Goal: Information Seeking & Learning: Find specific fact

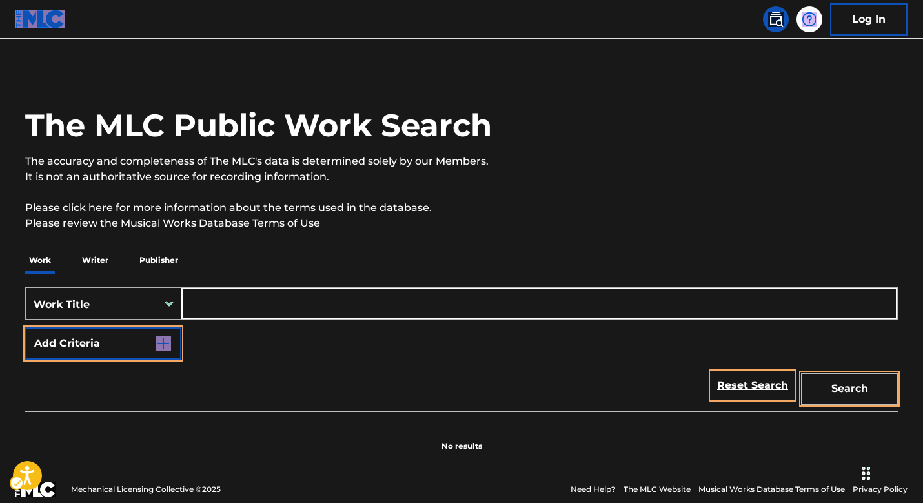
click at [132, 300] on div "Work Title" at bounding box center [92, 304] width 116 height 15
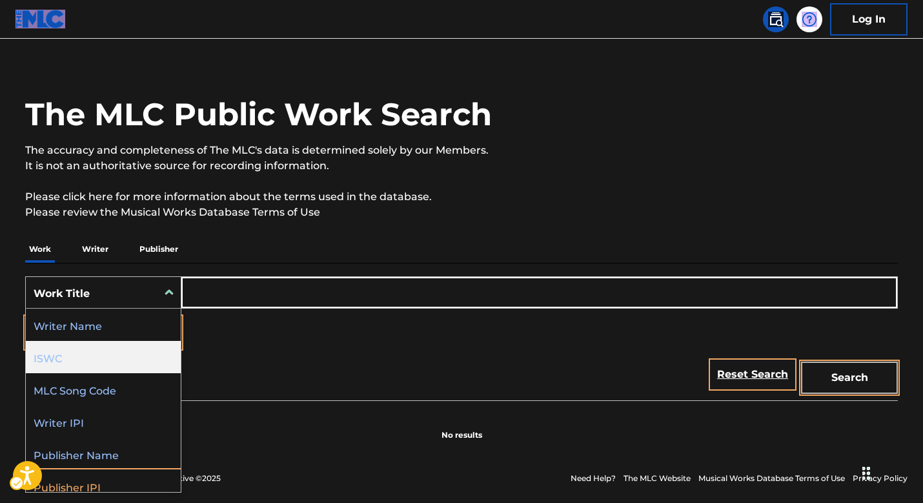
click at [92, 355] on div "ISWC" at bounding box center [103, 357] width 155 height 32
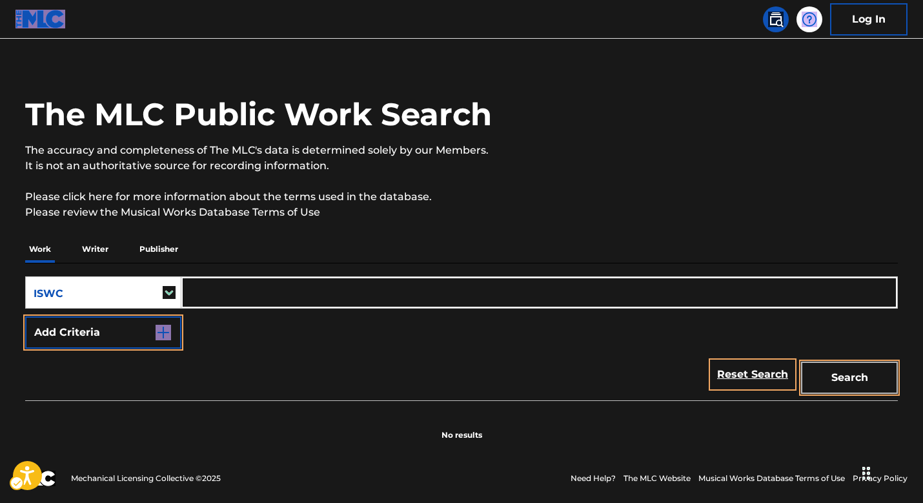
click at [216, 285] on input "Search Form" at bounding box center [539, 292] width 716 height 31
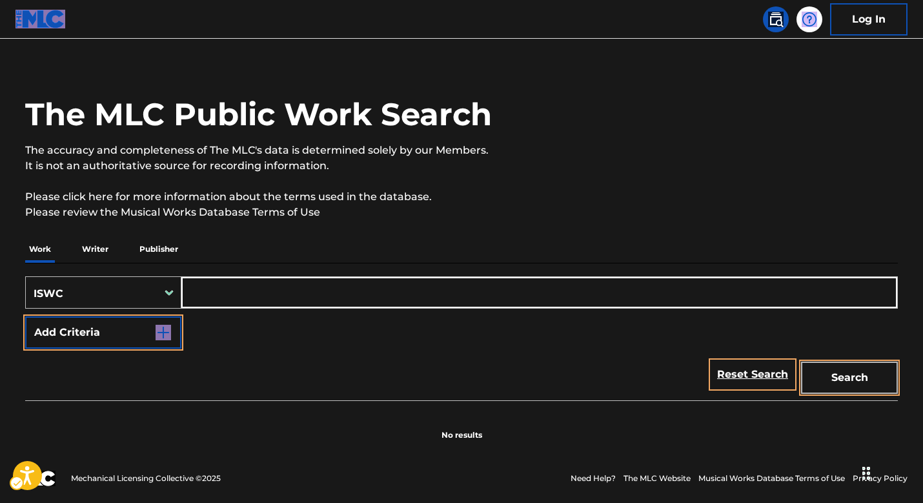
paste input "T3104108052"
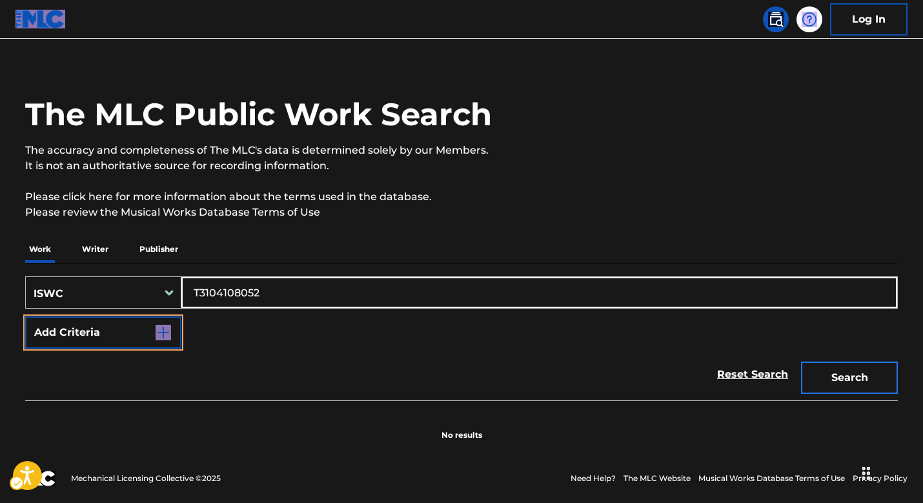
type input "T3104108052"
click at [834, 380] on button "Search" at bounding box center [849, 378] width 97 height 32
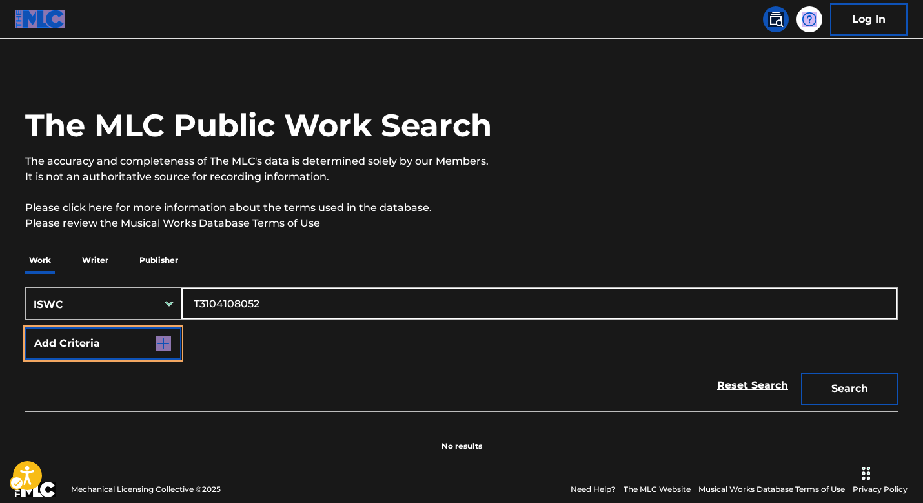
scroll to position [17, 0]
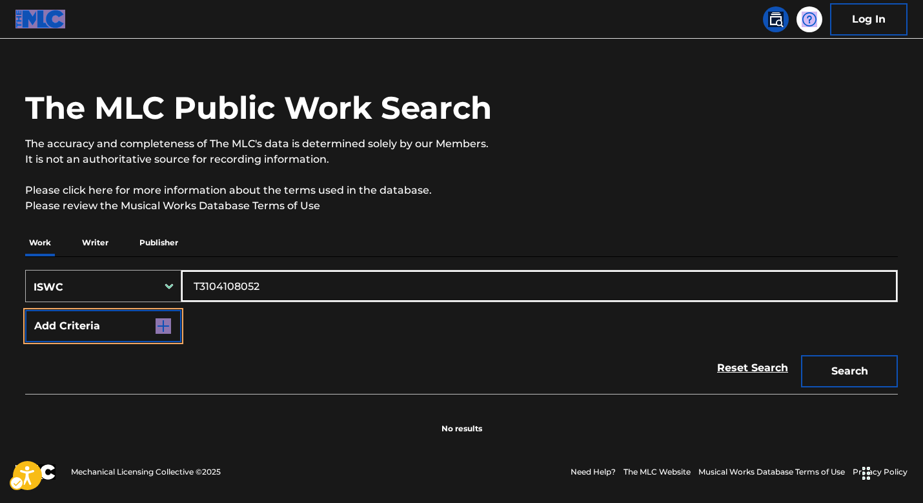
click at [69, 278] on div "ISWC" at bounding box center [92, 285] width 132 height 27
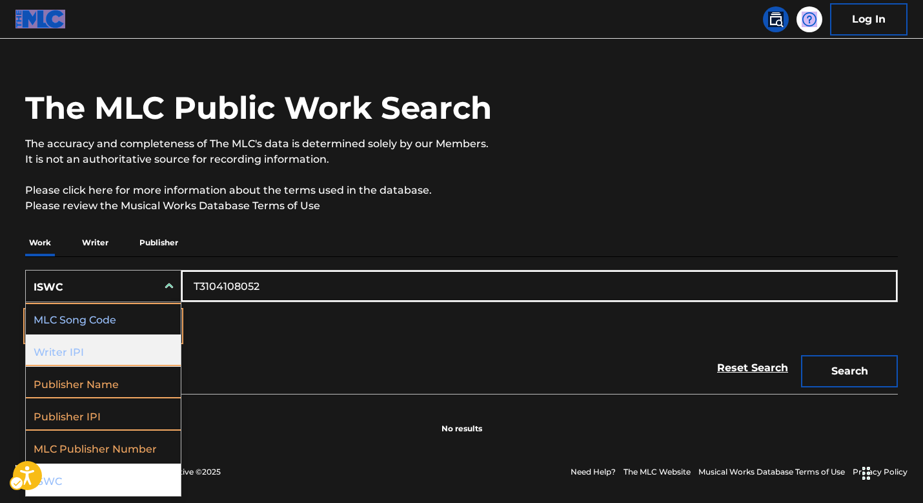
scroll to position [0, 0]
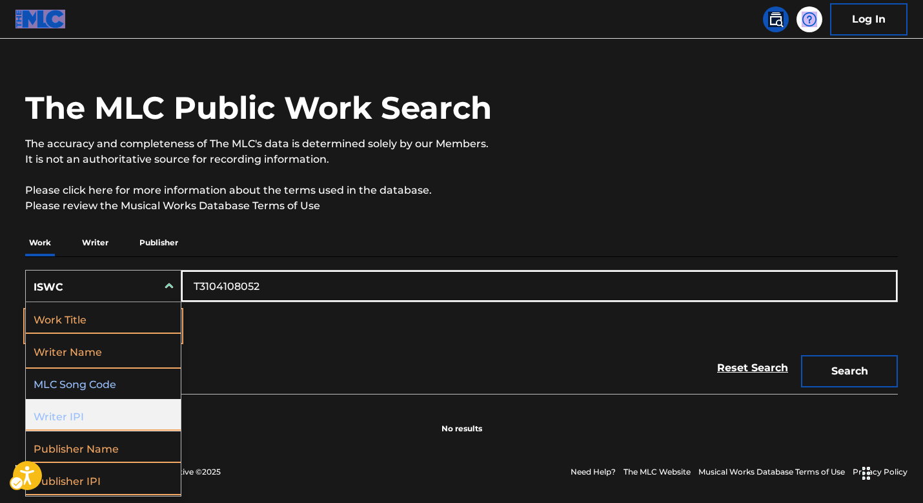
click at [61, 311] on div "Work Title" at bounding box center [103, 318] width 155 height 32
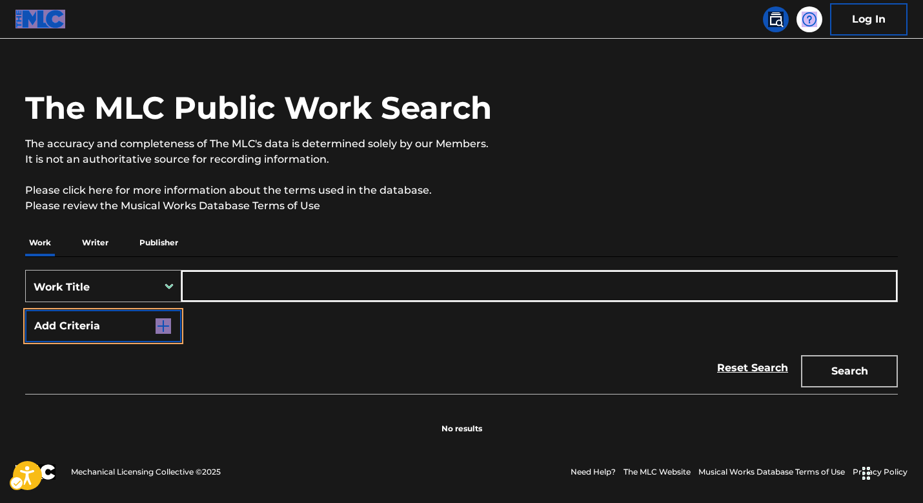
click at [211, 291] on input "Search Form" at bounding box center [539, 286] width 716 height 31
paste input "['MY KINK IS KARMA'] NIGRO DANIEL LEONARD, TRANTER JUSTIN DREW, AMSTUTZ KAYLEIG…"
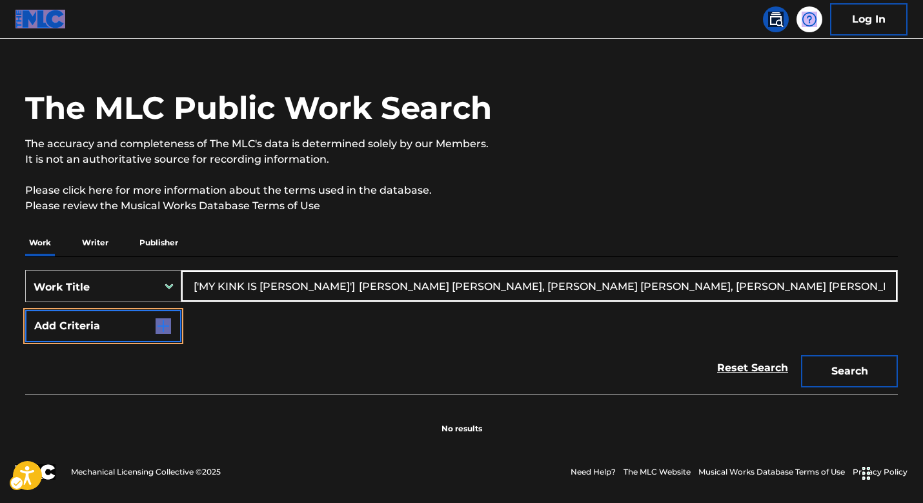
type input "['MY KINK IS KARMA'] NIGRO DANIEL LEONARD, TRANTER JUSTIN DREW, AMSTUTZ KAYLEIG…"
click at [143, 316] on button "Add Criteria" at bounding box center [103, 326] width 156 height 32
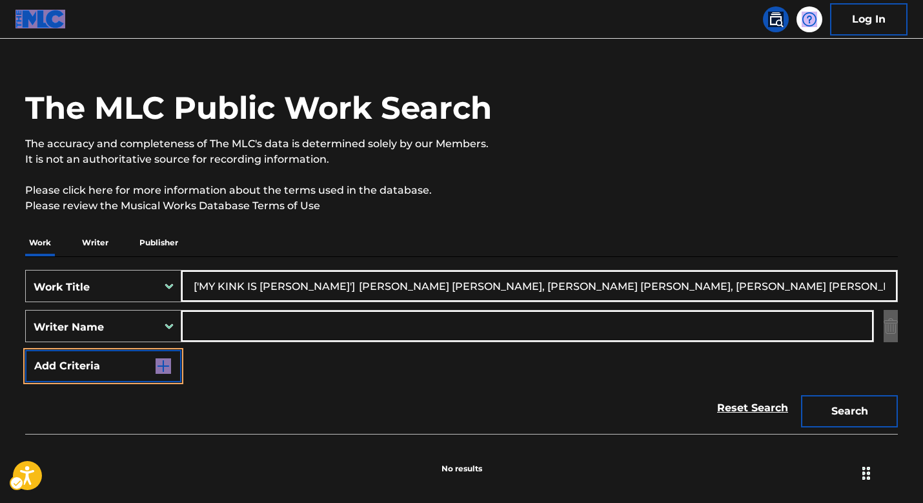
click at [271, 323] on input "Search Form" at bounding box center [527, 326] width 692 height 31
paste input "['MY KINK IS KARMA'] NIGRO DANIEL LEONARD, TRANTER JUSTIN DREW, AMSTUTZ KAYLEIG…"
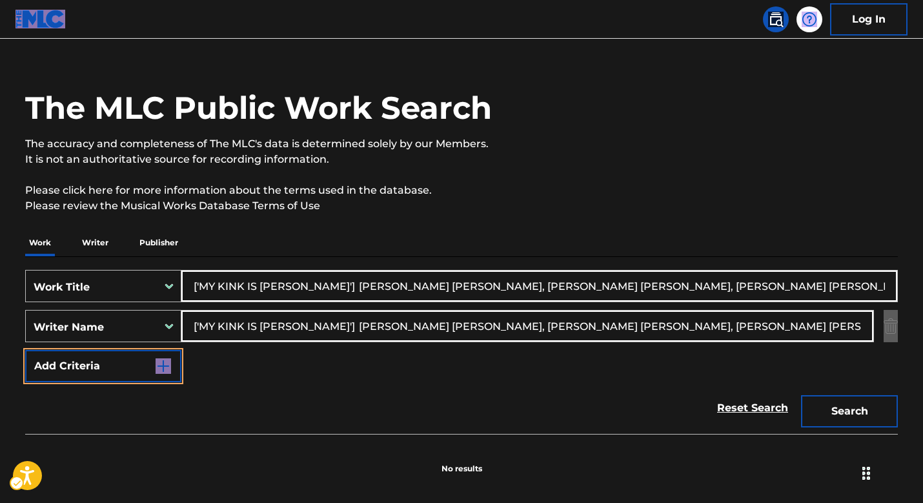
drag, startPoint x: 604, startPoint y: 322, endPoint x: 28, endPoint y: 259, distance: 579.4
click at [5, 257] on main "The MLC Public Work Search The accuracy and completeness of The MLC's data is d…" at bounding box center [461, 251] width 923 height 460
click at [591, 323] on input "['MY KINK IS KARMA'] NIGRO DANIEL LEONARD, TRANTER JUSTIN DREW, AMSTUTZ KAYLEIG…" at bounding box center [527, 326] width 692 height 31
drag, startPoint x: 600, startPoint y: 323, endPoint x: 166, endPoint y: 316, distance: 434.0
click at [167, 316] on div "SearchWithCriteria8273f779-e08f-4702-a266-c5a6fcd39b67 Writer Name ['MY KINK IS…" at bounding box center [461, 326] width 873 height 32
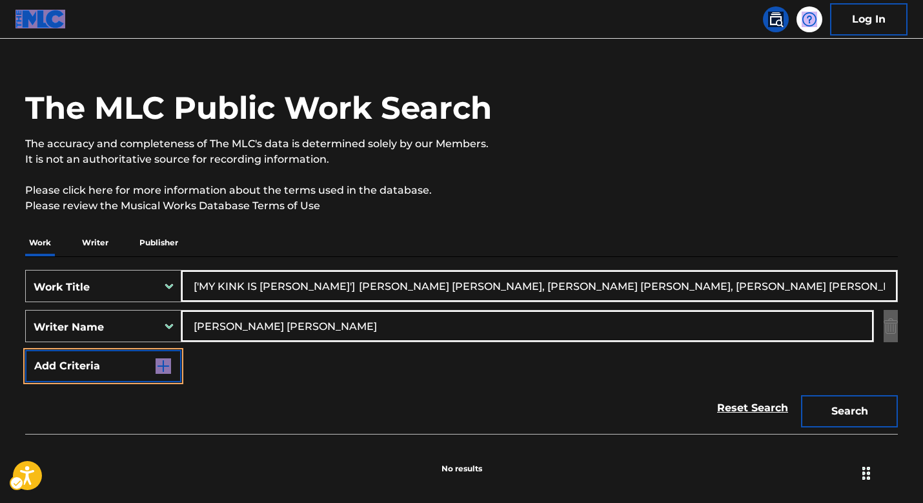
type input "AMSTUTZ KAYLEIGH ROSE"
drag, startPoint x: 303, startPoint y: 284, endPoint x: 820, endPoint y: 277, distance: 517.3
click at [820, 277] on input "['MY KINK IS KARMA'] NIGRO DANIEL LEONARD, TRANTER JUSTIN DREW, AMSTUTZ KAYLEIG…" at bounding box center [539, 286] width 716 height 31
drag, startPoint x: 825, startPoint y: 287, endPoint x: 836, endPoint y: 287, distance: 11.6
click at [824, 287] on input "['MY KINK IS KARMA'] NIGRO DANIEL LEONARD, TRANTER JUSTIN DREW, AMSTUTZ KAYLEIG…" at bounding box center [539, 286] width 716 height 31
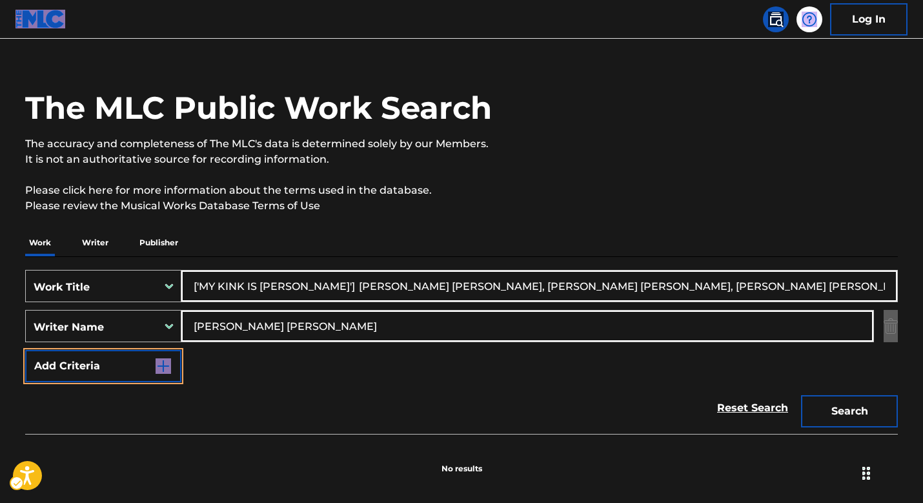
drag, startPoint x: 836, startPoint y: 287, endPoint x: 300, endPoint y: 286, distance: 536.6
click at [300, 286] on input "['MY KINK IS KARMA'] NIGRO DANIEL LEONARD, TRANTER JUSTIN DREW, AMSTUTZ KAYLEIG…" at bounding box center [539, 286] width 716 height 31
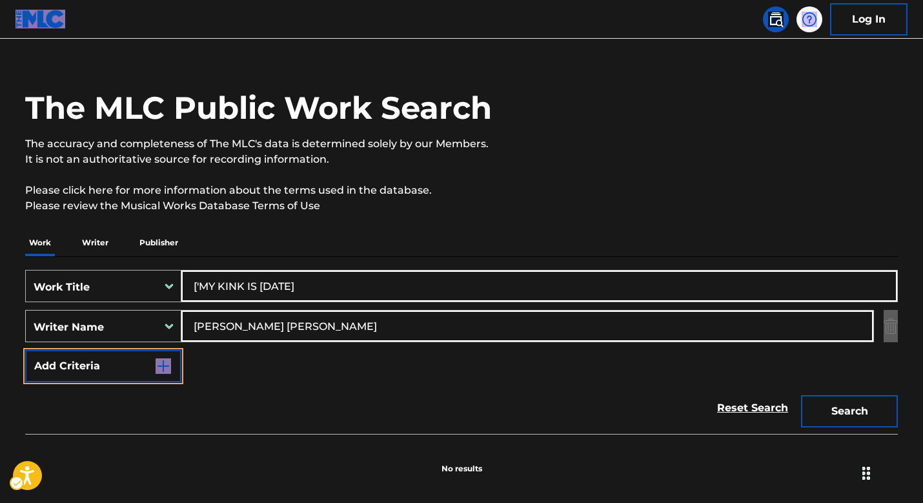
drag, startPoint x: 203, startPoint y: 284, endPoint x: 151, endPoint y: 285, distance: 52.3
click at [145, 282] on div "SearchWithCriteria693dba90-3a23-4d4c-897c-73ffe3961800 Work Title ['MY KINK IS …" at bounding box center [461, 286] width 873 height 32
type input "MY KINK IS KARMA"
click at [848, 414] on button "Search" at bounding box center [849, 411] width 97 height 32
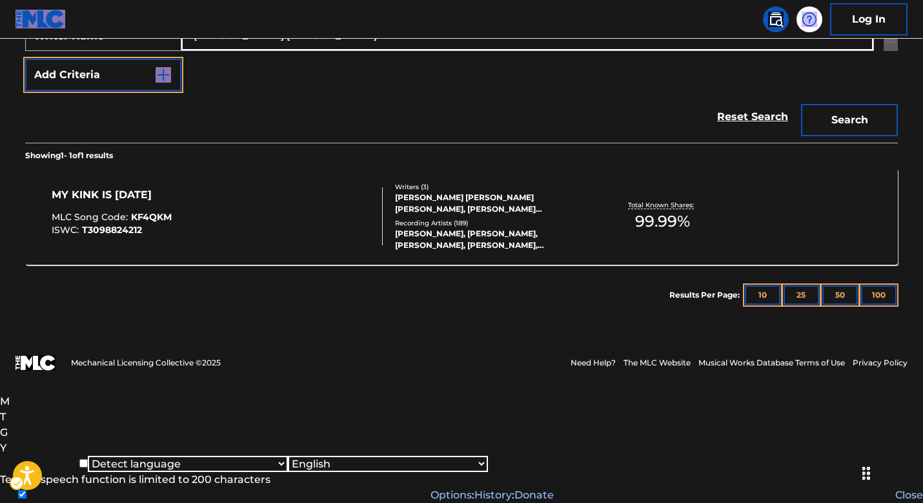
scroll to position [200, 0]
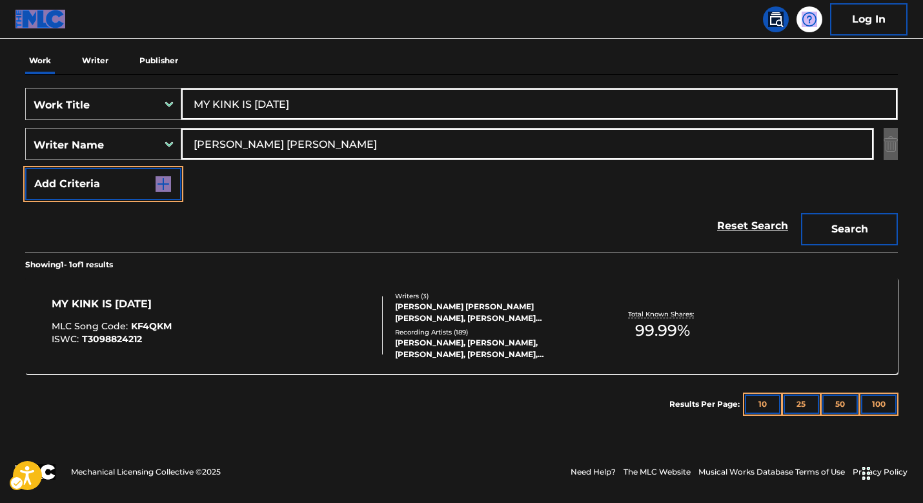
click at [412, 294] on div "Writers ( 3 )" at bounding box center [492, 296] width 195 height 10
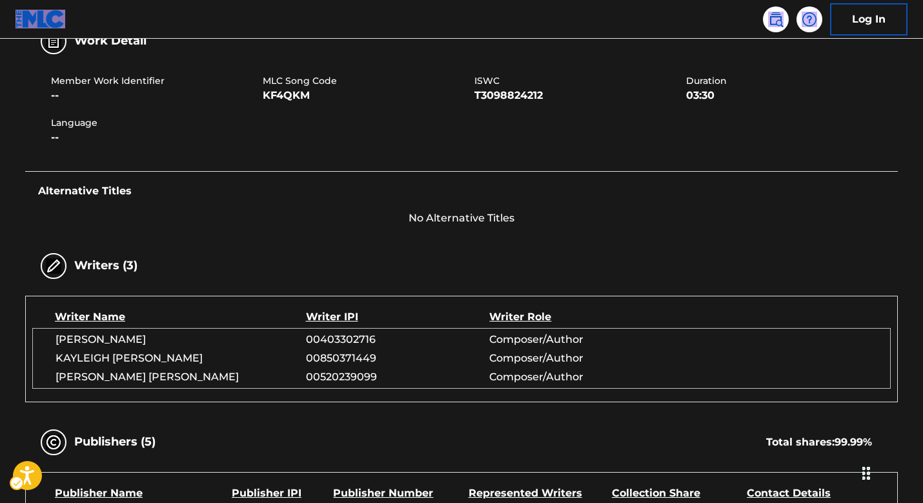
scroll to position [125, 0]
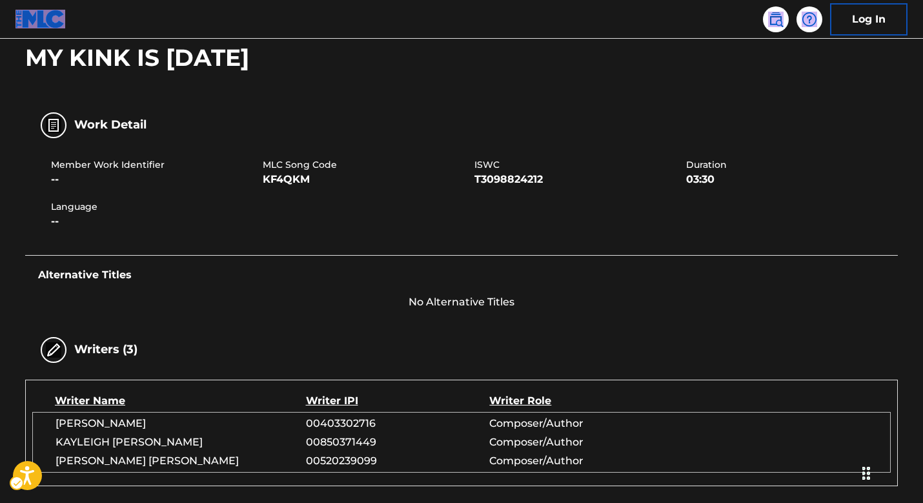
click at [371, 173] on span "KF4QKM" at bounding box center [367, 179] width 209 height 15
drag, startPoint x: 314, startPoint y: 176, endPoint x: 263, endPoint y: 170, distance: 51.3
click at [263, 170] on div "MLC Song Code KF4QKM" at bounding box center [369, 172] width 212 height 29
copy div "MLC Song Code KF4QKM"
click at [775, 25] on img at bounding box center [775, 19] width 15 height 15
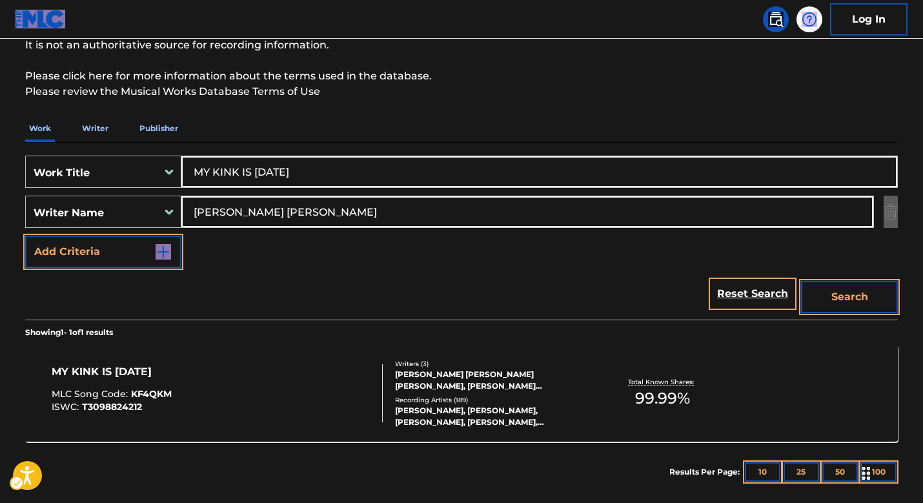
scroll to position [200, 0]
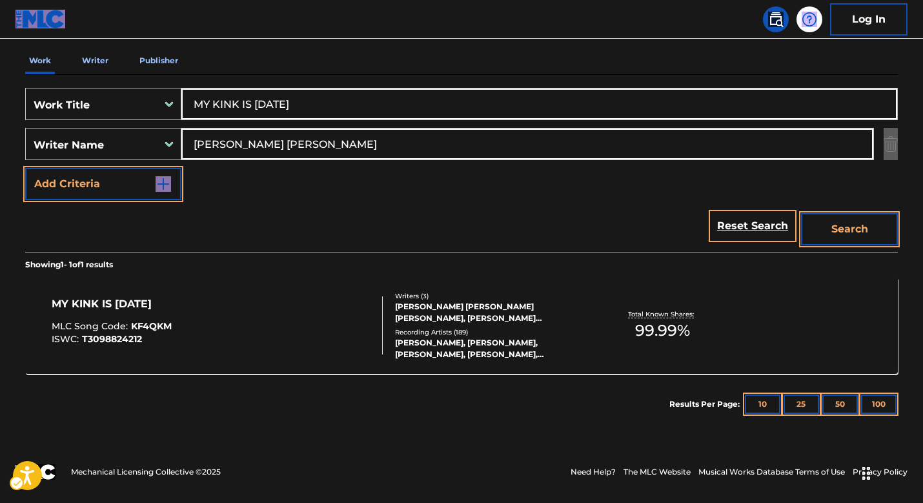
drag, startPoint x: 321, startPoint y: 104, endPoint x: 331, endPoint y: 105, distance: 9.7
click at [322, 104] on input "MY KINK IS KARMA" at bounding box center [539, 103] width 716 height 31
drag, startPoint x: 331, startPoint y: 105, endPoint x: 152, endPoint y: 93, distance: 179.2
click at [153, 93] on div "SearchWithCriteria693dba90-3a23-4d4c-897c-73ffe3961800 Work Title MY KINK IS KA…" at bounding box center [461, 104] width 873 height 32
paste input "['NO SUNSHINE'] BLACKMAN DAMON J, Earl Simmons, Bill Withers"
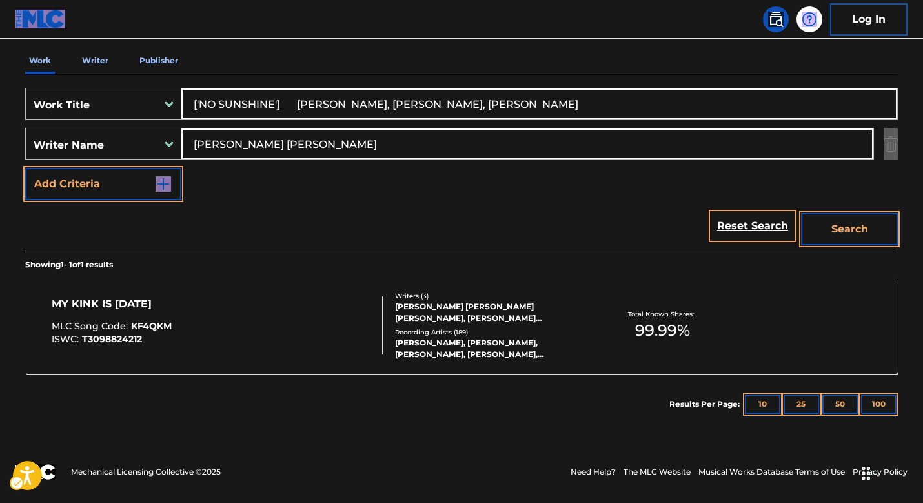
type input "['NO SUNSHINE'] BLACKMAN DAMON J, Earl Simmons, Bill Withers"
drag, startPoint x: 379, startPoint y: 134, endPoint x: 150, endPoint y: 134, distance: 228.6
click at [150, 134] on div "SearchWithCriteria8273f779-e08f-4702-a266-c5a6fcd39b67 Writer Name AMSTUTZ KAYL…" at bounding box center [461, 144] width 873 height 32
drag, startPoint x: 336, startPoint y: 141, endPoint x: 375, endPoint y: 141, distance: 38.1
click at [343, 141] on input "AMSTUTZ KAYLEIGH ROSE" at bounding box center [527, 143] width 692 height 31
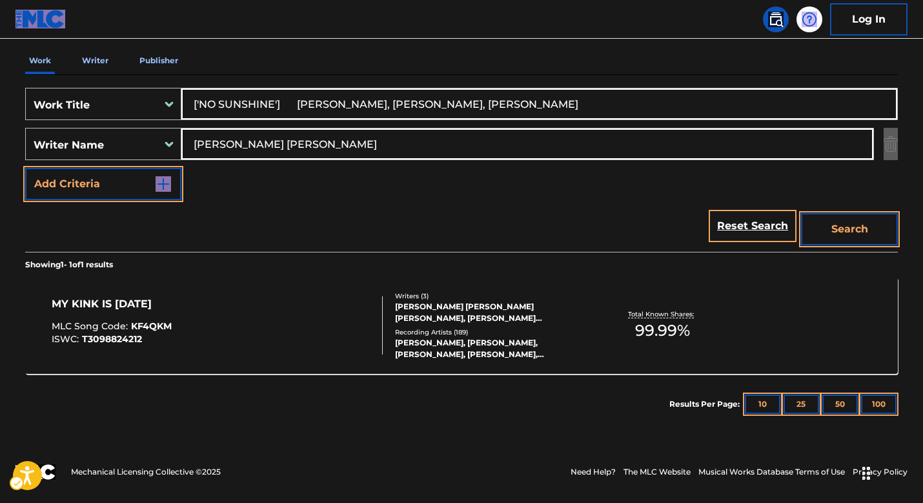
drag, startPoint x: 375, startPoint y: 141, endPoint x: 181, endPoint y: 136, distance: 193.1
click at [139, 121] on div "SearchWithCriteria693dba90-3a23-4d4c-897c-73ffe3961800 Work Title ['NO SUNSHINE…" at bounding box center [461, 144] width 873 height 112
paste input "['NO SUNSHINE'] BLACKMAN DAMON J, Earl Simmons, Bill Withers"
click at [508, 145] on input "['NO SUNSHINE'] BLACKMAN DAMON J, Earl Simmons, Bill Withers" at bounding box center [527, 143] width 692 height 31
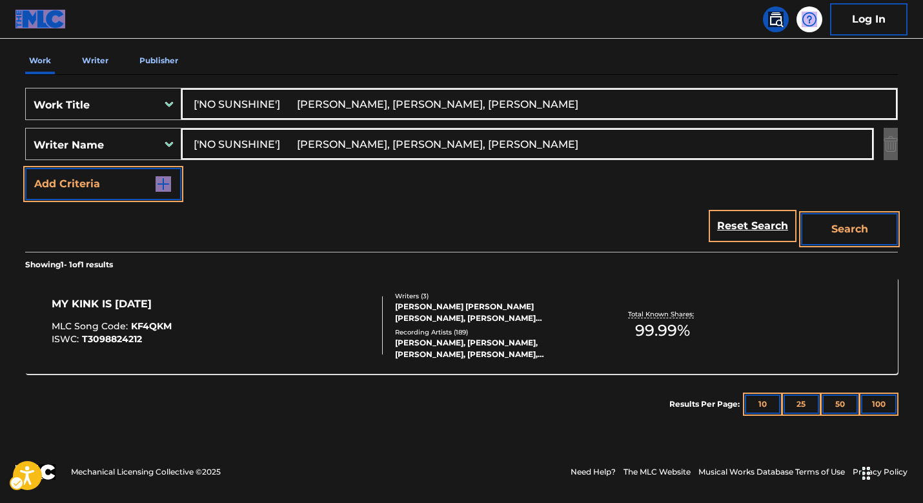
click at [508, 145] on input "['NO SUNSHINE'] BLACKMAN DAMON J, Earl Simmons, Bill Withers" at bounding box center [527, 143] width 692 height 31
click at [506, 145] on input "['NO SUNSHINE'] BLACKMAN DAMON J, Earl Simmons, Bill Withers" at bounding box center [527, 143] width 692 height 31
drag, startPoint x: 506, startPoint y: 144, endPoint x: 158, endPoint y: 133, distance: 348.2
click at [158, 133] on div "SearchWithCriteria8273f779-e08f-4702-a266-c5a6fcd39b67 Writer Name ['NO SUNSHIN…" at bounding box center [461, 144] width 873 height 32
type input "Bill Withers"
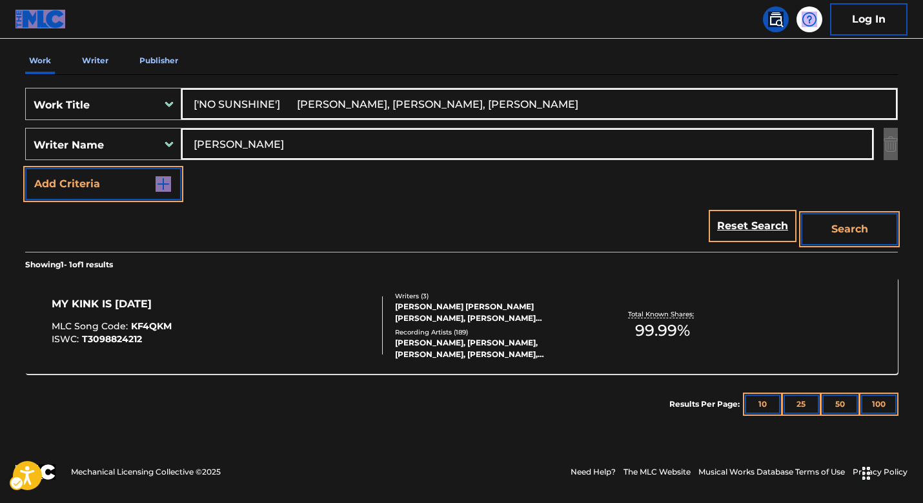
drag, startPoint x: 276, startPoint y: 105, endPoint x: 686, endPoint y: 102, distance: 410.7
click at [686, 102] on input "['NO SUNSHINE'] BLACKMAN DAMON J, Earl Simmons, Bill Withers" at bounding box center [539, 103] width 716 height 31
click at [203, 102] on input "['NO SUNSHINE" at bounding box center [539, 103] width 716 height 31
type input "NO SUNSHINE"
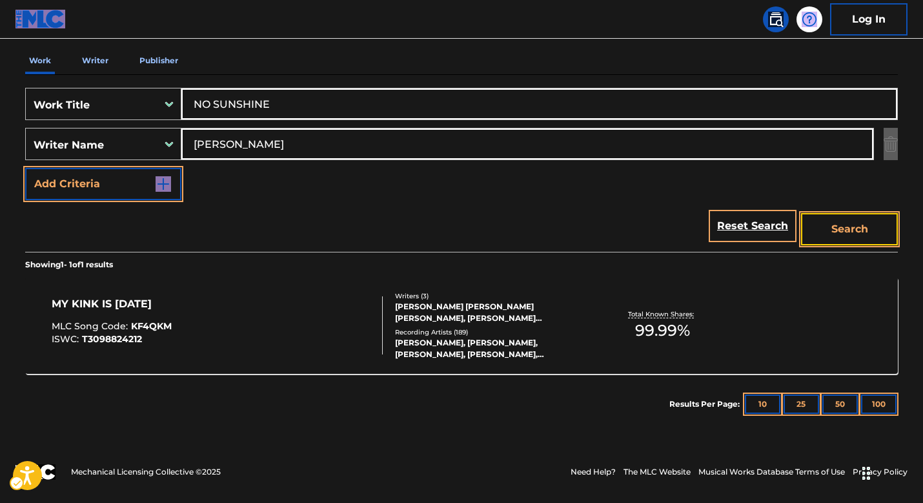
click at [810, 220] on button "Search" at bounding box center [849, 229] width 97 height 32
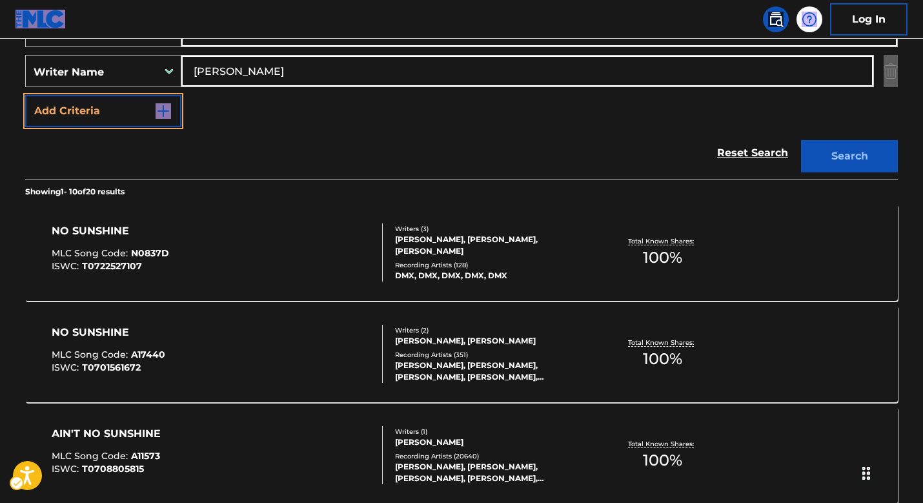
scroll to position [325, 0]
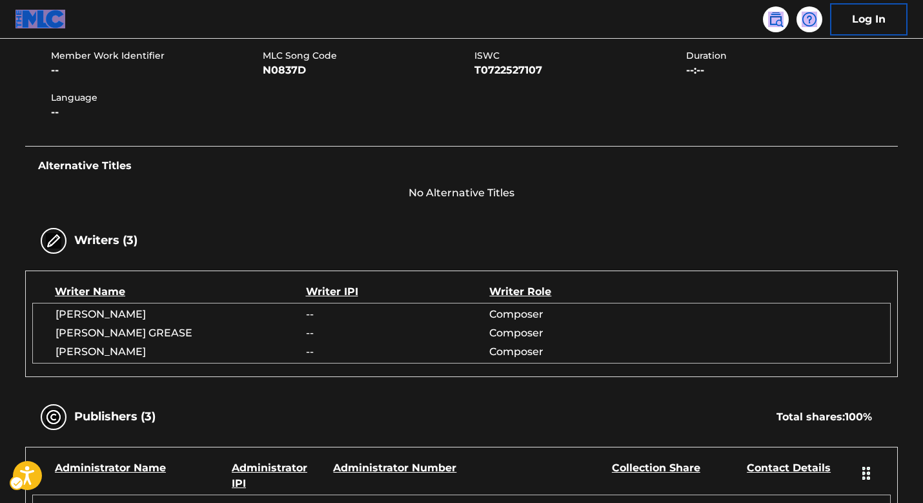
scroll to position [131, 0]
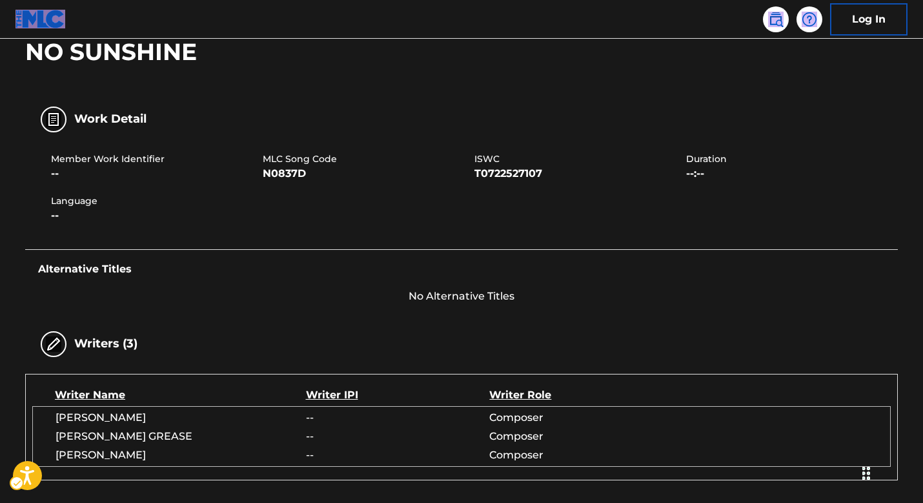
drag, startPoint x: 263, startPoint y: 164, endPoint x: 268, endPoint y: 157, distance: 8.4
click at [263, 165] on span "MLC Song Code" at bounding box center [367, 159] width 209 height 14
drag, startPoint x: 265, startPoint y: 157, endPoint x: 317, endPoint y: 167, distance: 53.2
click at [317, 167] on div "MLC Song Code N0837D" at bounding box center [369, 166] width 212 height 29
copy div "MLC Song Code N0837D"
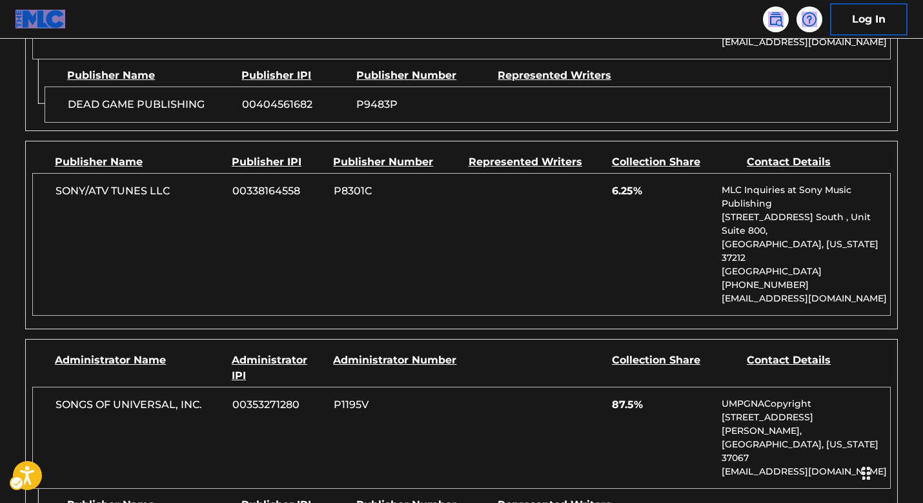
scroll to position [848, 0]
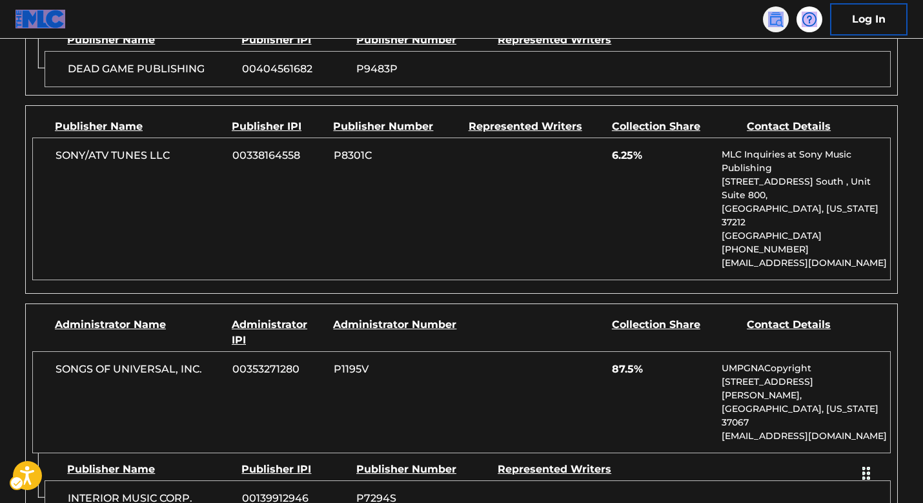
click at [777, 29] on link at bounding box center [776, 19] width 26 height 26
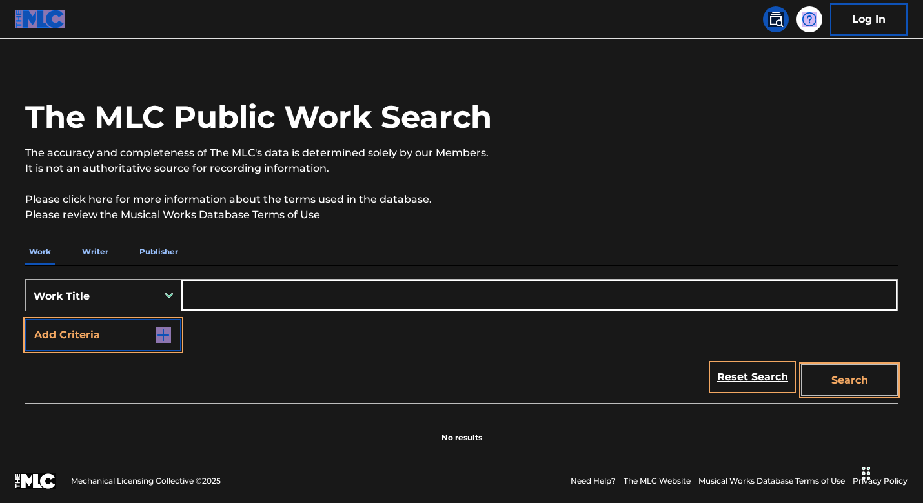
scroll to position [17, 0]
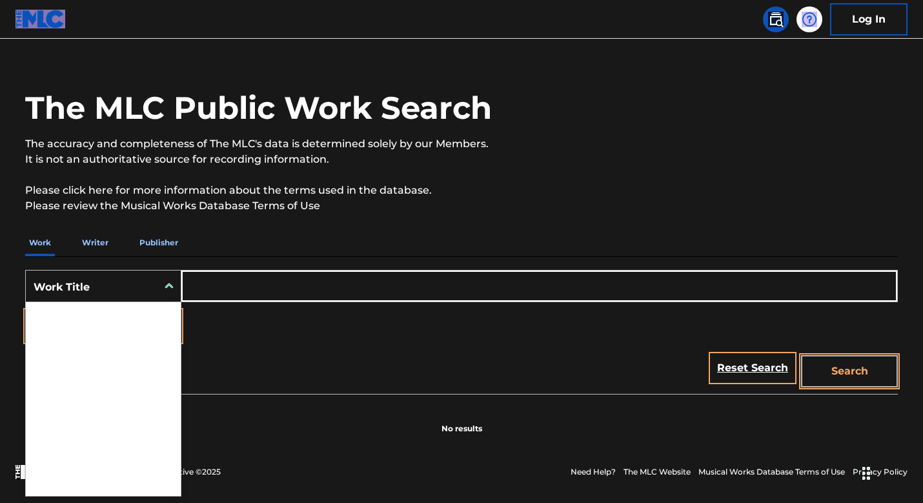
click at [140, 285] on div "Work Title" at bounding box center [92, 287] width 116 height 15
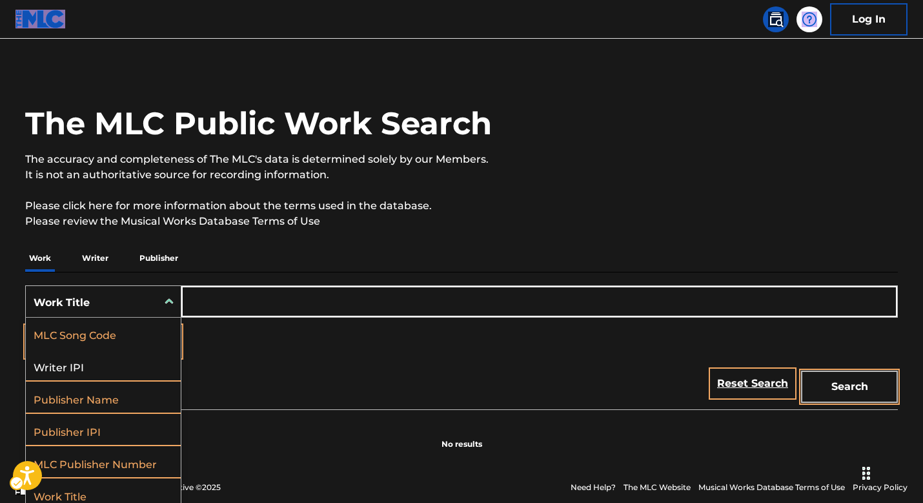
scroll to position [33, 0]
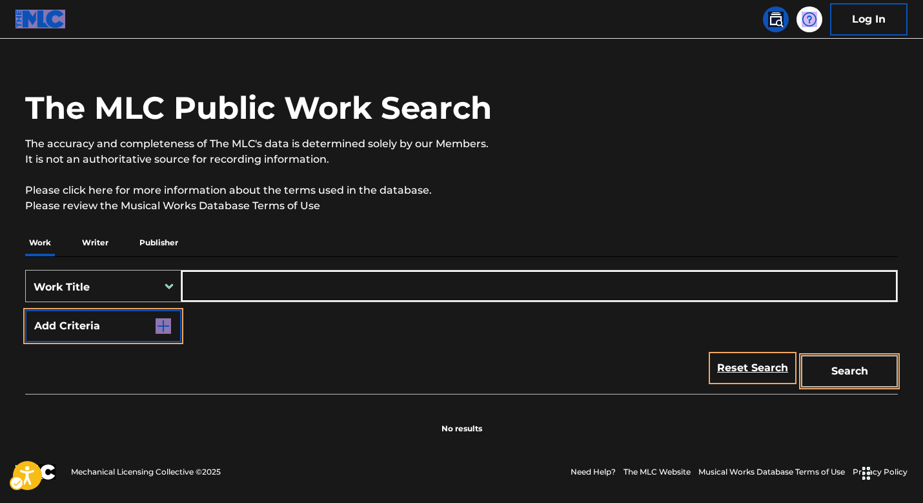
click at [181, 368] on div "Reset Search Search" at bounding box center [461, 368] width 873 height 52
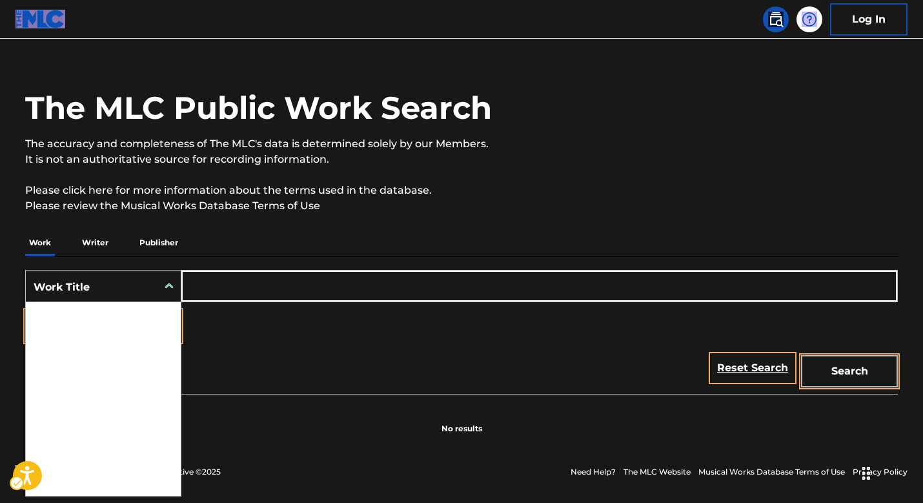
click at [171, 281] on icon "Search Form" at bounding box center [169, 286] width 13 height 13
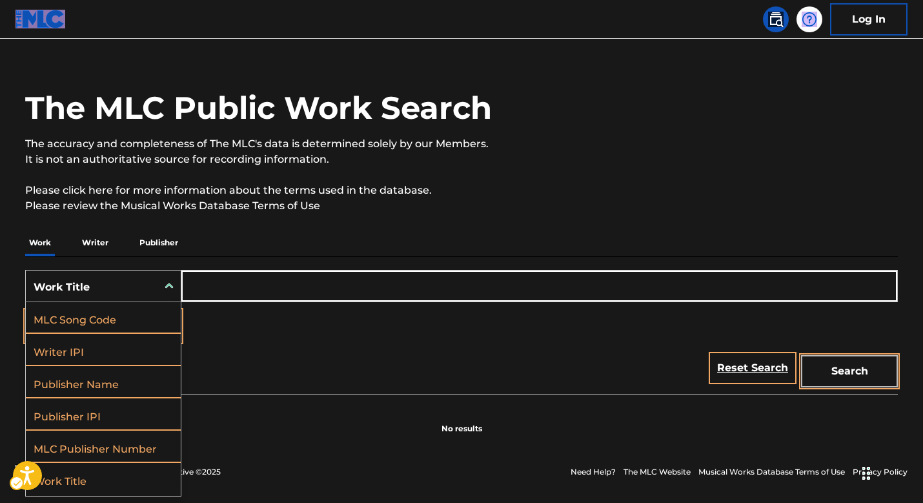
scroll to position [0, 0]
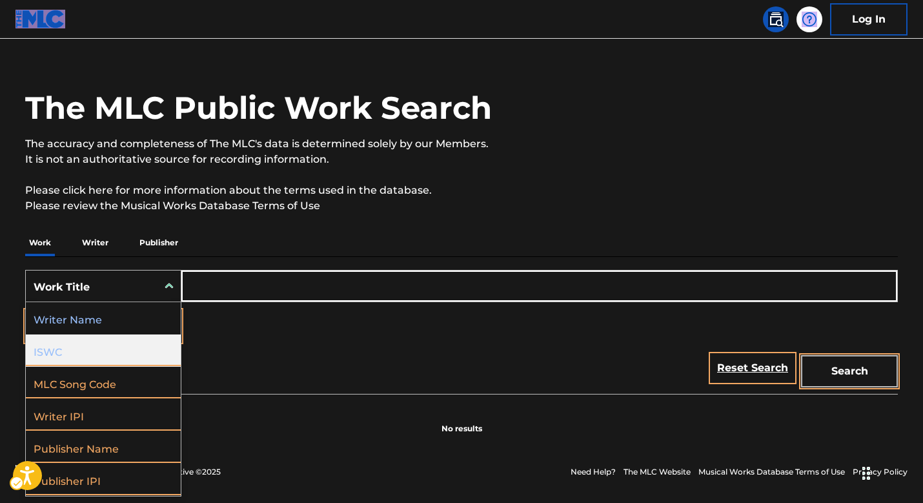
click at [87, 344] on div "ISWC" at bounding box center [103, 350] width 155 height 32
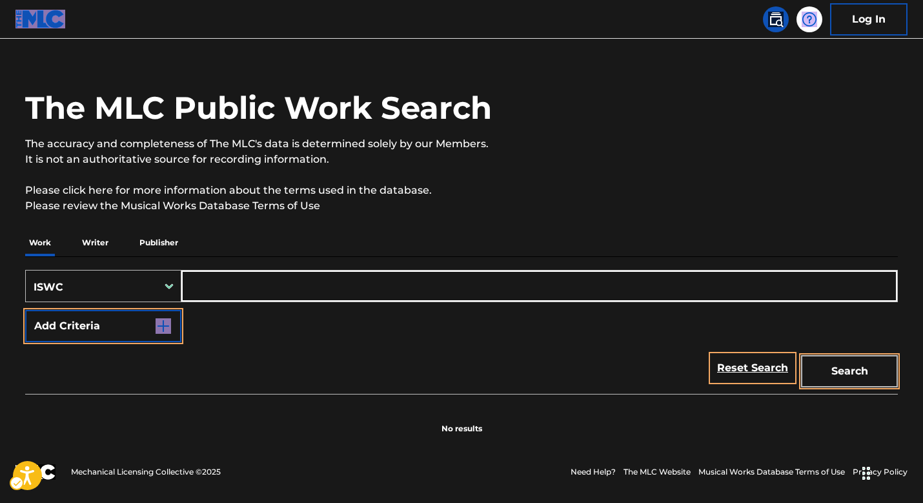
click at [237, 288] on input "Search Form" at bounding box center [539, 286] width 716 height 31
paste input "T0700567050"
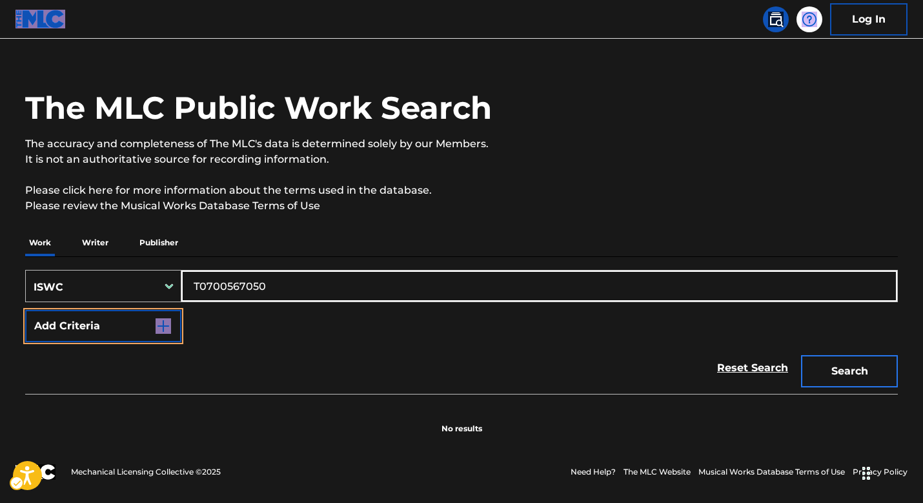
type input "T0700567050"
click at [849, 384] on button "Search" at bounding box center [849, 371] width 97 height 32
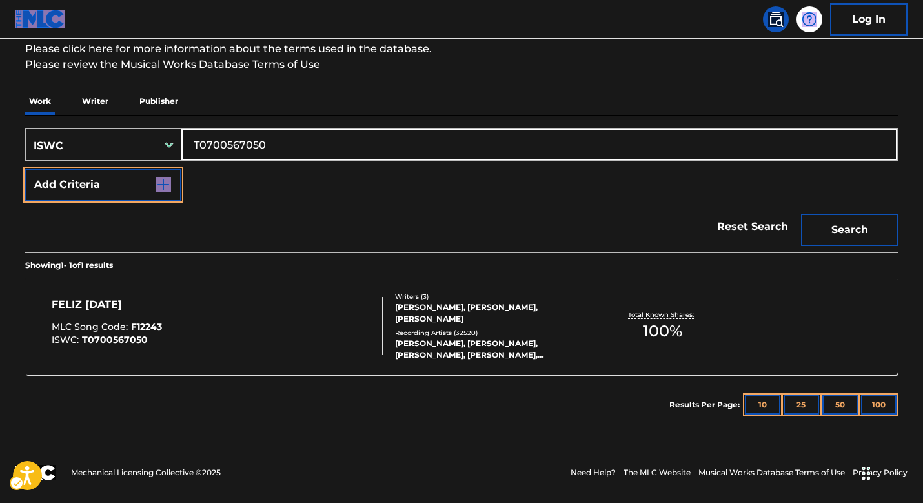
scroll to position [175, 0]
click at [500, 311] on div "JOSE FELICIANO, PETER MOESSER, JOSE FELICIANO" at bounding box center [492, 312] width 195 height 23
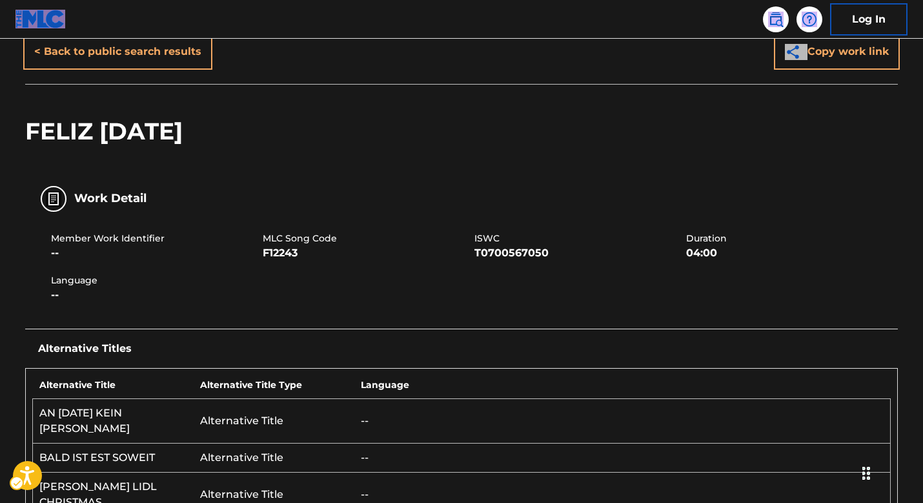
scroll to position [121, 0]
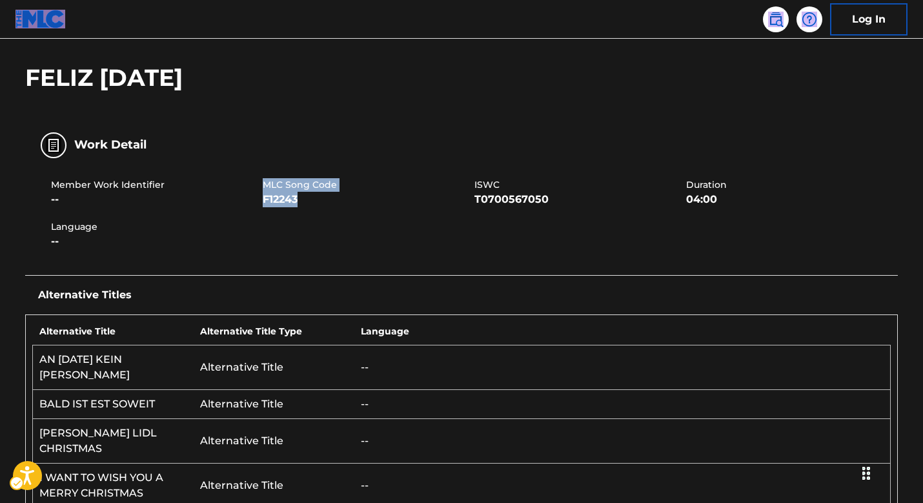
drag, startPoint x: 300, startPoint y: 196, endPoint x: 266, endPoint y: 185, distance: 35.9
click at [266, 185] on div "MLC Song Code F12243" at bounding box center [369, 192] width 212 height 29
copy div "MLC Song Code F12243"
click at [772, 25] on img at bounding box center [775, 19] width 15 height 15
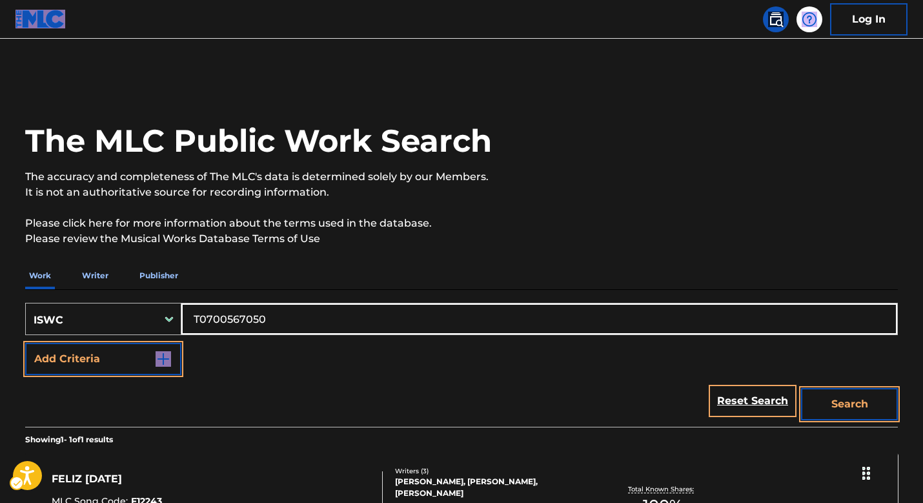
drag, startPoint x: 272, startPoint y: 322, endPoint x: 83, endPoint y: 302, distance: 190.3
click at [81, 297] on div "SearchWithCriteria05ac946e-c41d-4fad-8d53-31898aef888d ISWC T0700567050 Add Cri…" at bounding box center [461, 358] width 873 height 137
paste input "8894261"
type input "T0708894261"
click at [801, 388] on button "Search" at bounding box center [849, 404] width 97 height 32
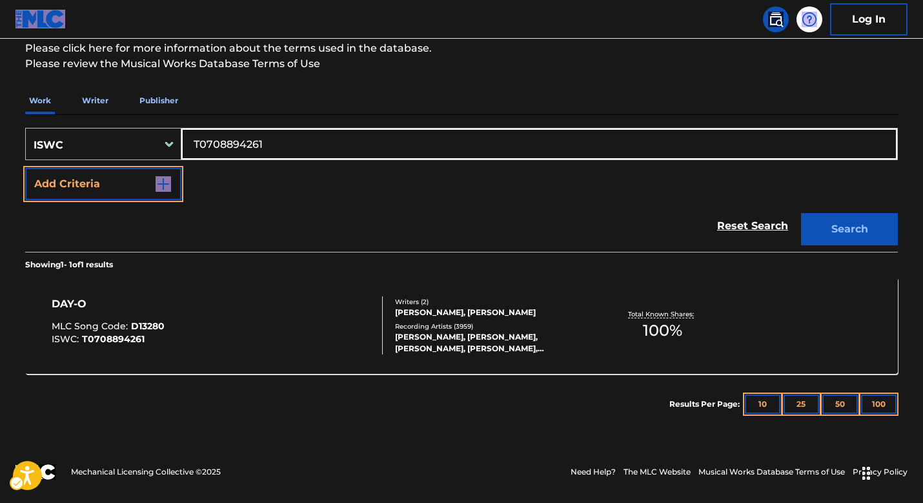
scroll to position [175, 0]
click at [460, 225] on div "SearchWithCriteria05ac946e-c41d-4fad-8d53-31898aef888d ISWC T0708894261 Add Cri…" at bounding box center [461, 275] width 873 height 320
click at [435, 311] on div "IRVING BURGIE, WILLIAM A ATTAWAY" at bounding box center [492, 313] width 195 height 12
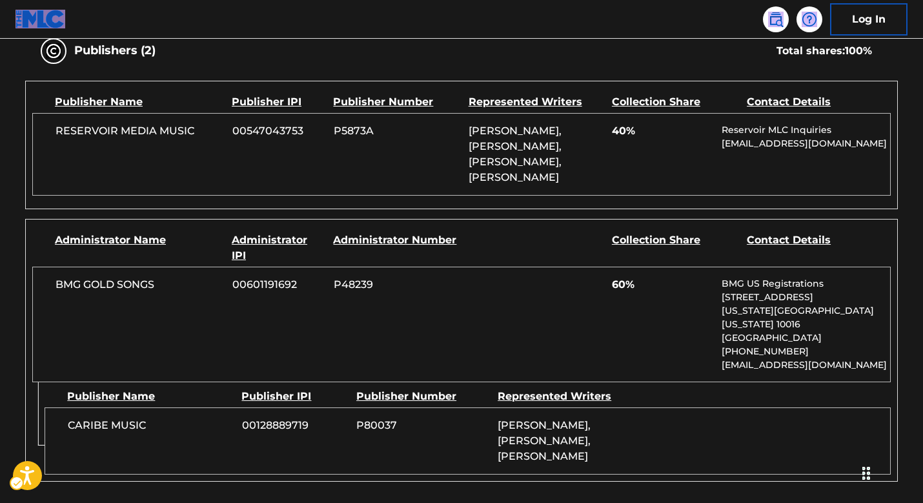
scroll to position [1707, 0]
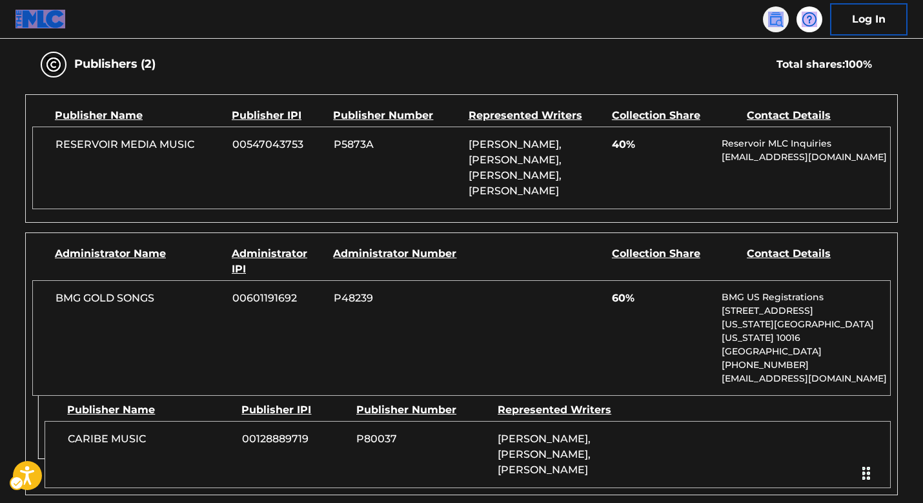
click at [776, 21] on img at bounding box center [775, 19] width 15 height 15
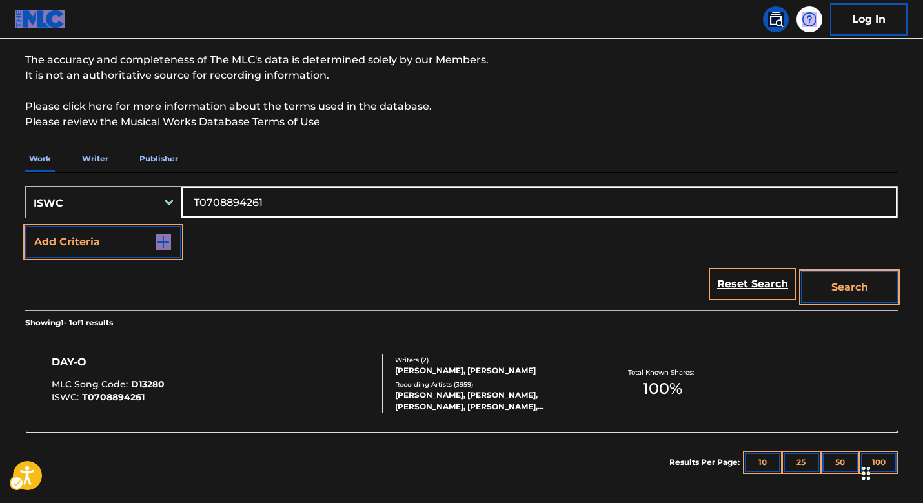
scroll to position [126, 0]
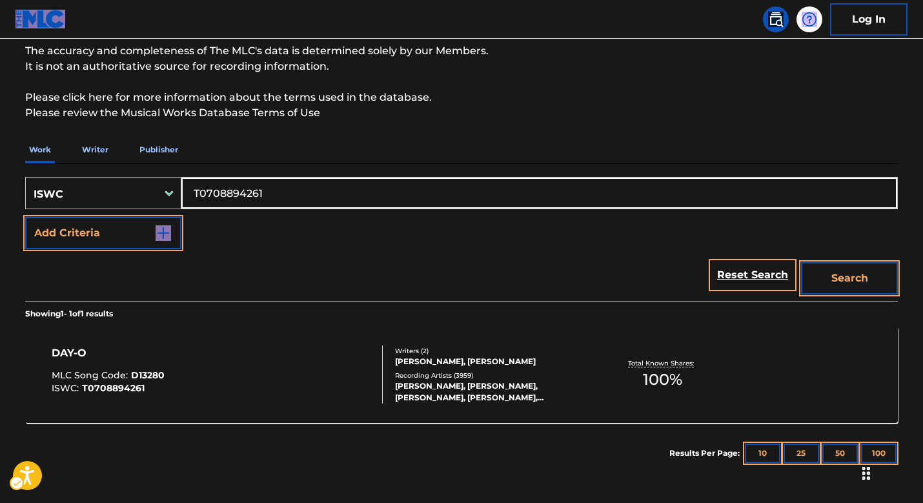
drag, startPoint x: 284, startPoint y: 192, endPoint x: 232, endPoint y: 194, distance: 51.7
click at [74, 174] on div "SearchWithCriteria05ac946e-c41d-4fad-8d53-31898aef888d ISWC T0708894261 Add Cri…" at bounding box center [461, 232] width 873 height 137
paste input "3185738590"
type input "T3185738590"
click at [867, 290] on button "Search" at bounding box center [849, 278] width 97 height 32
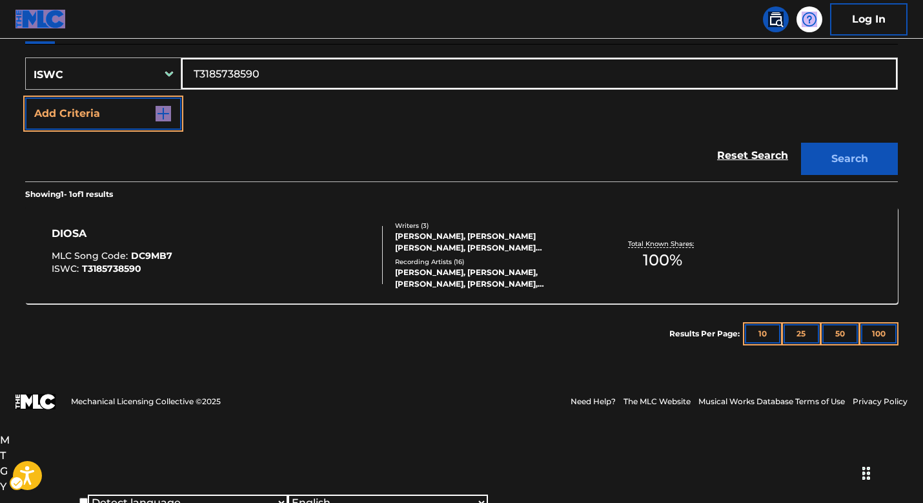
click at [521, 271] on section "DIOSA MLC Song Code : DC9MB7 ISWC : T3185738590 Writers ( 3 ) RICARDO LOPEZ, JU…" at bounding box center [461, 251] width 873 height 103
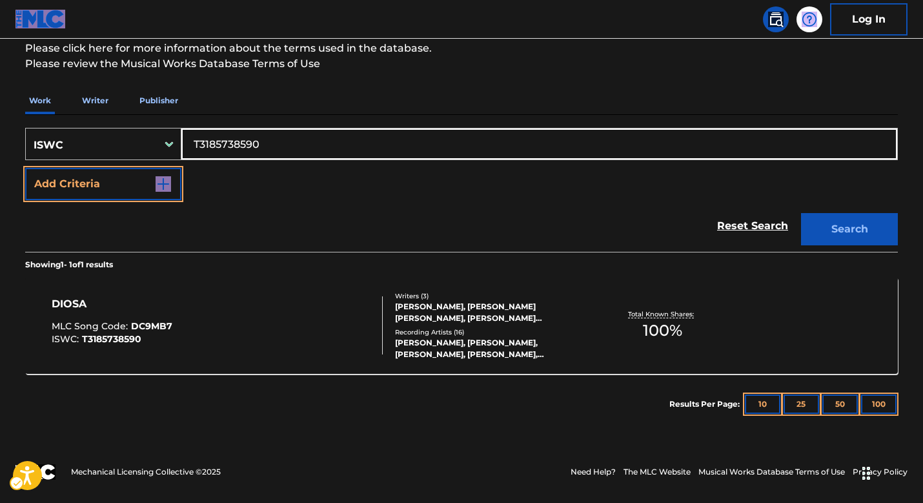
scroll to position [175, 0]
click at [422, 307] on div "RICARDO LOPEZ, JUAN ESTEBAN MORELLI ZULUAGA, KURT SCHMIDT RAMOS" at bounding box center [492, 312] width 195 height 23
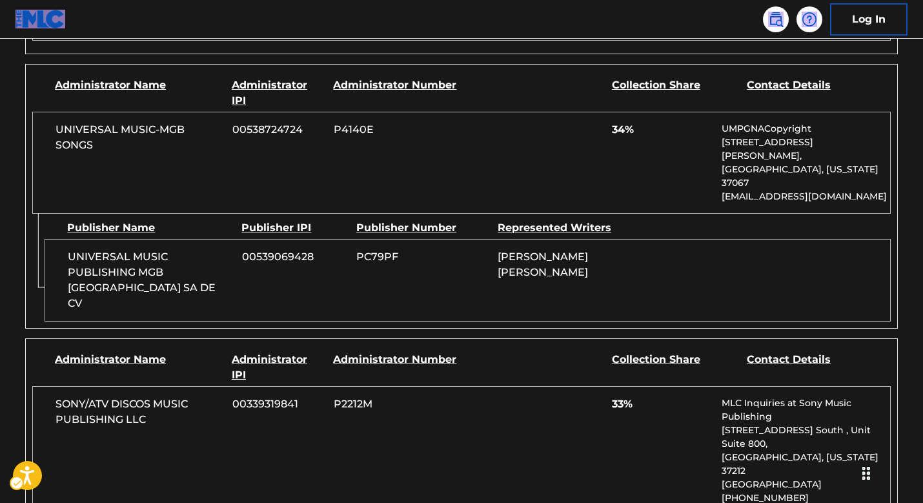
scroll to position [700, 0]
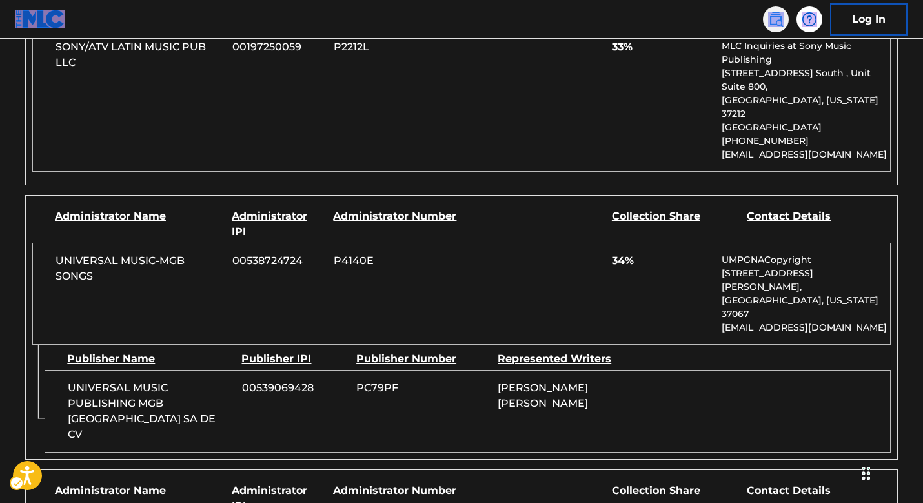
click at [780, 25] on img at bounding box center [775, 19] width 15 height 15
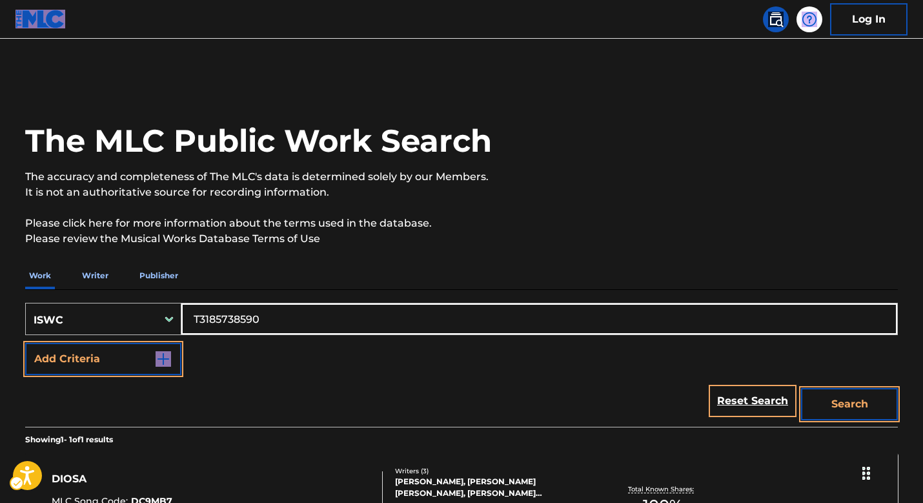
drag, startPoint x: 303, startPoint y: 315, endPoint x: 87, endPoint y: 287, distance: 218.1
click at [96, 287] on div "Work Writer Publisher SearchWithCriteria05ac946e-c41d-4fad-8d53-31898aef888d IS…" at bounding box center [461, 435] width 873 height 347
paste input "9034835228"
type input "T9034835228"
click at [801, 388] on button "Search" at bounding box center [849, 404] width 97 height 32
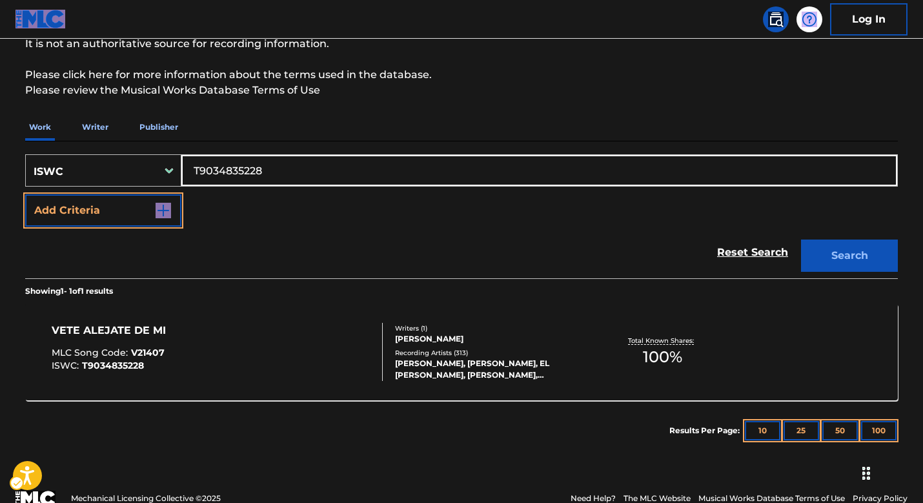
scroll to position [175, 0]
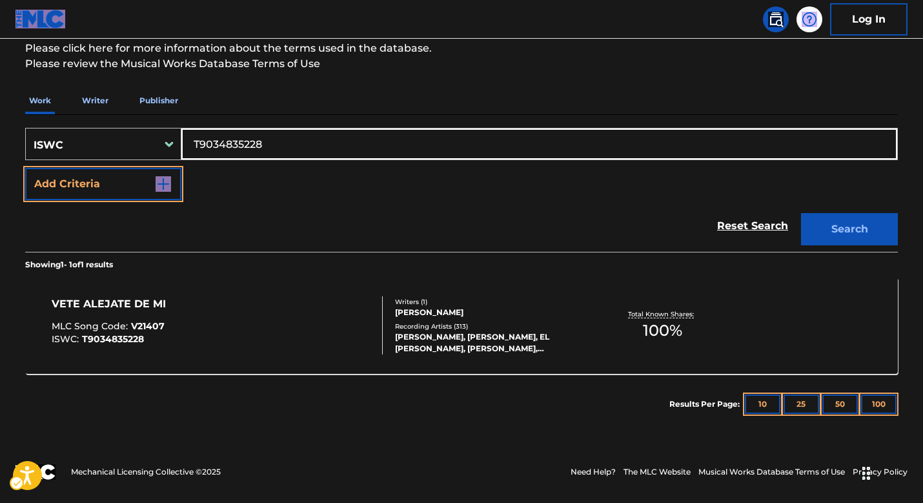
click at [425, 322] on div "Recording Artists ( 313 )" at bounding box center [492, 327] width 195 height 10
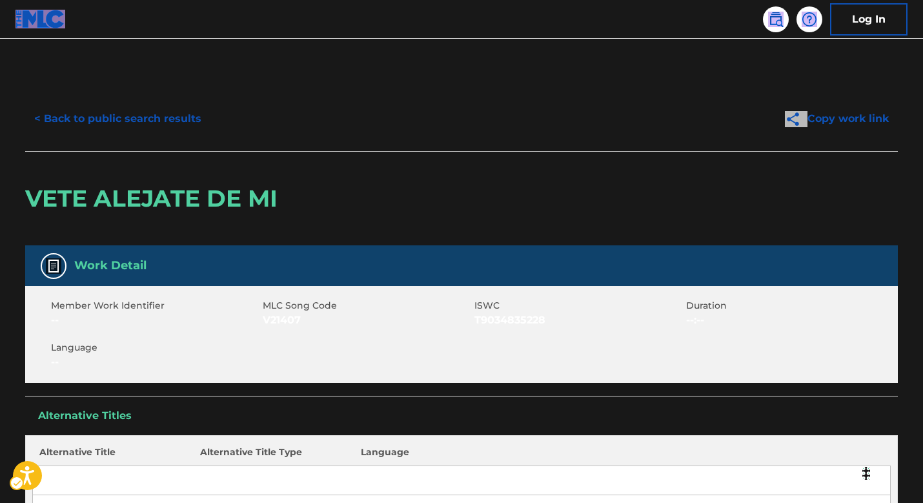
click at [444, 320] on span "V21407" at bounding box center [367, 320] width 209 height 15
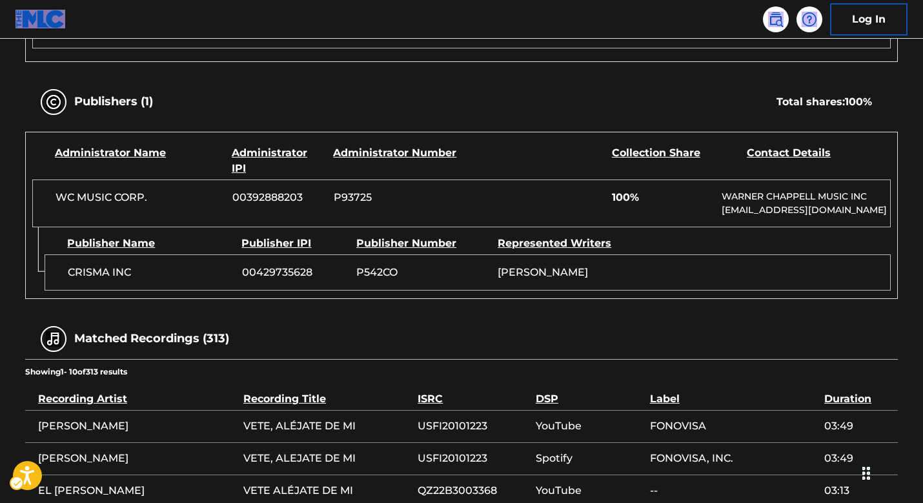
scroll to position [712, 0]
click at [767, 25] on link at bounding box center [776, 19] width 26 height 26
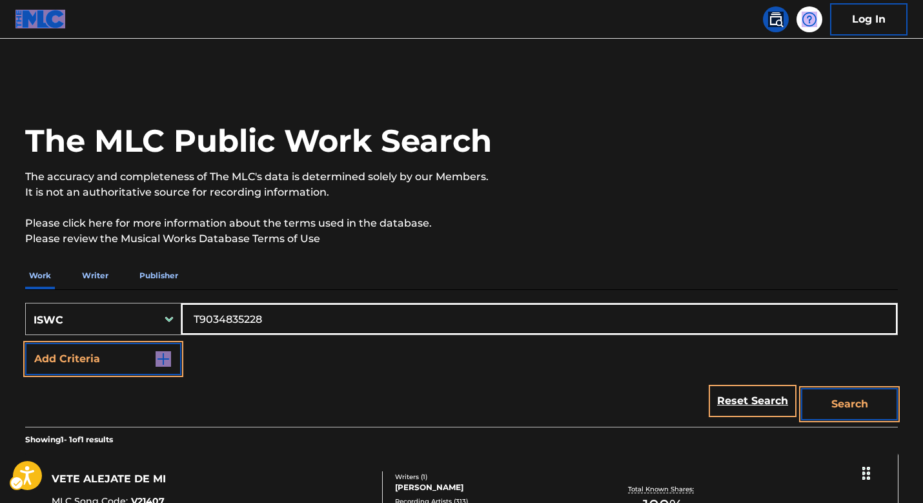
drag, startPoint x: 286, startPoint y: 315, endPoint x: 76, endPoint y: 276, distance: 213.5
click at [116, 295] on div "SearchWithCriteria05ac946e-c41d-4fad-8d53-31898aef888d ISWC T9034835228 Add Cri…" at bounding box center [461, 358] width 873 height 137
paste input "202758381"
type input "T9202758381"
click at [801, 388] on button "Search" at bounding box center [849, 404] width 97 height 32
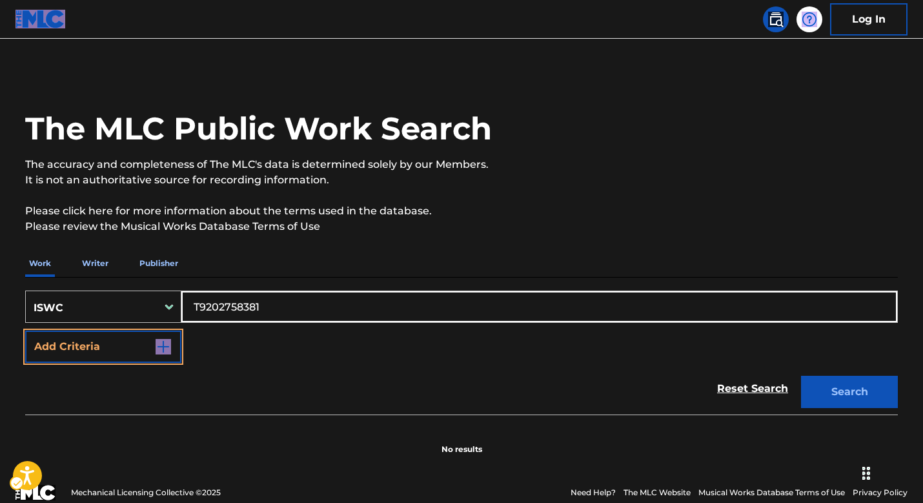
scroll to position [33, 0]
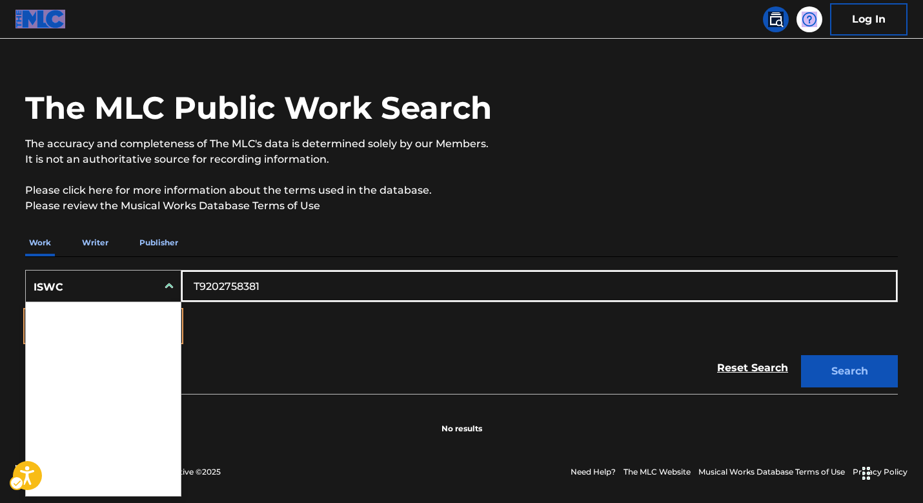
click at [114, 283] on div "ISWC" at bounding box center [92, 287] width 116 height 15
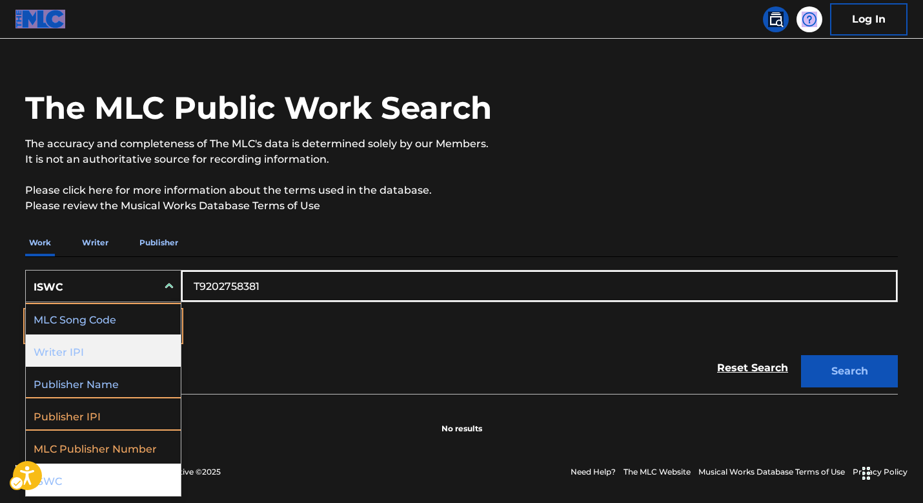
scroll to position [0, 0]
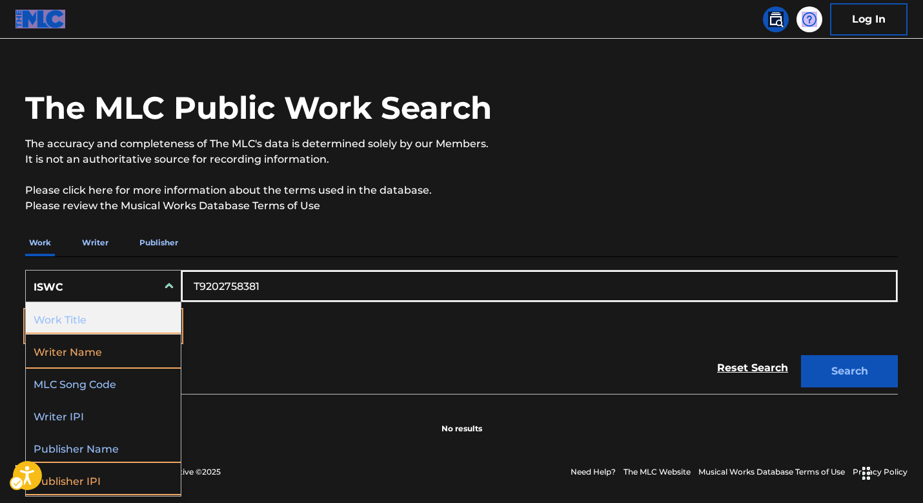
click at [114, 324] on div "Work Title" at bounding box center [103, 318] width 155 height 32
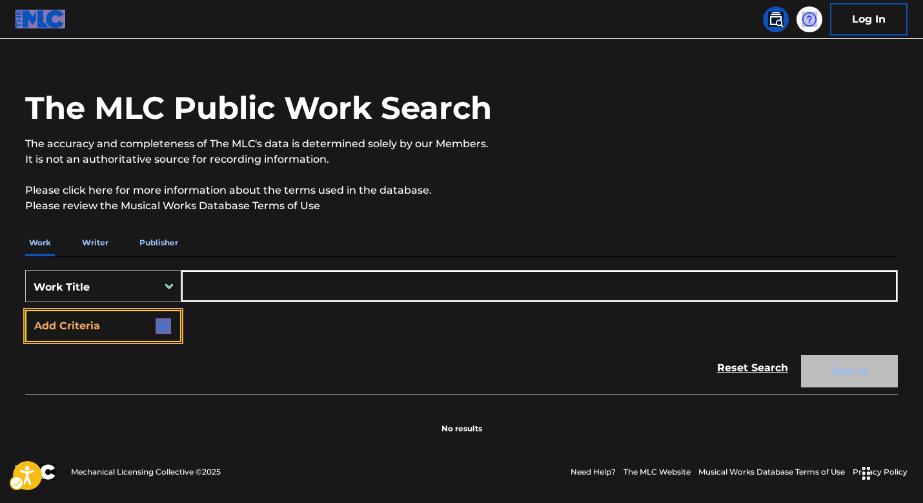
click at [141, 324] on button "Add Criteria" at bounding box center [103, 326] width 156 height 32
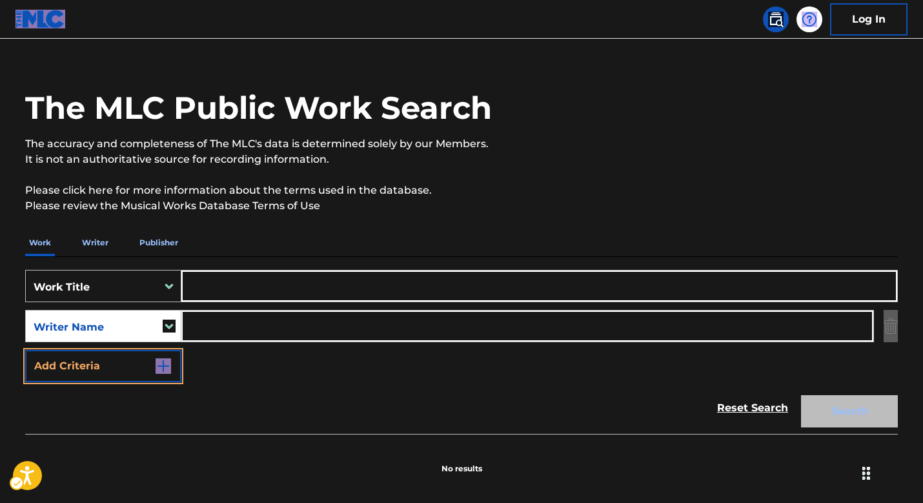
click at [227, 298] on input "Search Form" at bounding box center [539, 286] width 716 height 31
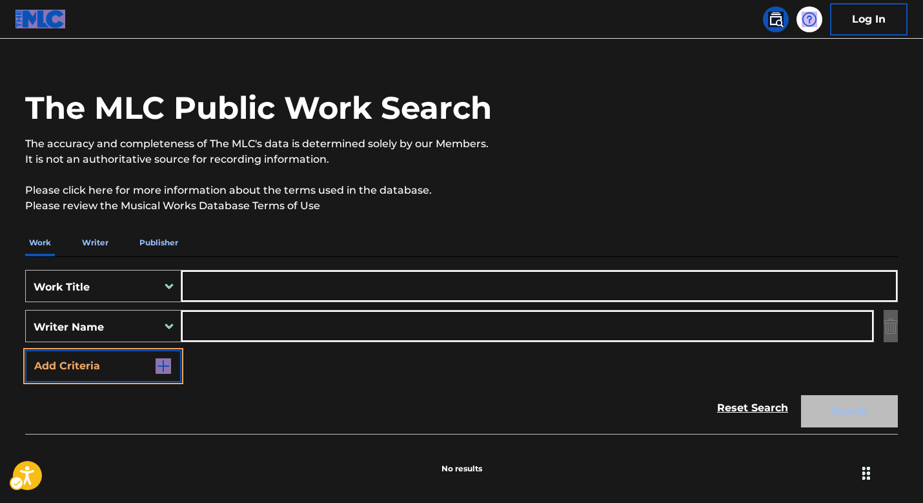
click at [224, 282] on input "Search Form" at bounding box center [539, 286] width 716 height 31
paste input "['SERIA UN ERROR'] JOSE ALBERTO INZUNZA FAVELA"
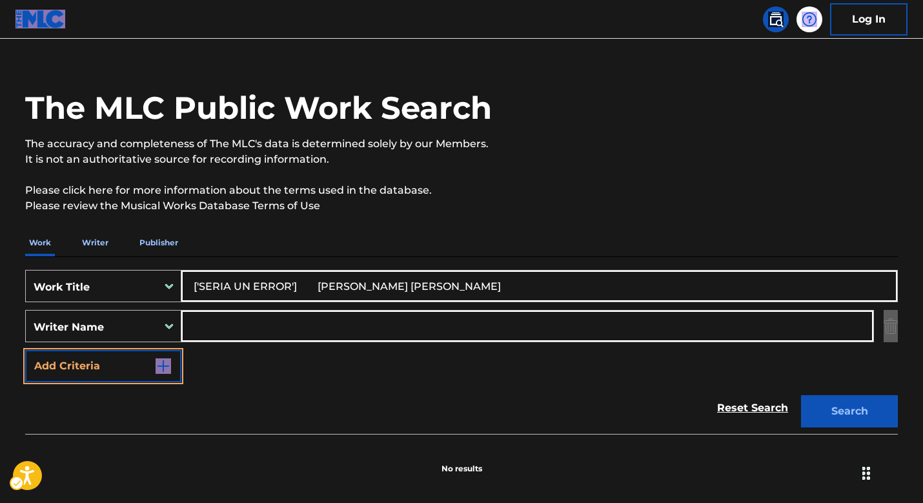
type input "['SERIA UN ERROR'] JOSE ALBERTO INZUNZA FAVELA"
click at [218, 325] on input "Search Form" at bounding box center [527, 326] width 692 height 31
paste input "['SERIA UN ERROR'] JOSE ALBERTO INZUNZA FAVELA"
drag, startPoint x: 443, startPoint y: 325, endPoint x: 2, endPoint y: 263, distance: 445.4
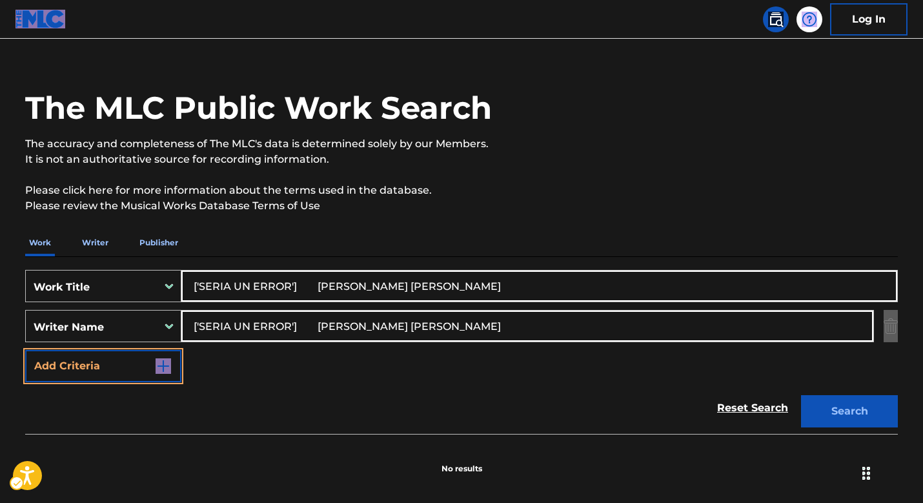
click at [0, 260] on main "The MLC Public Work Search The accuracy and completeness of The MLC's data is d…" at bounding box center [461, 251] width 923 height 460
type input "AVELA"
drag, startPoint x: 294, startPoint y: 286, endPoint x: 540, endPoint y: 281, distance: 245.4
click at [542, 281] on input "['SERIA UN ERROR'] JOSE ALBERTO INZUNZA FAVELA" at bounding box center [539, 286] width 716 height 31
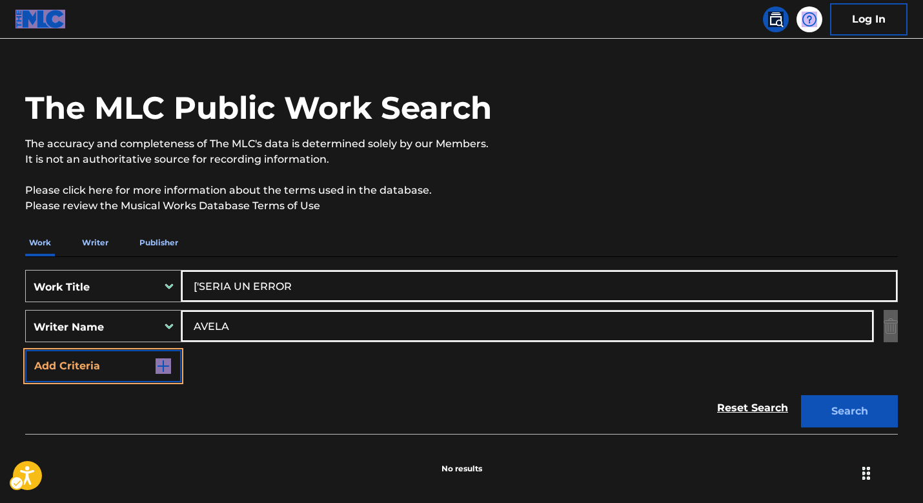
click at [202, 286] on input "['SERIA UN ERROR" at bounding box center [539, 286] width 716 height 31
type input "SERIA UN ERROR"
click at [847, 414] on button "Search" at bounding box center [849, 411] width 97 height 32
click at [739, 404] on link "Reset Search" at bounding box center [753, 408] width 84 height 28
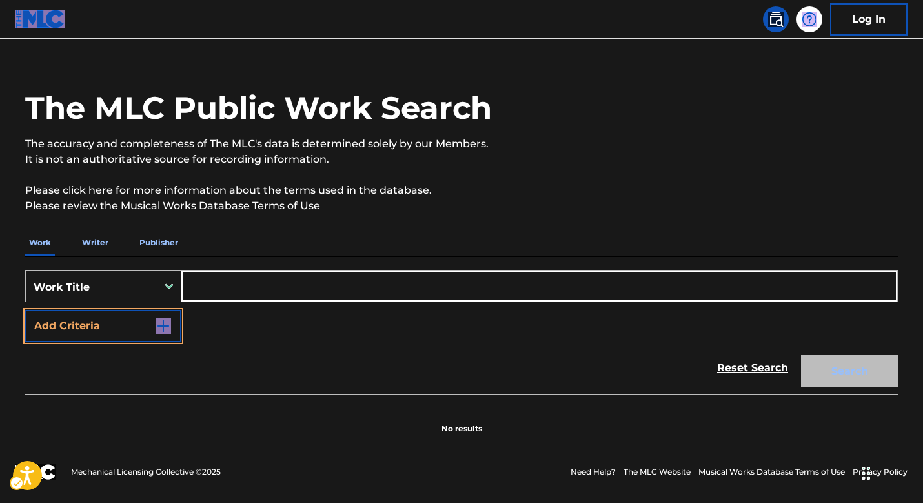
click at [276, 288] on input "Search Form" at bounding box center [539, 286] width 716 height 31
paste input "SERIA UN ERROR"
type input "SERIA UN ERROR"
click at [830, 378] on button "Search" at bounding box center [849, 371] width 97 height 32
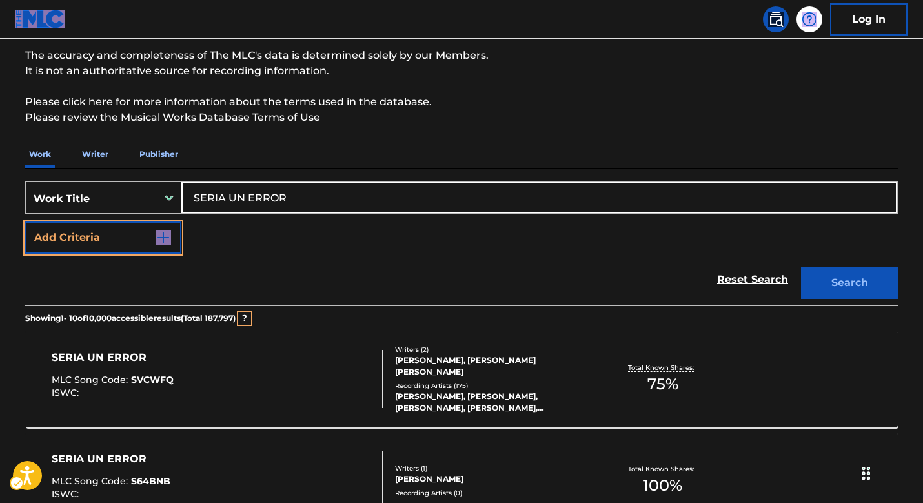
scroll to position [126, 0]
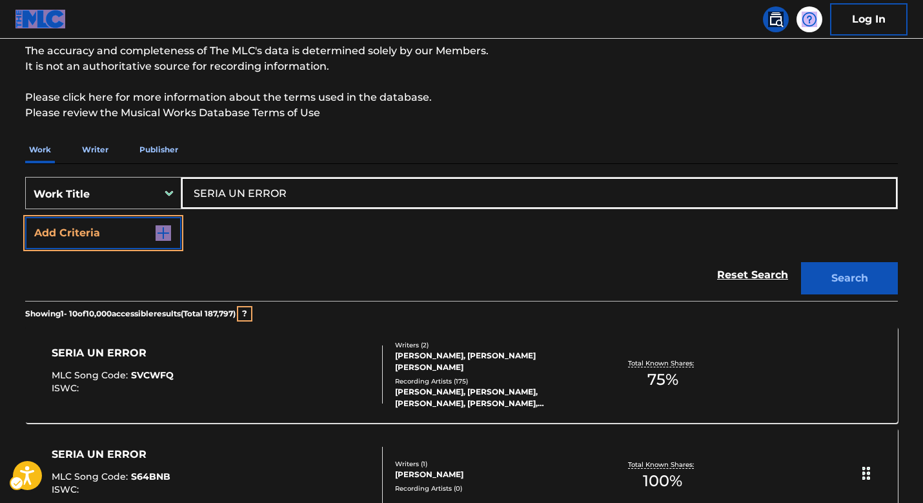
click at [375, 354] on div at bounding box center [377, 374] width 10 height 58
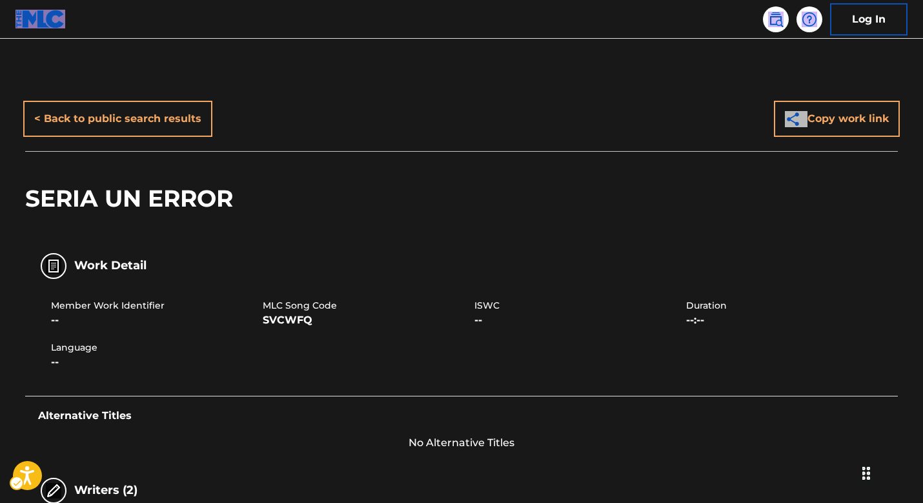
click at [426, 357] on div "Member Work Identifier -- MLC Song Code SVCWFQ ISWC -- Duration --:-- Language …" at bounding box center [461, 334] width 873 height 97
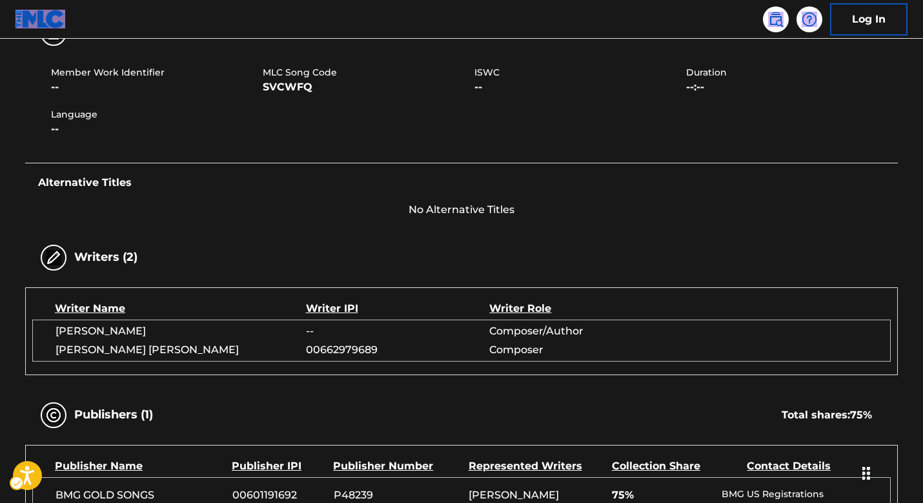
scroll to position [160, 0]
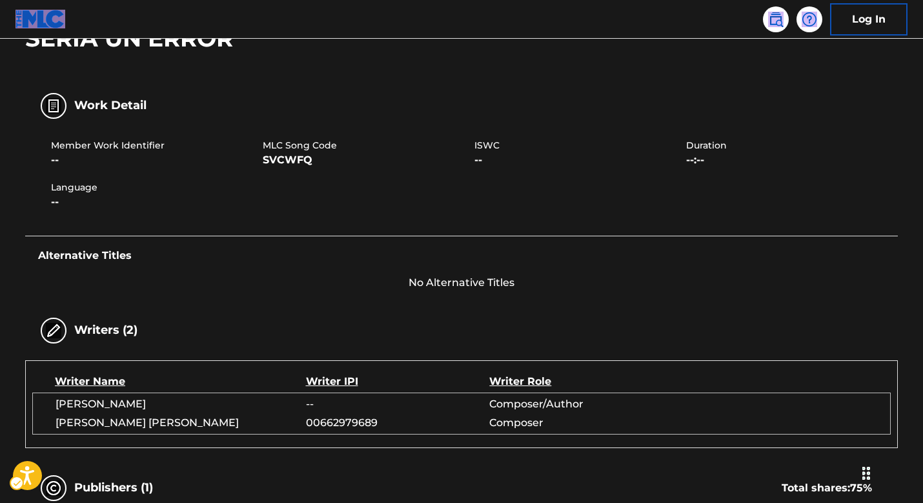
click at [294, 196] on div "Member Work Identifier -- MLC Song Code SVCWFQ ISWC -- Duration --:-- Language …" at bounding box center [461, 174] width 873 height 97
drag, startPoint x: 267, startPoint y: 142, endPoint x: 335, endPoint y: 160, distance: 70.8
click at [335, 160] on div "MLC Song Code SVCWFQ" at bounding box center [369, 153] width 212 height 29
copy div "MLC Song Code SVCWFQ"
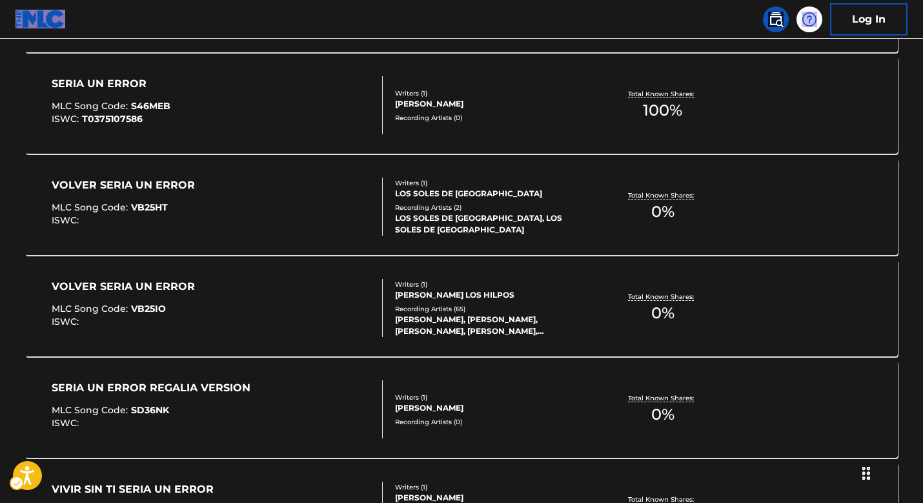
scroll to position [670, 0]
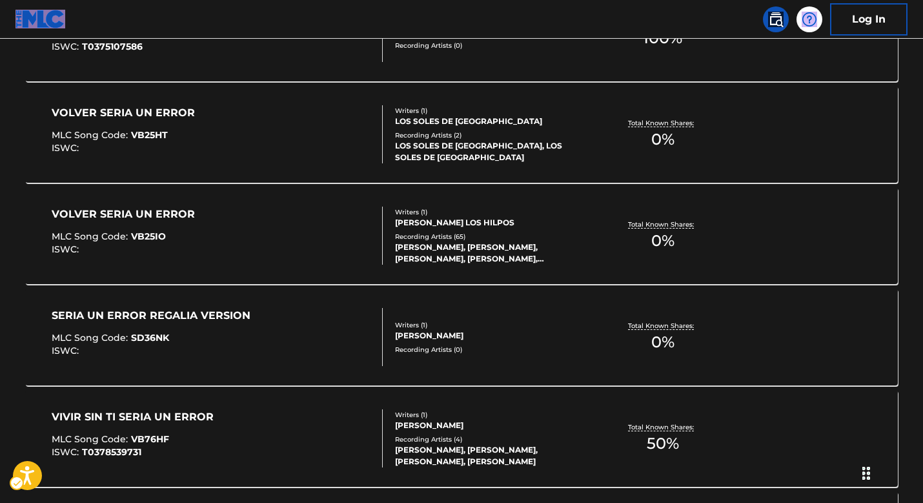
click at [768, 19] on img at bounding box center [775, 19] width 15 height 15
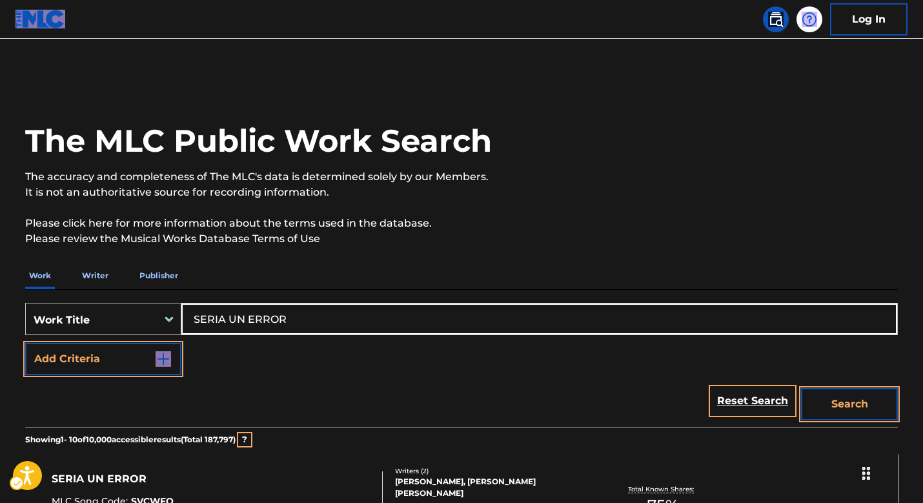
click at [780, 21] on img at bounding box center [775, 19] width 15 height 15
click at [302, 323] on input "SERIA UN ERROR" at bounding box center [539, 318] width 716 height 31
drag, startPoint x: 312, startPoint y: 318, endPoint x: 142, endPoint y: 321, distance: 169.9
click at [124, 318] on div "SearchWithCriteria7e7d4248-5a0b-4fcc-8e1c-4f2c7cf193a9 Work Title SERIA UN ERROR" at bounding box center [461, 319] width 873 height 32
paste input "['SPLASH'] JOHN VANESSA ESTELLE, SHEPPARD DAVID FRANCIS, RAPHOSE JORDAN, Patric…"
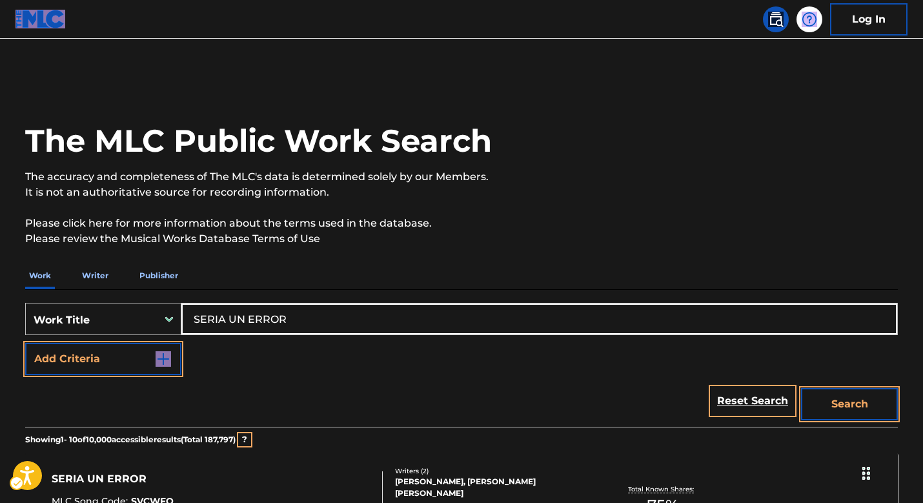
type input "['SPLASH'] JOHN VANESSA ESTELLE, SHEPPARD DAVID FRANCIS, RAPHOSE JORDAN, Patric…"
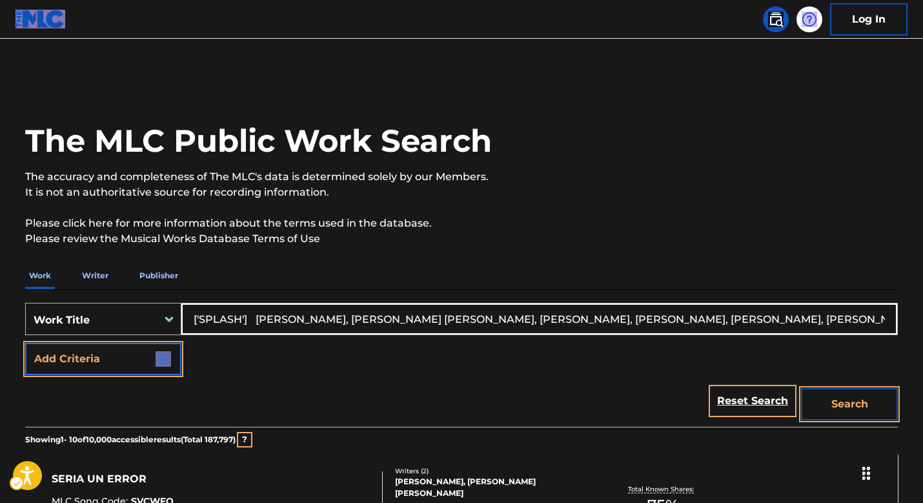
scroll to position [23, 0]
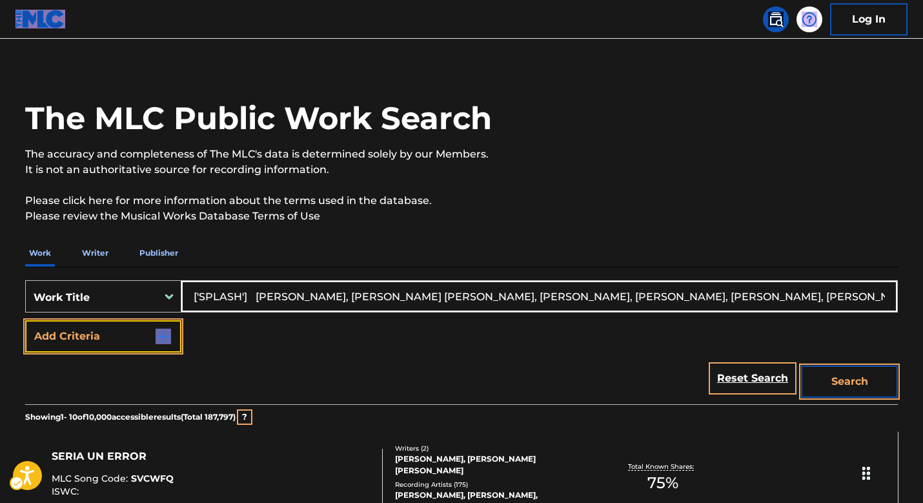
click at [164, 338] on img "Search Form" at bounding box center [163, 336] width 15 height 15
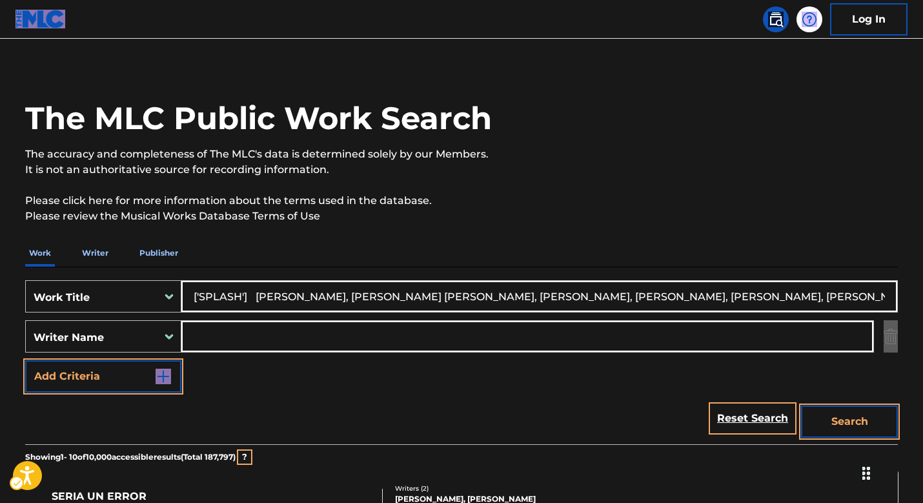
click at [240, 336] on input "Search Form" at bounding box center [527, 336] width 692 height 31
click at [243, 336] on input "Search Form" at bounding box center [527, 336] width 692 height 31
paste input "['SPLASH'] JOHN VANESSA ESTELLE, SHEPPARD DAVID FRANCIS, RAPHOSE JORDAN, Patric…"
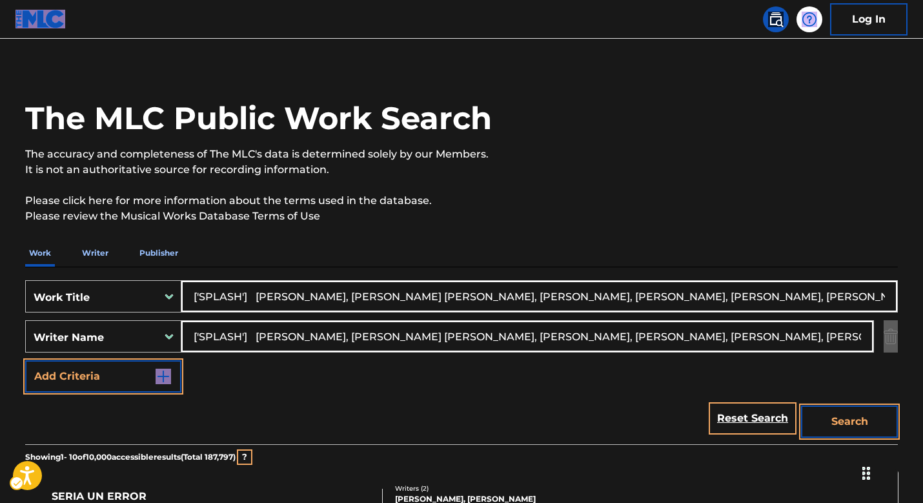
scroll to position [0, 178]
click at [353, 335] on input "['SPLASH'] JOHN VANESSA ESTELLE, SHEPPARD DAVID FRANCIS, RAPHOSE JORDAN, Patric…" at bounding box center [527, 336] width 692 height 31
drag, startPoint x: 719, startPoint y: 336, endPoint x: 8, endPoint y: 340, distance: 711.6
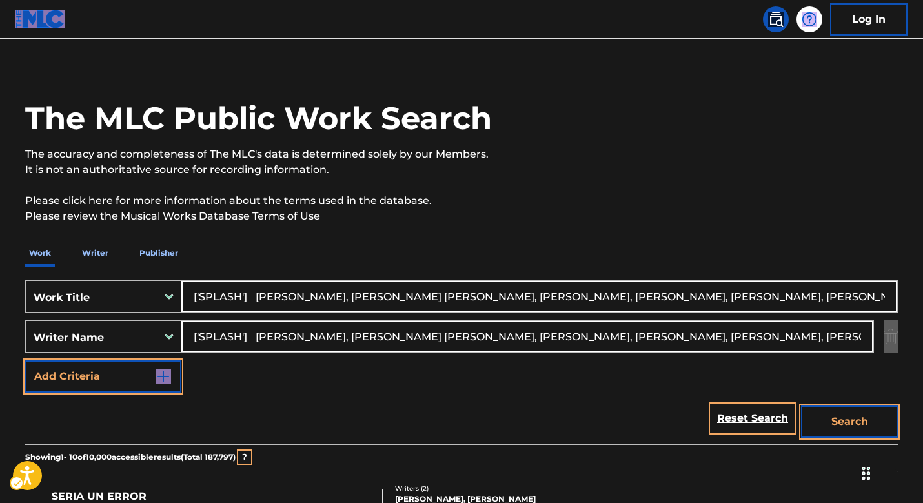
drag, startPoint x: 244, startPoint y: 343, endPoint x: 263, endPoint y: 334, distance: 20.5
click at [245, 343] on input "['SPLASH'] JOHN VANESSA ESTELLE, SHEPPARD DAVID FRANCIS, RAPHOSE JORDAN, Patric…" at bounding box center [527, 336] width 692 height 31
drag, startPoint x: 261, startPoint y: 335, endPoint x: 125, endPoint y: 336, distance: 135.6
click at [125, 336] on div "SearchWithCriteria6fb0b0d7-a782-40a5-ab76-e140385af4bc Writer Name ['SPLASH'] J…" at bounding box center [461, 336] width 873 height 32
type input "JOHN VANESSA ESTELLE, SHEPPARD DAVID FRANCIS, RAPHOSE JORDAN, Patrice Roberts, …"
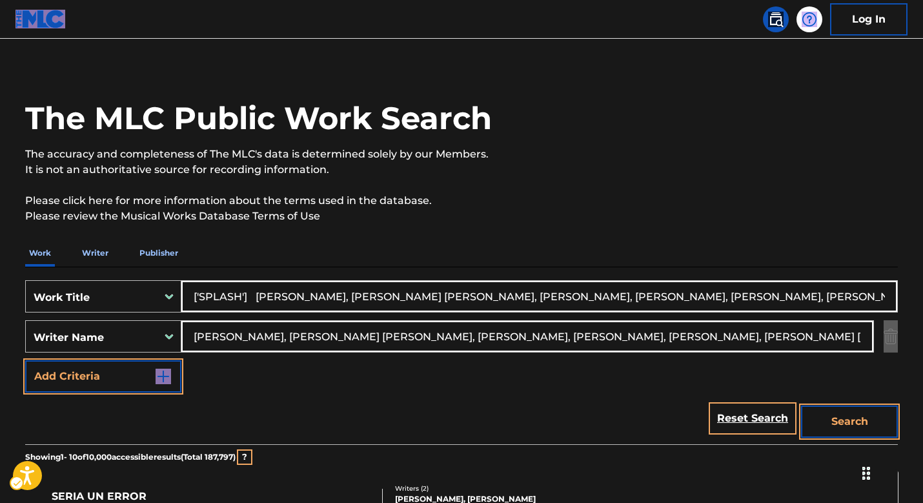
drag, startPoint x: 241, startPoint y: 293, endPoint x: 1012, endPoint y: 306, distance: 770.4
click at [923, 306] on html "Accessibility Screen-Reader Guide, Feedback, and Issue Reporting | New window 0…" at bounding box center [461, 228] width 923 height 503
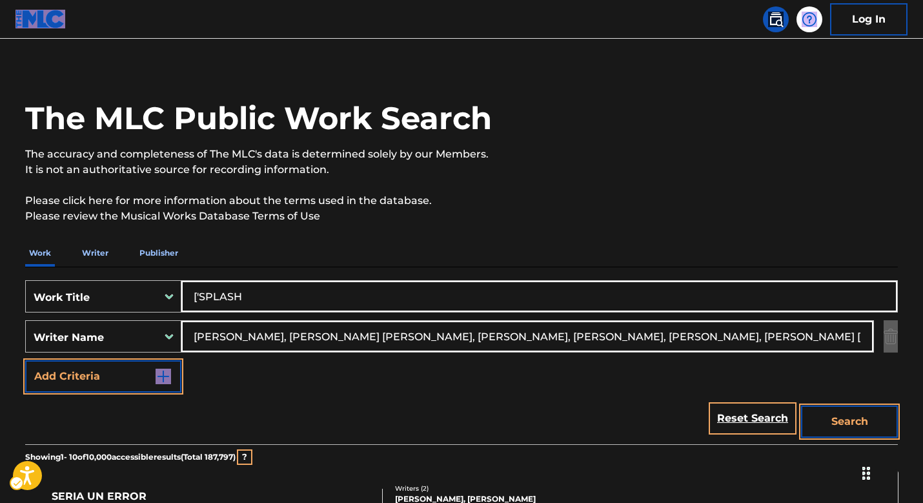
click at [200, 293] on input "['SPLASH" at bounding box center [539, 296] width 716 height 31
type input "SPLASH"
click at [840, 423] on button "Search" at bounding box center [849, 422] width 97 height 32
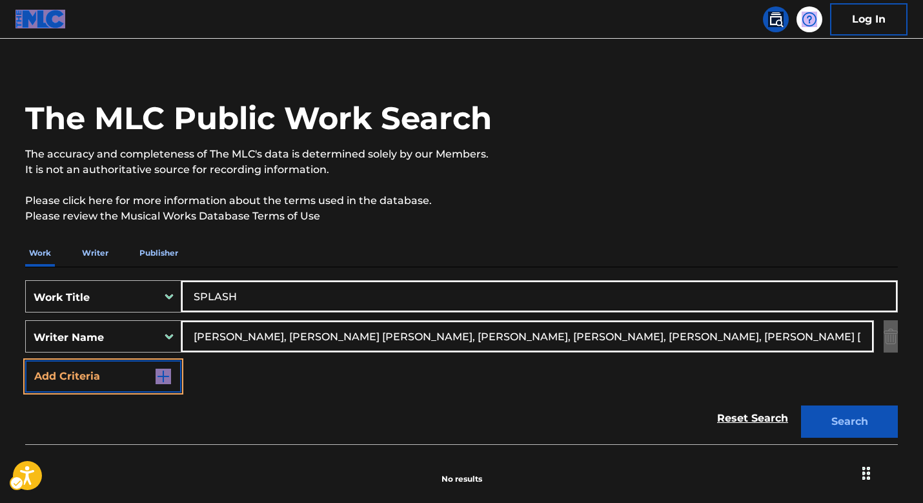
scroll to position [51, 0]
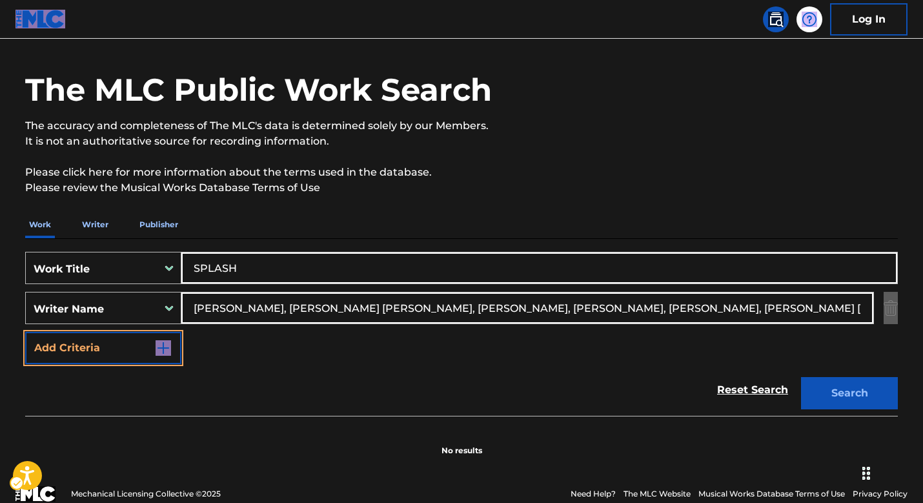
drag, startPoint x: 327, startPoint y: 307, endPoint x: 1038, endPoint y: 334, distance: 712.1
click at [923, 334] on html "Accessibility Screen-Reader Guide, Feedback, and Issue Reporting | New window 0…" at bounding box center [461, 200] width 923 height 503
drag, startPoint x: 325, startPoint y: 307, endPoint x: 1253, endPoint y: 373, distance: 930.9
click at [923, 373] on html "Accessibility Screen-Reader Guide, Feedback, and Issue Reporting | New window 0…" at bounding box center [461, 200] width 923 height 503
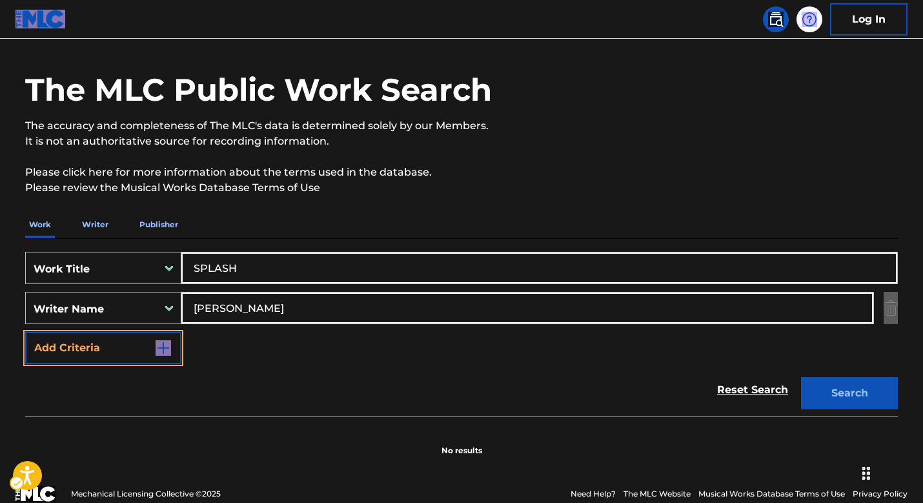
scroll to position [0, 0]
click at [852, 398] on button "Search" at bounding box center [849, 393] width 97 height 32
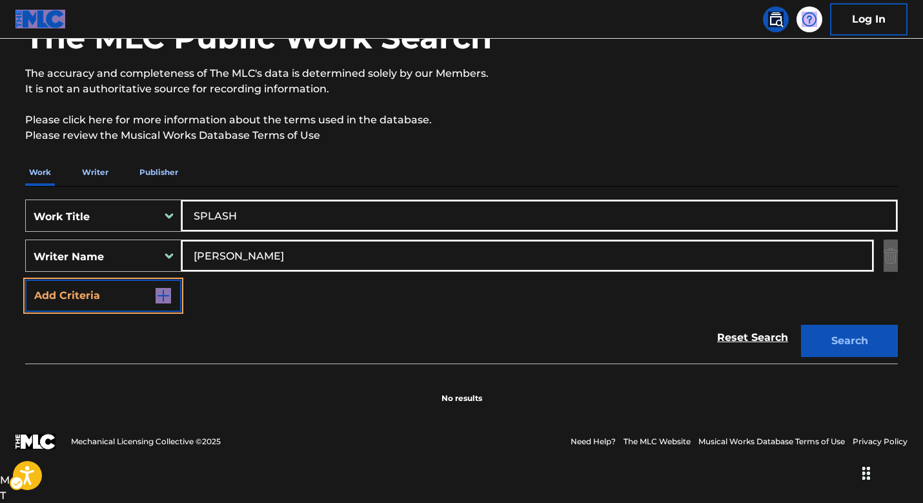
scroll to position [73, 0]
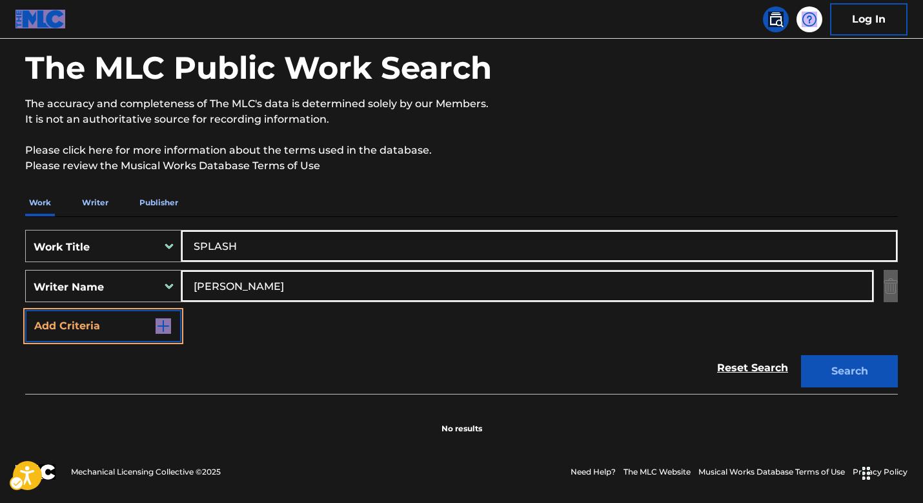
drag, startPoint x: 283, startPoint y: 254, endPoint x: 114, endPoint y: 245, distance: 168.7
click at [114, 245] on div "SearchWithCriteria7e7d4248-5a0b-4fcc-8e1c-4f2c7cf193a9 Work Title SPLASH Search…" at bounding box center [461, 286] width 873 height 112
drag, startPoint x: 282, startPoint y: 287, endPoint x: 36, endPoint y: 260, distance: 247.6
click at [36, 260] on div "SearchWithCriteria7e7d4248-5a0b-4fcc-8e1c-4f2c7cf193a9 Work Title SPLASH Search…" at bounding box center [461, 286] width 873 height 112
type input "ESTELLE"
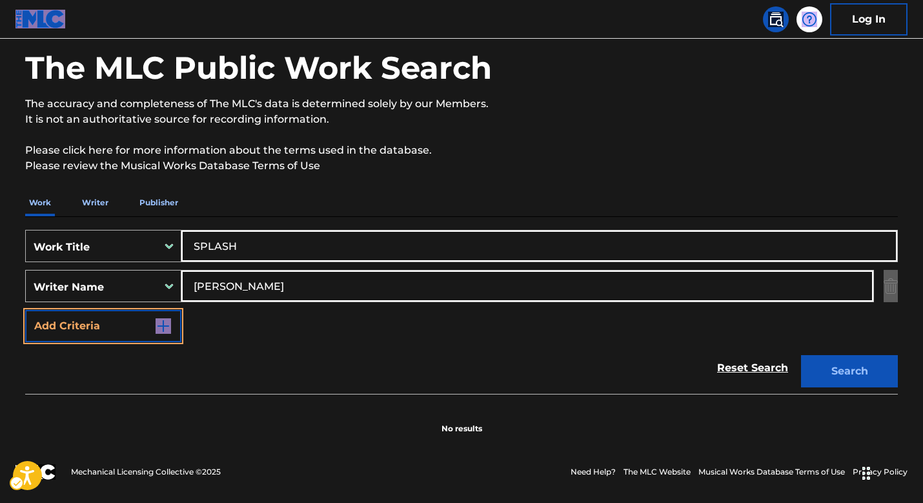
click at [801, 355] on button "Search" at bounding box center [849, 371] width 97 height 32
click at [781, 26] on link at bounding box center [776, 19] width 26 height 26
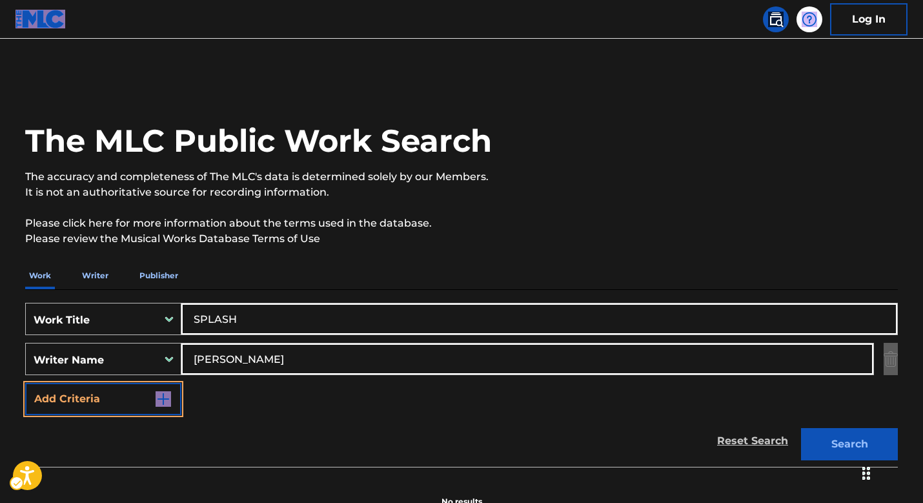
click at [739, 436] on link "Reset Search" at bounding box center [753, 441] width 84 height 28
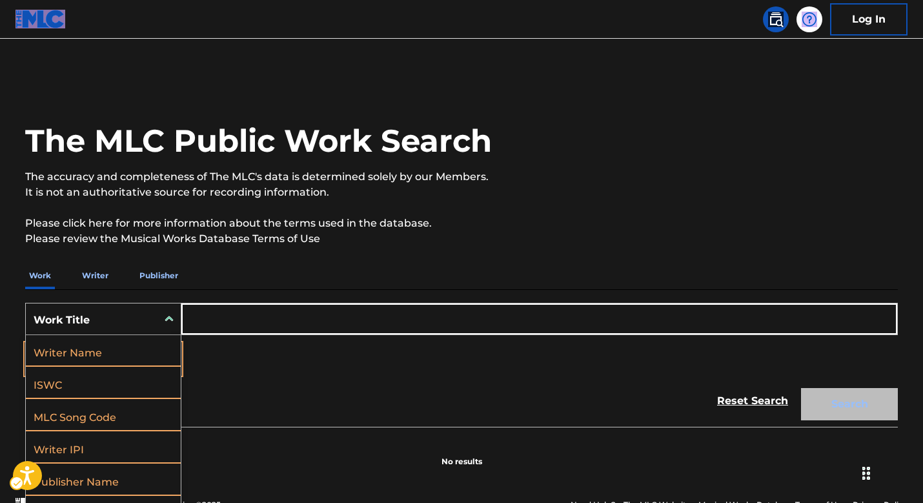
scroll to position [23, 0]
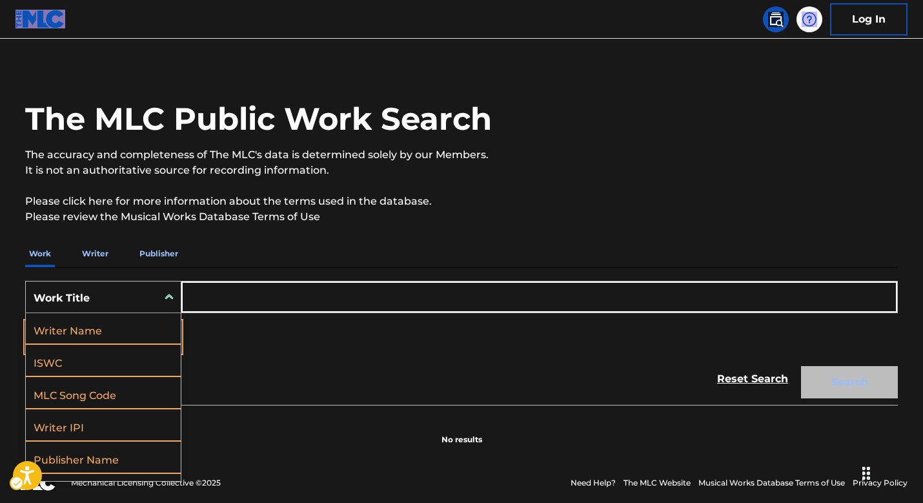
click at [79, 308] on div "Work Title" at bounding box center [103, 297] width 156 height 32
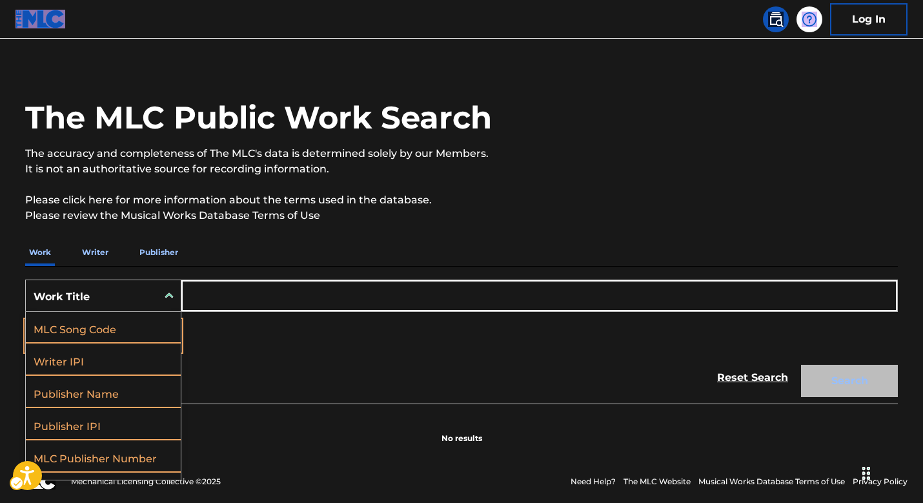
scroll to position [26, 0]
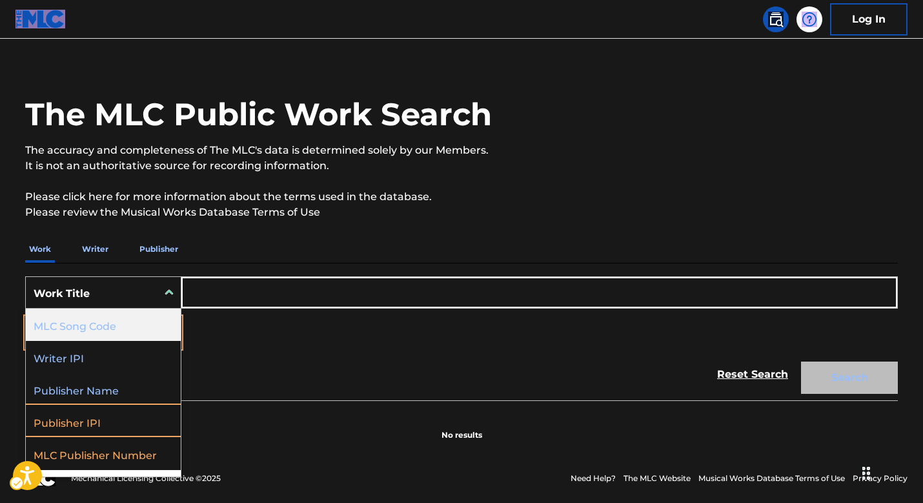
click at [121, 331] on div "MLC Song Code" at bounding box center [103, 325] width 155 height 32
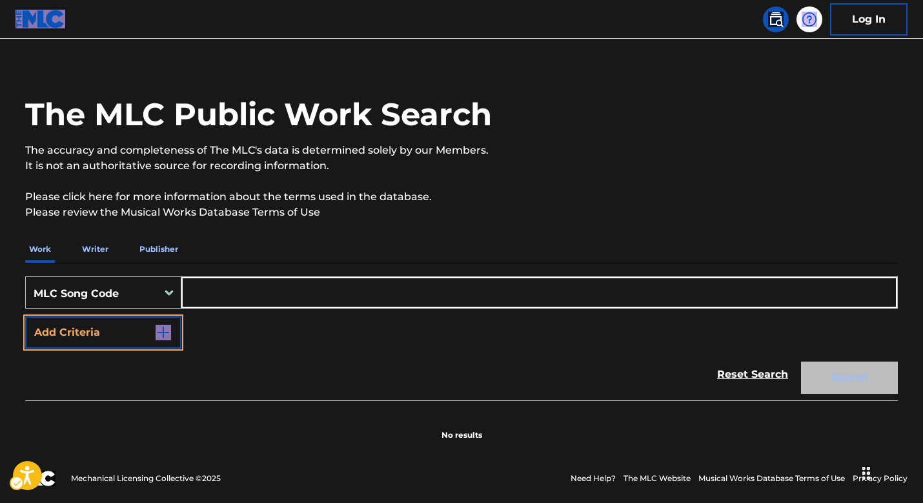
click at [174, 295] on icon "Search Form" at bounding box center [169, 292] width 13 height 13
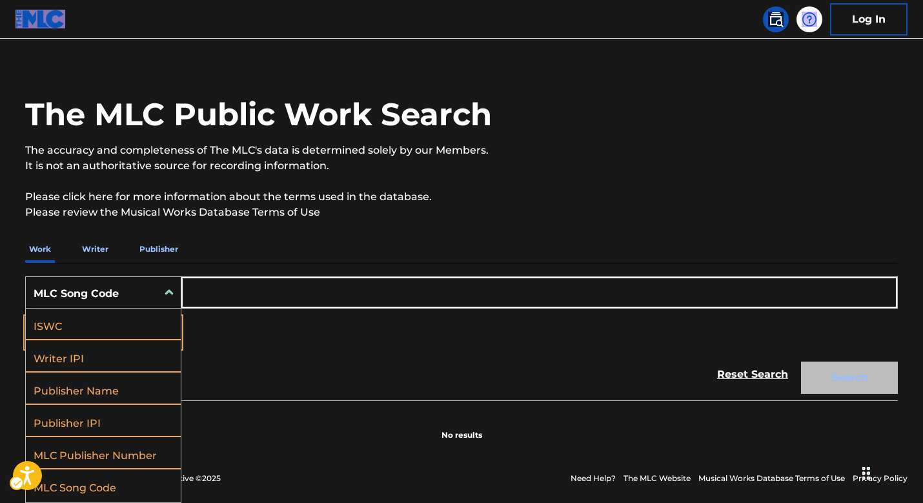
scroll to position [0, 0]
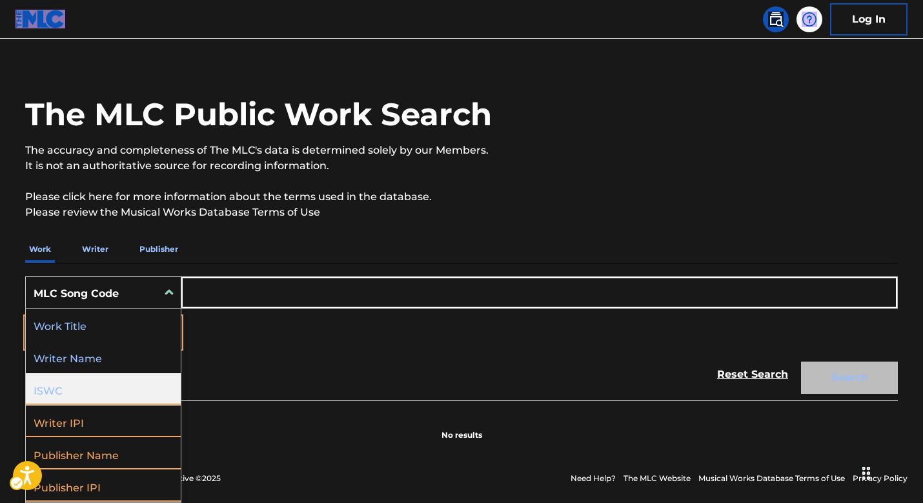
click at [114, 391] on div "ISWC" at bounding box center [103, 389] width 155 height 32
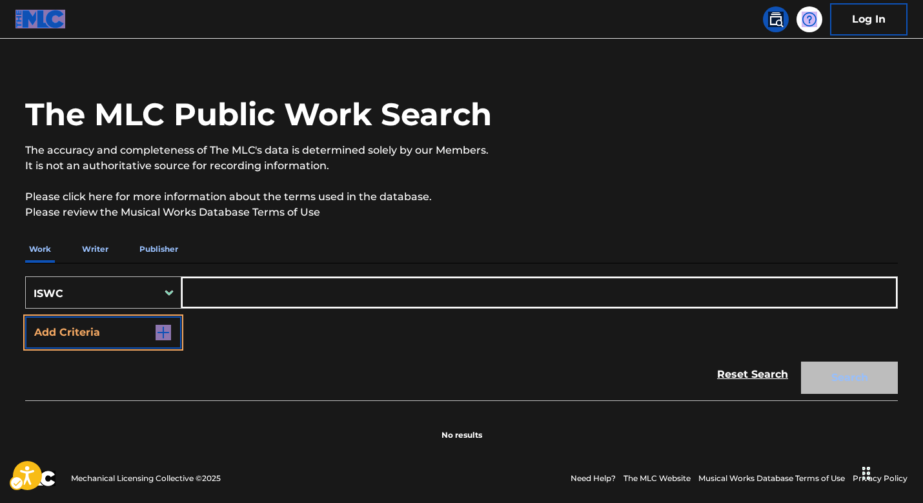
click at [216, 303] on input "Search Form" at bounding box center [539, 292] width 716 height 31
paste input "T9322311239"
type input "T9322311239"
click at [843, 381] on button "Search" at bounding box center [849, 378] width 97 height 32
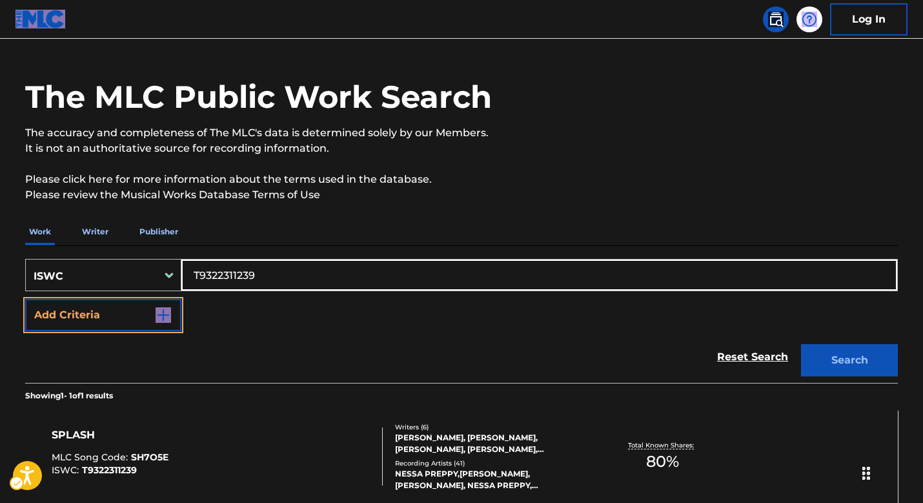
scroll to position [138, 0]
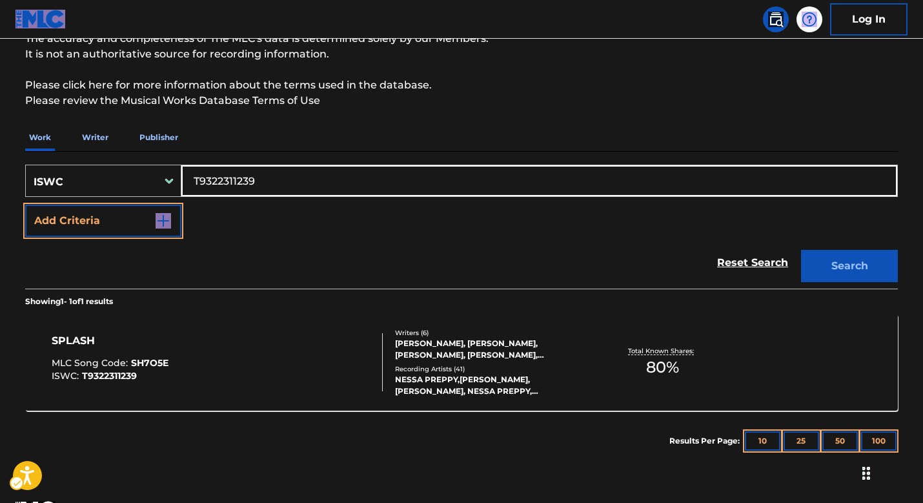
click at [482, 336] on div "Writers ( 6 )" at bounding box center [492, 333] width 195 height 10
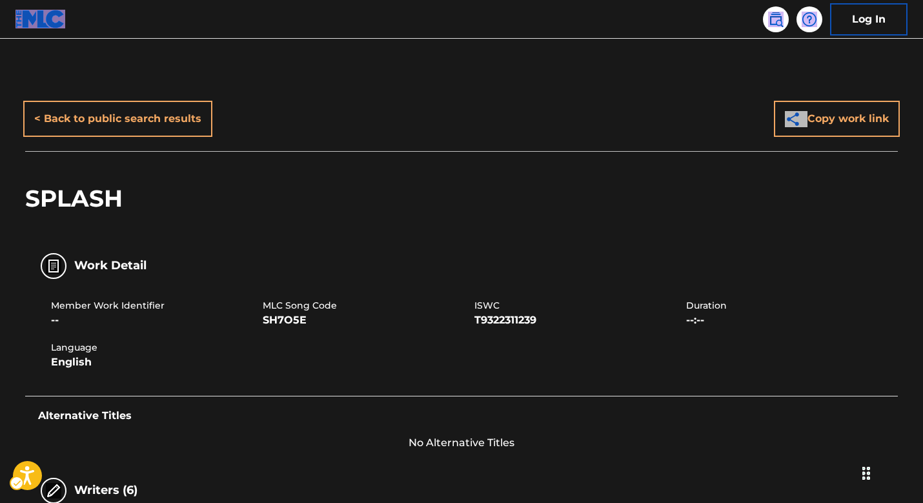
click at [286, 290] on div "Member Work Identifier -- MLC Song Code SH7O5E ISWC T9322311239 Duration --:-- …" at bounding box center [461, 334] width 873 height 97
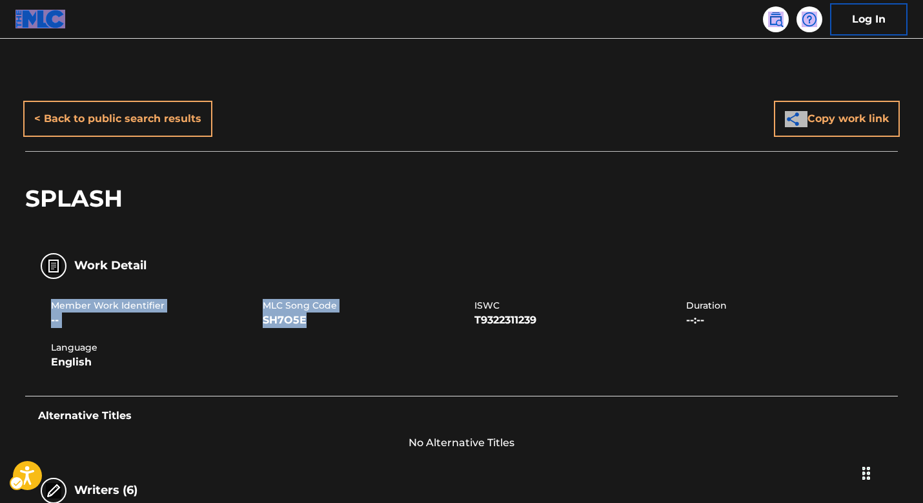
drag, startPoint x: 258, startPoint y: 298, endPoint x: 309, endPoint y: 315, distance: 53.7
click at [309, 315] on div "Member Work Identifier -- MLC Song Code SH7O5E ISWC T9322311239 Duration --:-- …" at bounding box center [461, 334] width 873 height 97
click at [329, 309] on span "MLC Song Code" at bounding box center [367, 306] width 209 height 14
drag, startPoint x: 314, startPoint y: 320, endPoint x: 265, endPoint y: 307, distance: 50.1
click at [265, 307] on div "MLC Song Code SH7O5E" at bounding box center [369, 313] width 212 height 29
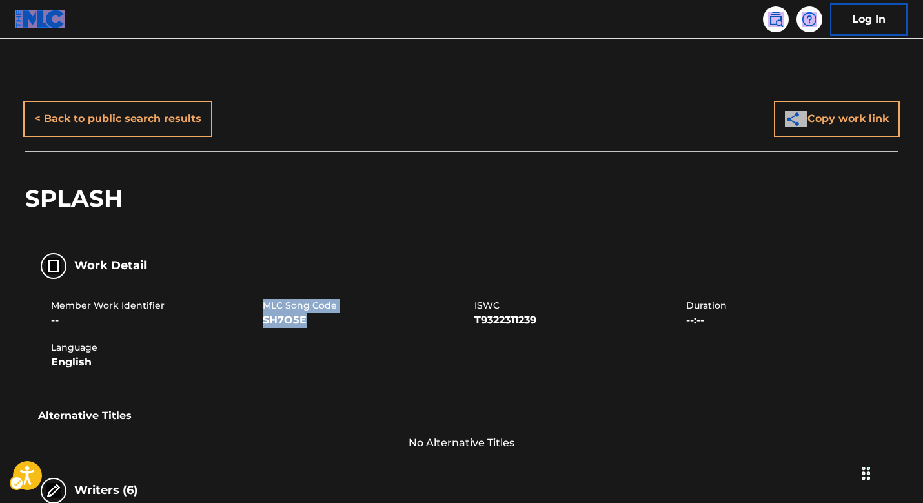
copy div "MLC Song Code SH7O5E"
click at [774, 24] on img at bounding box center [775, 19] width 15 height 15
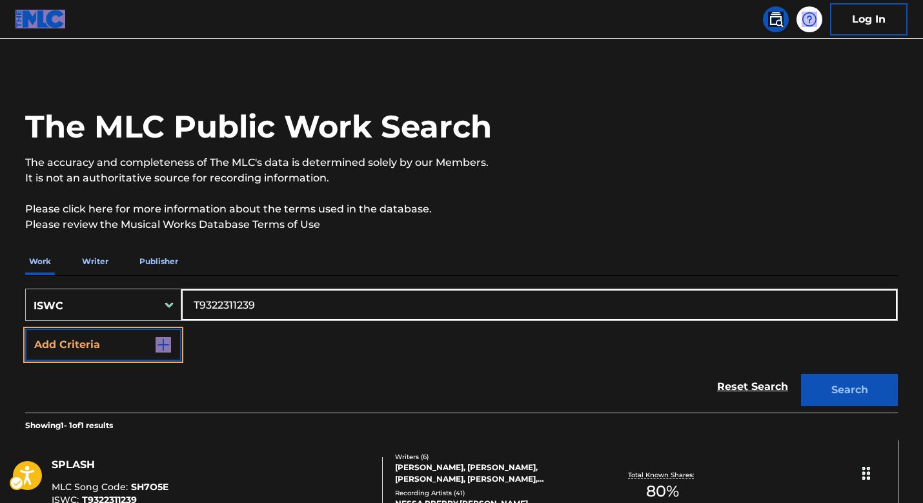
click at [134, 321] on div "ISWC" at bounding box center [103, 305] width 156 height 32
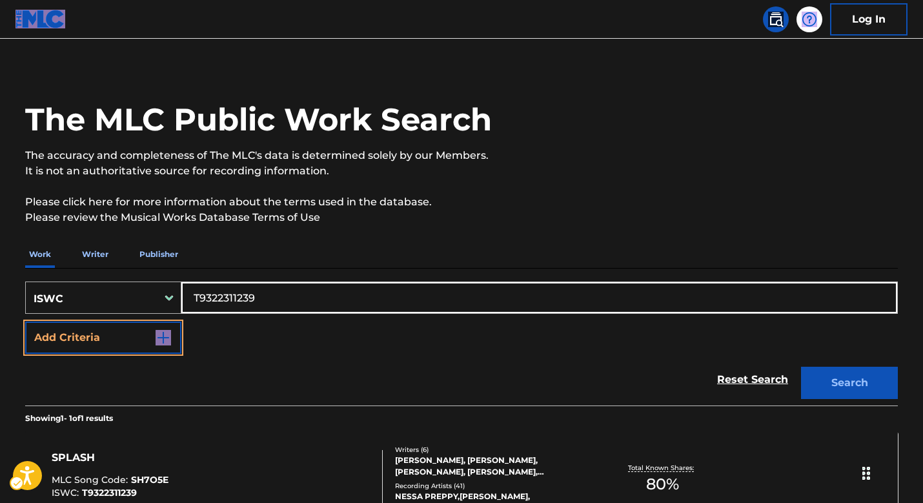
scroll to position [26, 0]
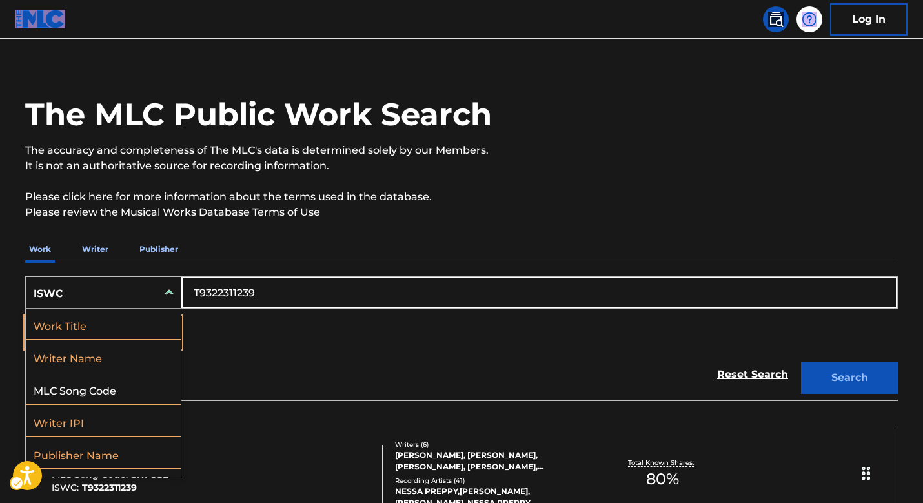
click at [147, 373] on div "MLC Song Code" at bounding box center [103, 389] width 155 height 32
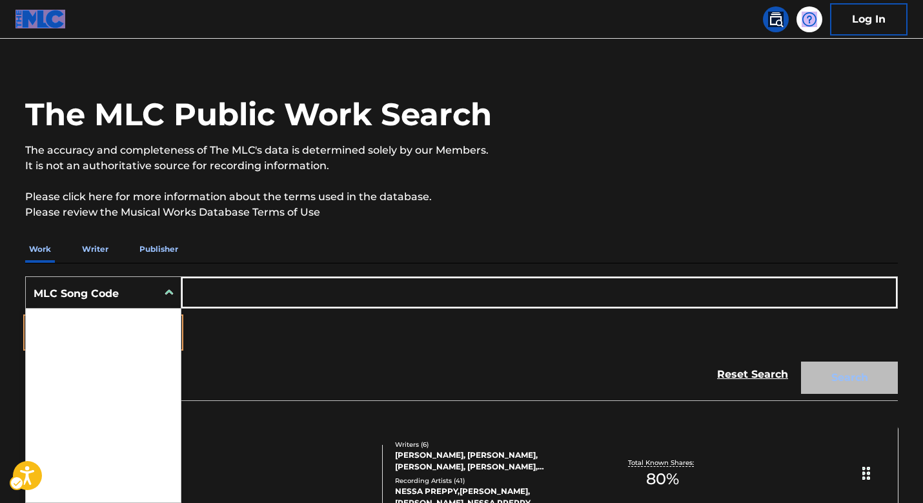
click at [160, 291] on div "Search Form" at bounding box center [169, 292] width 23 height 23
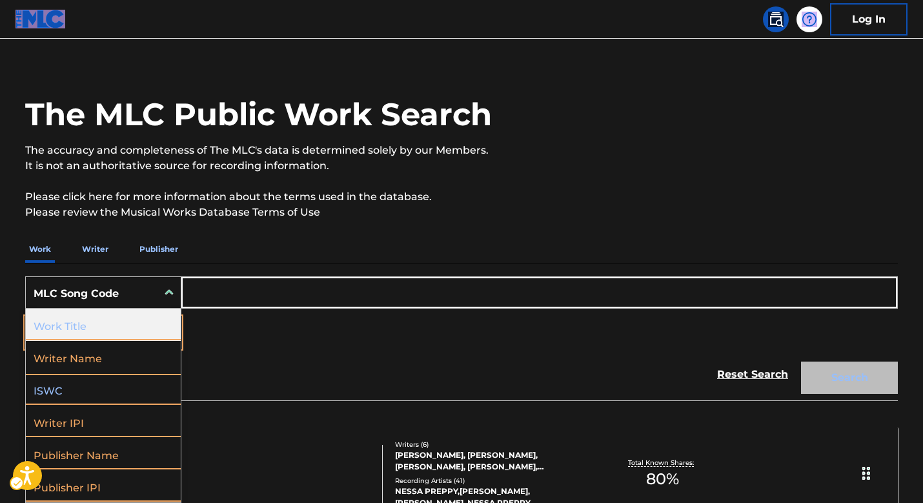
click at [125, 318] on div "Work Title" at bounding box center [103, 325] width 155 height 32
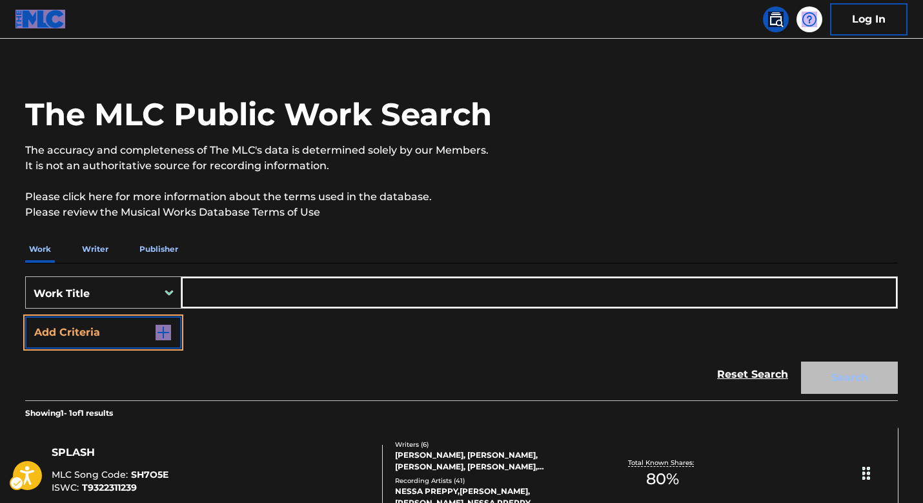
click at [247, 285] on input "Search Form" at bounding box center [539, 292] width 716 height 31
paste input "['RIGHT NOW NA NA NA'] TUINFORT GIORGIO H, HUISMANS MAURICE G, THIAM ALIAUNE, A…"
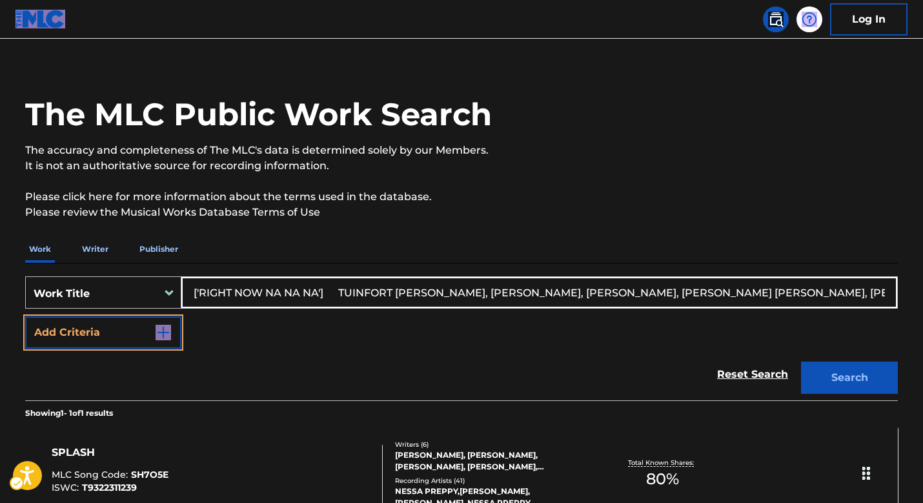
scroll to position [0, 418]
type input "['RIGHT NOW NA NA NA'] TUINFORT GIORGIO H, HUISMANS MAURICE G, THIAM ALIAUNE, A…"
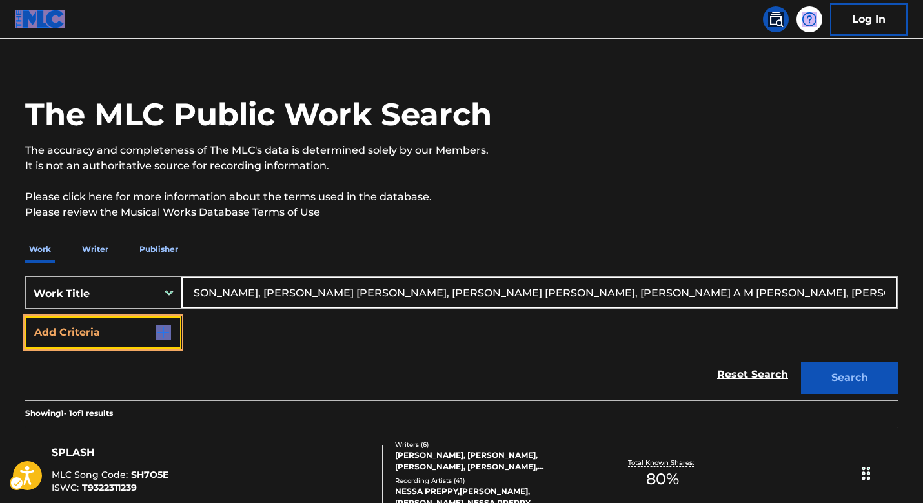
click at [156, 334] on img "Search Form" at bounding box center [163, 332] width 15 height 15
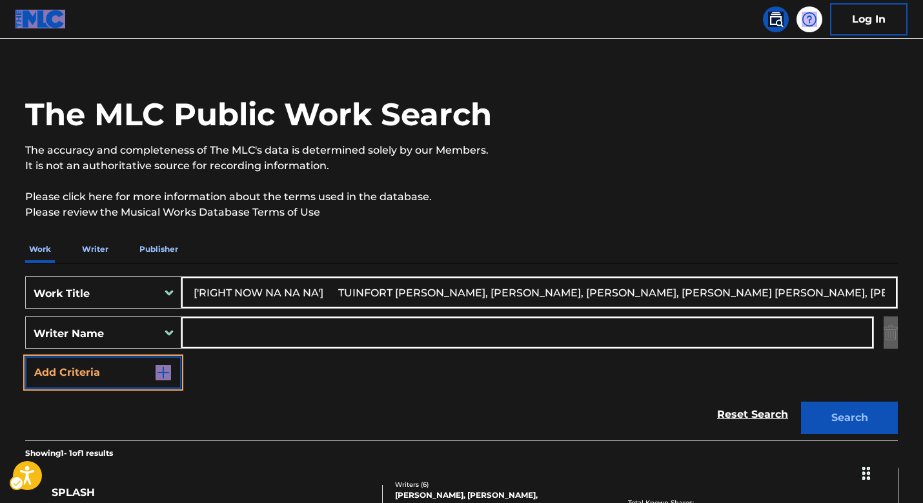
click at [302, 331] on input "Search Form" at bounding box center [527, 332] width 692 height 31
paste input "['RIGHT NOW NA NA NA'] TUINFORT GIORGIO H, HUISMANS MAURICE G, THIAM ALIAUNE, A…"
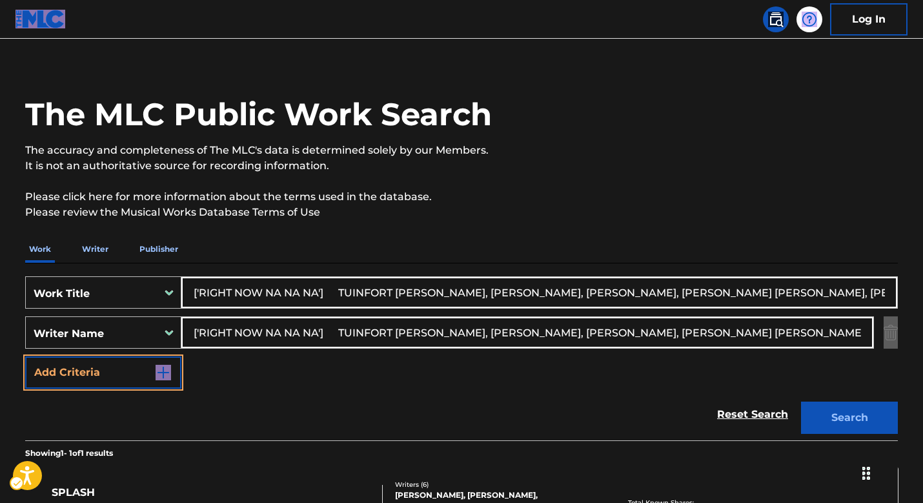
scroll to position [0, 442]
drag, startPoint x: 551, startPoint y: 333, endPoint x: 208, endPoint y: 331, distance: 342.9
click at [209, 331] on input "['RIGHT NOW NA NA NA'] TUINFORT GIORGIO H, HUISMANS MAURICE G, THIAM ALIAUNE, A…" at bounding box center [527, 332] width 692 height 31
drag, startPoint x: 754, startPoint y: 332, endPoint x: 12, endPoint y: 280, distance: 744.4
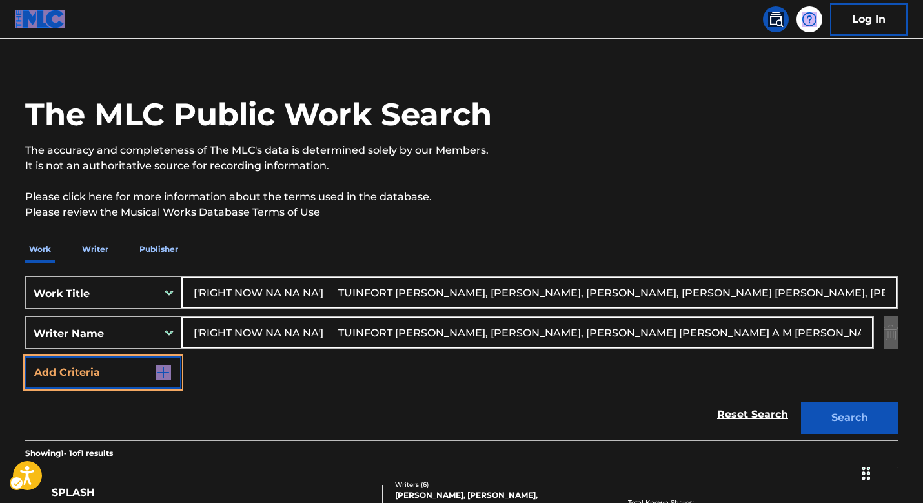
click at [14, 280] on div "The MLC Public Work Search The accuracy and completeness of The MLC's data is d…" at bounding box center [462, 341] width 904 height 563
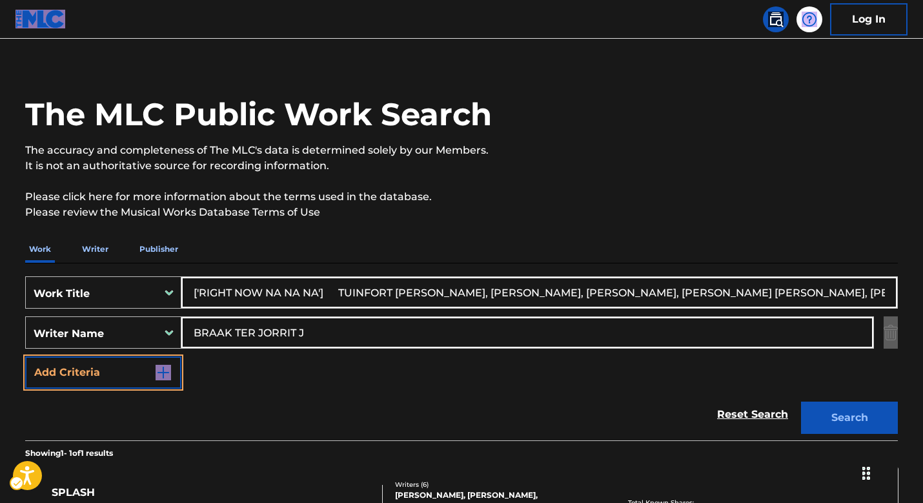
click at [320, 335] on input "BRAAK TER JORRIT J" at bounding box center [527, 332] width 692 height 31
type input "BRAAK TER JORRIT J"
drag, startPoint x: 200, startPoint y: 292, endPoint x: 134, endPoint y: 281, distance: 66.8
click at [134, 281] on div "SearchWithCriteria6c9791c1-219e-4d3a-a6e2-fa5470385d5b Work Title ['RIGHT NOW N…" at bounding box center [461, 292] width 873 height 32
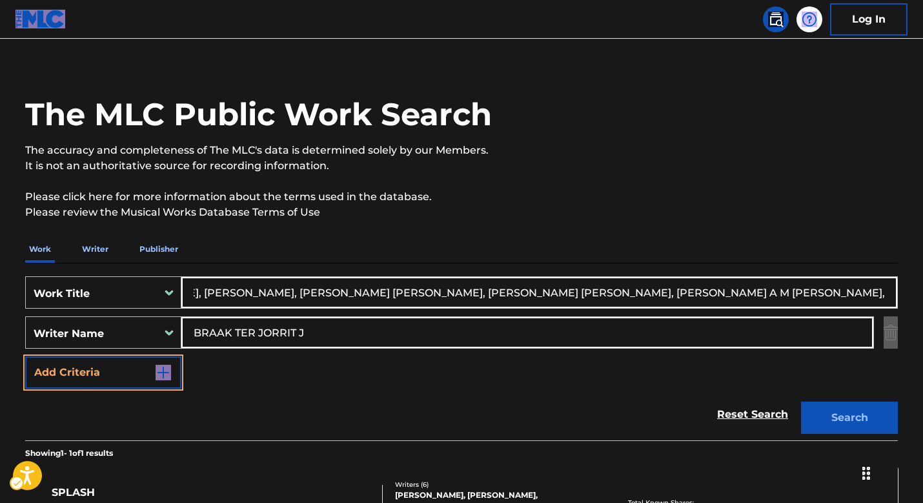
drag, startPoint x: 314, startPoint y: 291, endPoint x: 1269, endPoint y: 369, distance: 958.8
click at [923, 369] on html "Accessibility Screen-Reader Guide, Feedback, and Issue Reporting | New window 0…" at bounding box center [461, 225] width 923 height 503
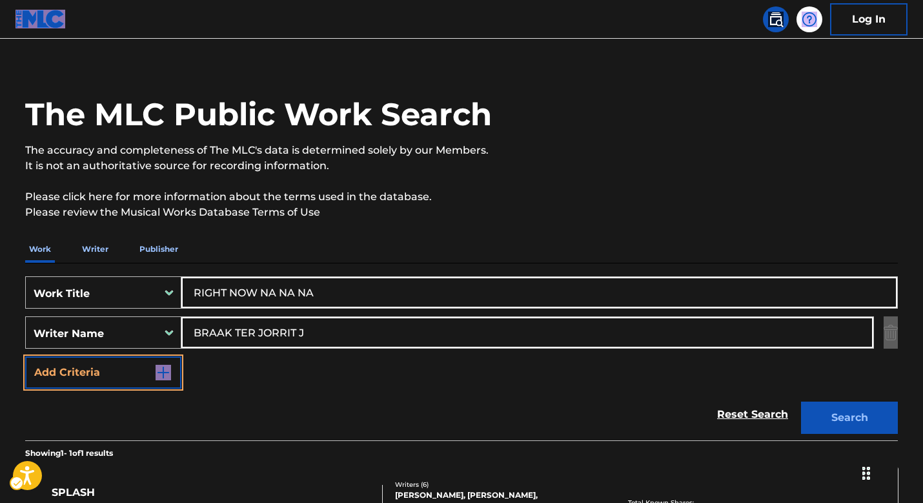
scroll to position [0, 0]
type input "RIGHT NOW NA NA NA"
click at [872, 410] on button "Search" at bounding box center [849, 418] width 97 height 32
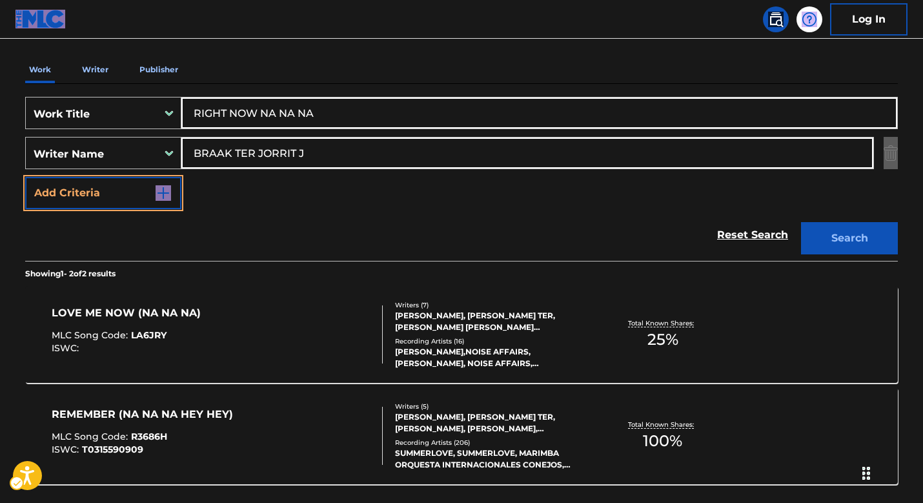
scroll to position [280, 0]
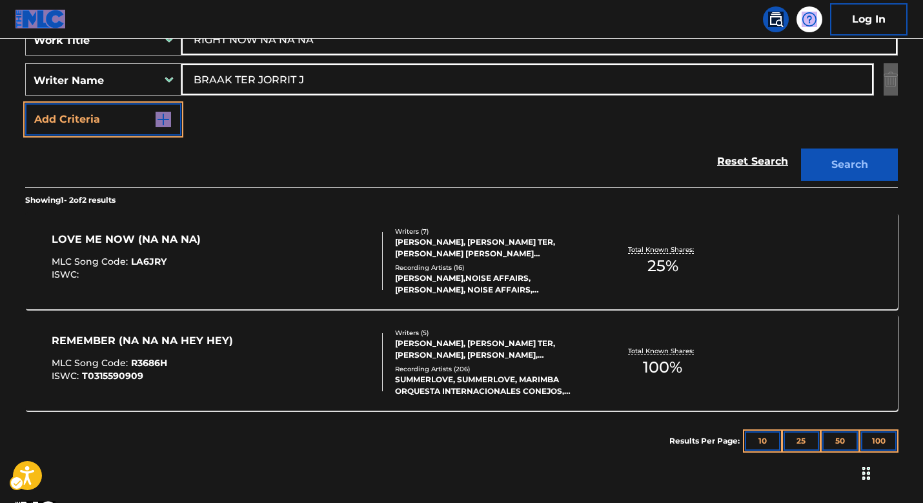
click at [449, 252] on div "MAURICE HUISMANS, JORRIT J BRAAK TER, EDGAR ROBIN ALBERS, DIETER KRANENBURG, MI…" at bounding box center [492, 247] width 195 height 23
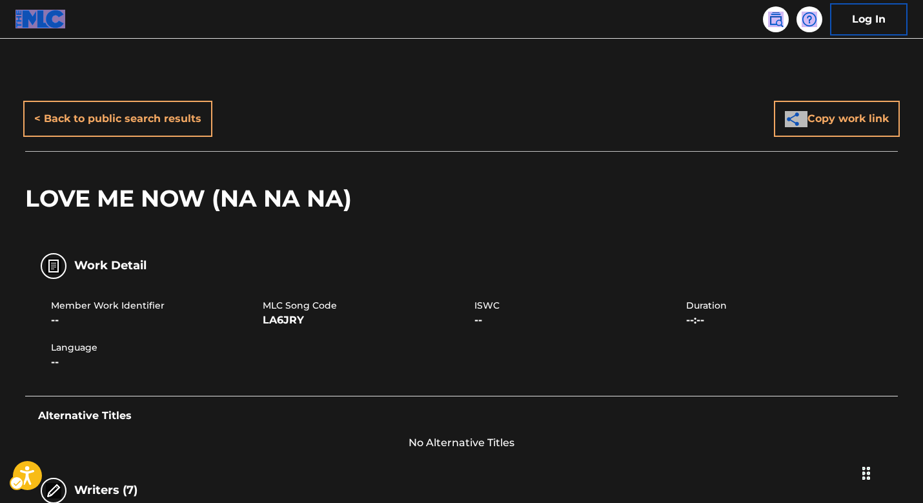
click at [477, 242] on div "LOVE ME NOW (NA NA NA)" at bounding box center [461, 198] width 873 height 94
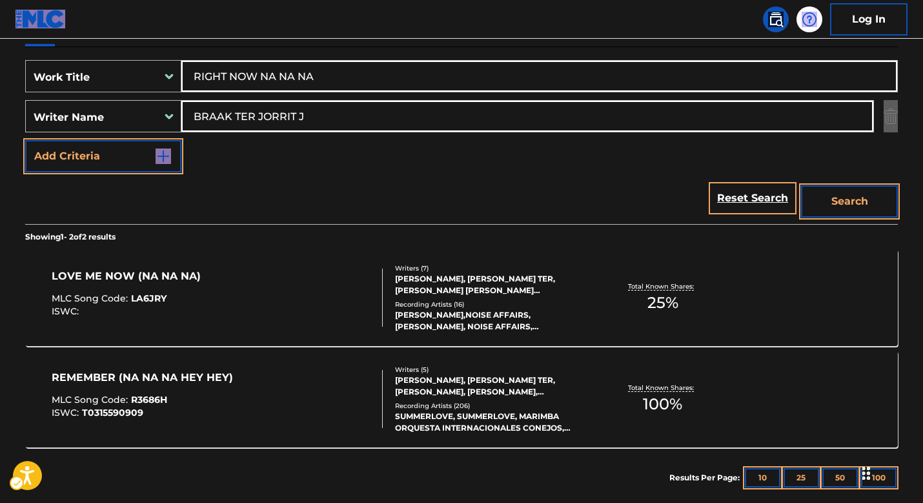
click at [139, 81] on div "Work Title" at bounding box center [92, 77] width 116 height 15
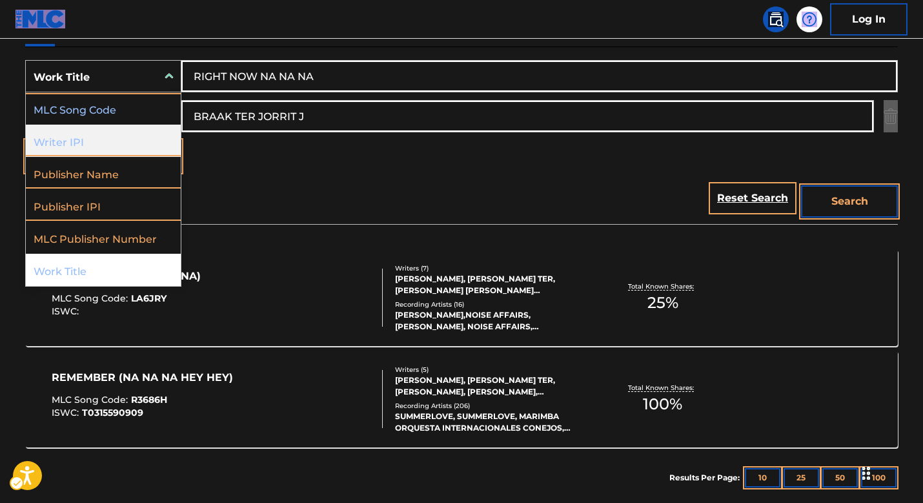
scroll to position [0, 0]
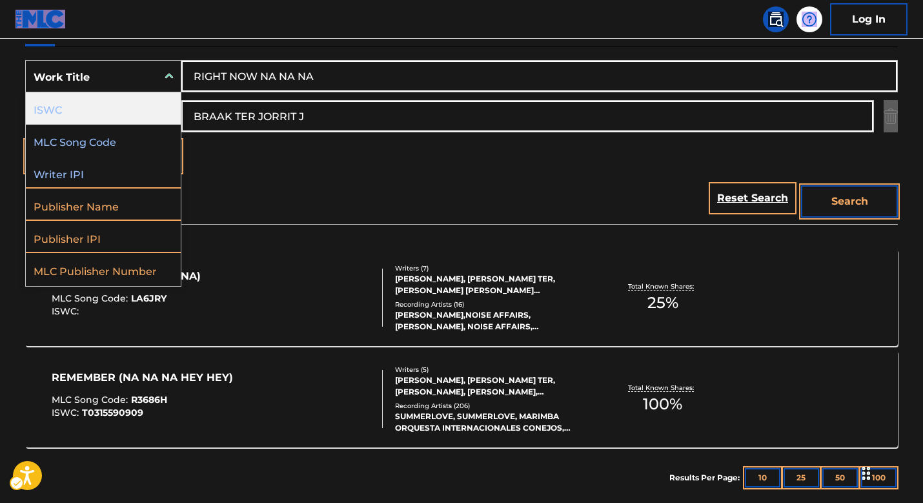
click at [100, 103] on div "ISWC" at bounding box center [103, 108] width 155 height 32
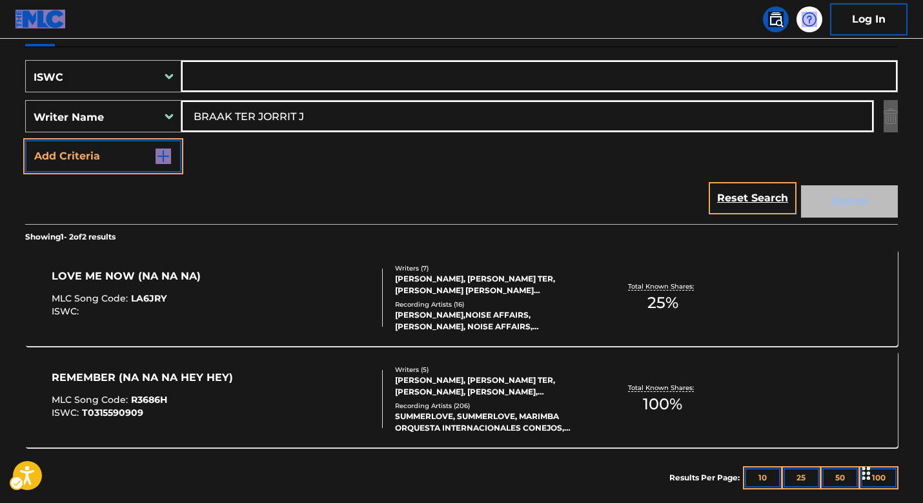
click at [227, 87] on input "Search Form" at bounding box center [539, 76] width 716 height 31
paste input "T9019993921"
type input "T9019993921"
drag, startPoint x: 337, startPoint y: 111, endPoint x: 118, endPoint y: 84, distance: 221.2
click at [150, 87] on div "SearchWithCriteria981dacf9-131b-41f9-8da9-8e10de2864a3 ISWC T9019993921 SearchW…" at bounding box center [461, 116] width 873 height 112
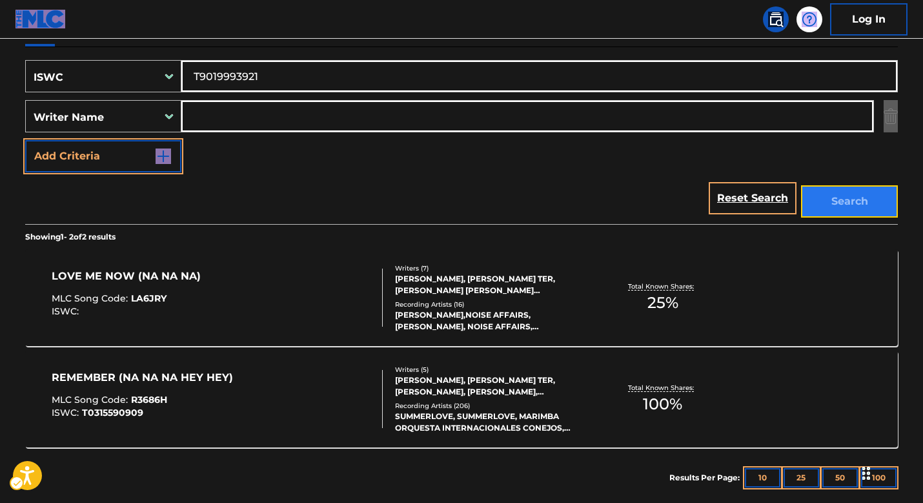
click at [852, 204] on button "Search" at bounding box center [849, 201] width 97 height 32
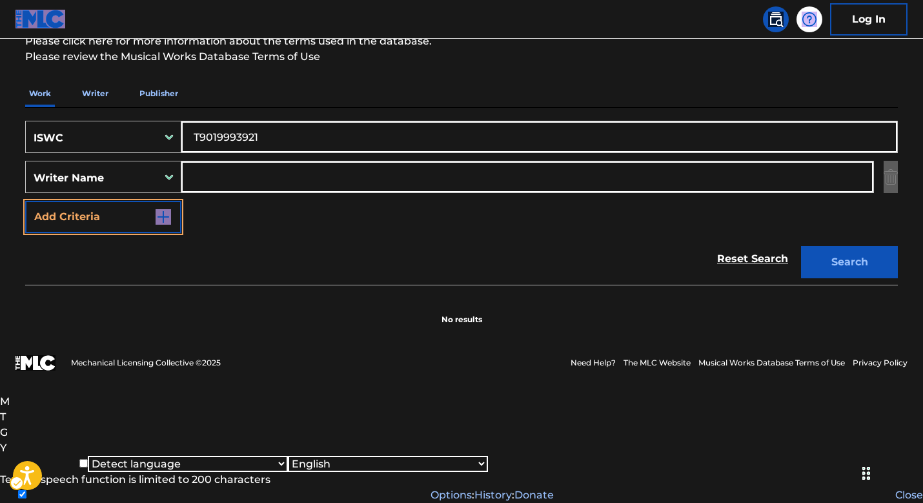
click at [229, 108] on div "The MLC Public Work Search The accuracy and completeness of The MLC's data is d…" at bounding box center [462, 114] width 904 height 421
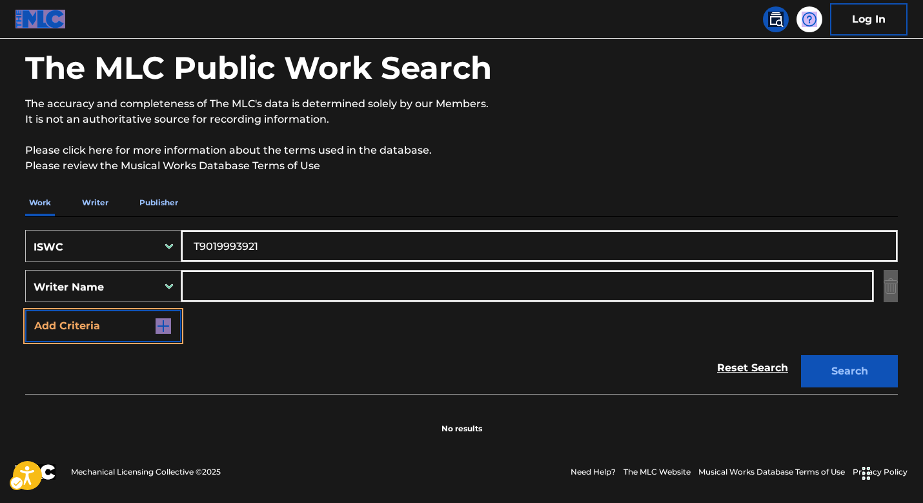
click at [454, 226] on div "SearchWithCriteria981dacf9-131b-41f9-8da9-8e10de2864a3 ISWC T9019993921 SearchW…" at bounding box center [461, 305] width 873 height 177
click at [198, 242] on input "T9019993921" at bounding box center [539, 246] width 716 height 31
click at [197, 242] on input "T9019993921" at bounding box center [539, 246] width 716 height 31
click at [739, 367] on link "Reset Search" at bounding box center [753, 368] width 84 height 28
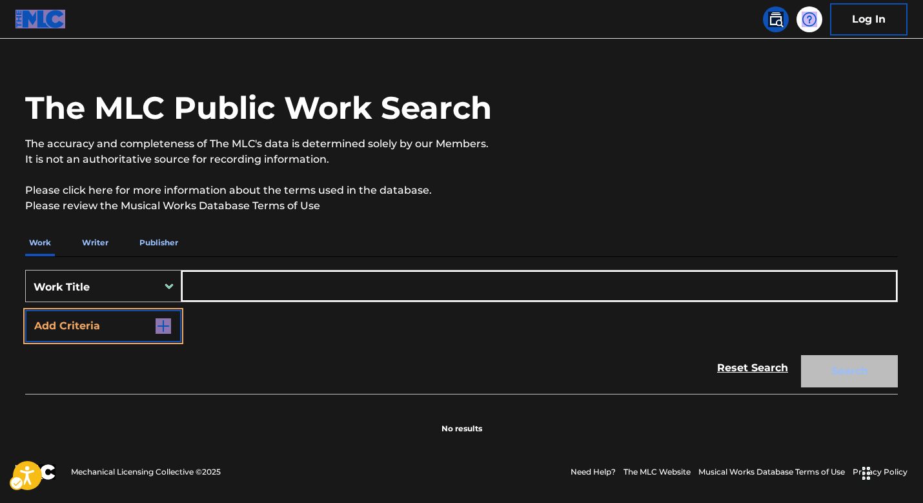
scroll to position [33, 0]
click at [141, 276] on div "Work Title" at bounding box center [92, 285] width 132 height 27
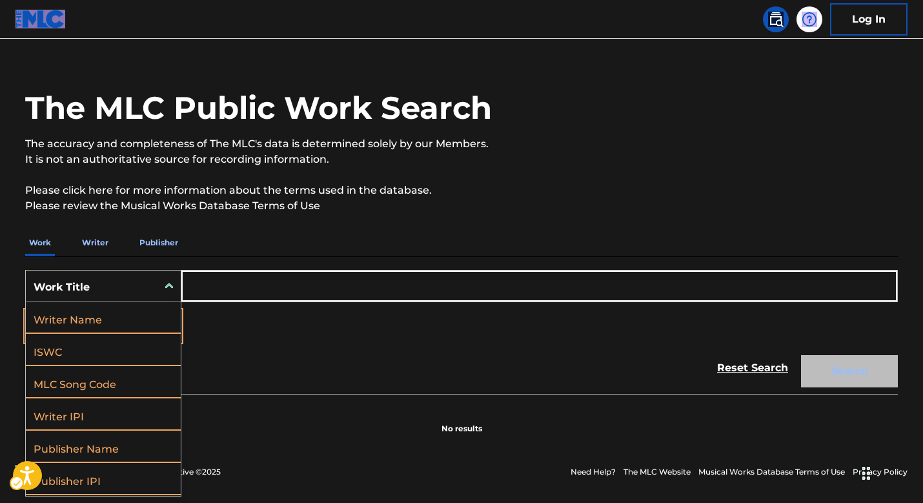
scroll to position [65, 0]
click at [230, 276] on input "Search Form" at bounding box center [539, 286] width 716 height 31
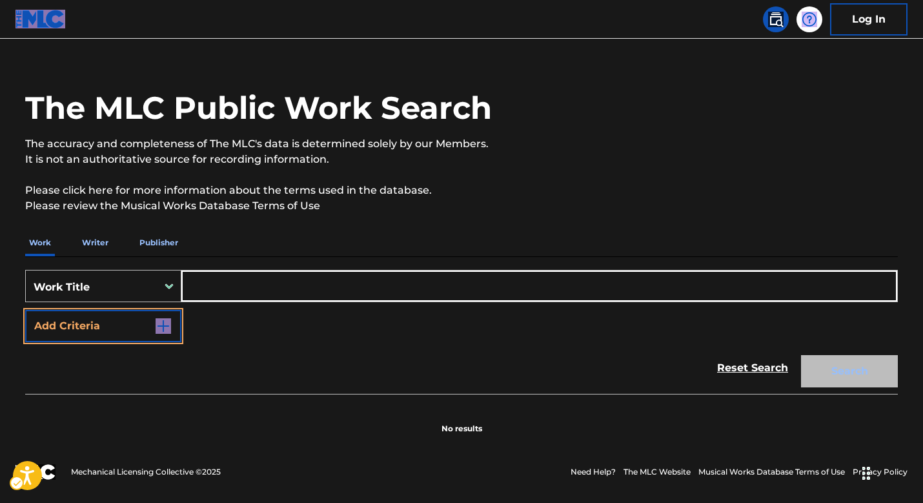
paste input "Gelosa"
type input "Gelosa"
click at [801, 355] on button "Search" at bounding box center [849, 371] width 97 height 32
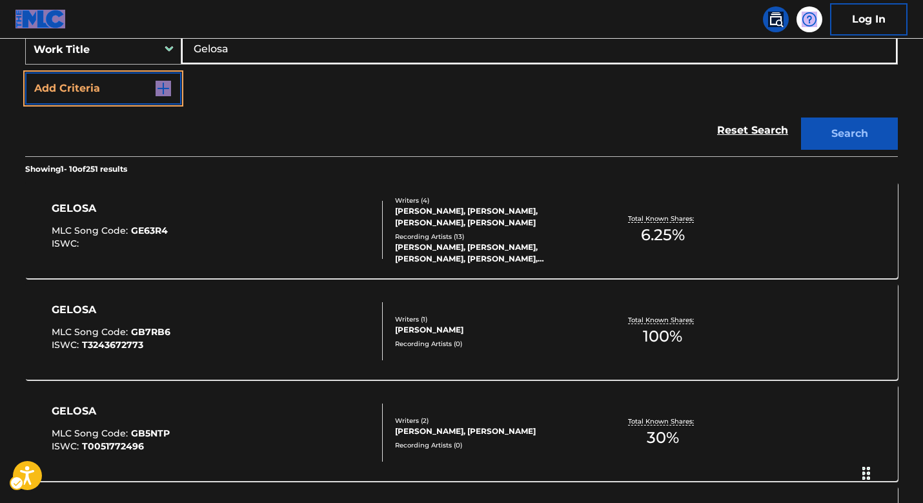
scroll to position [270, 0]
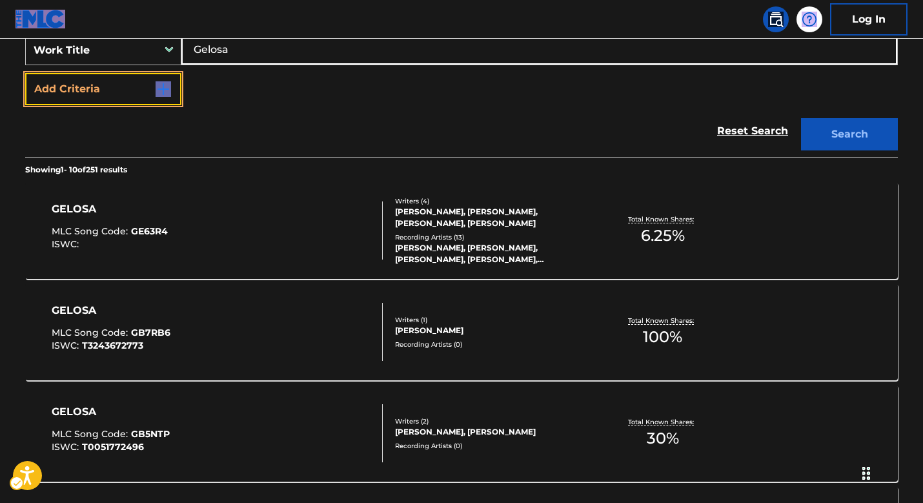
click at [170, 88] on img "Search Form" at bounding box center [163, 88] width 15 height 15
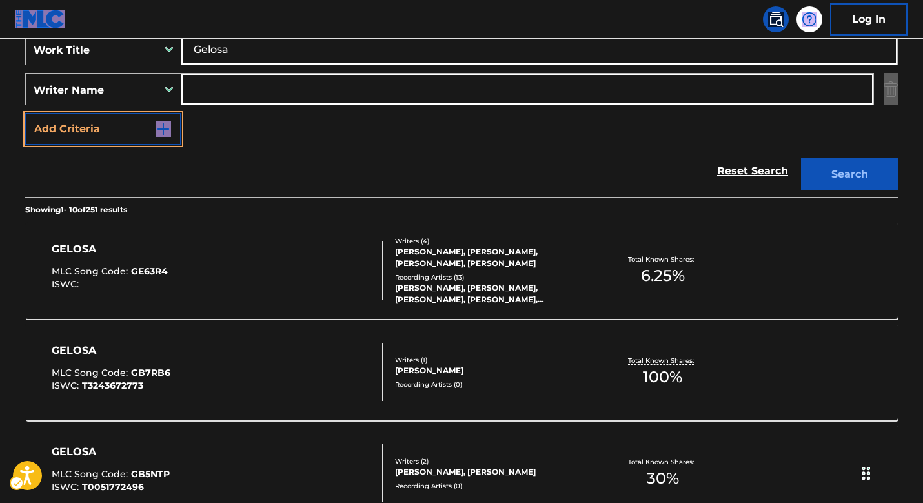
click at [234, 89] on input "Search Form" at bounding box center [527, 89] width 692 height 31
paste input "TUINFORT GIORGIO H"
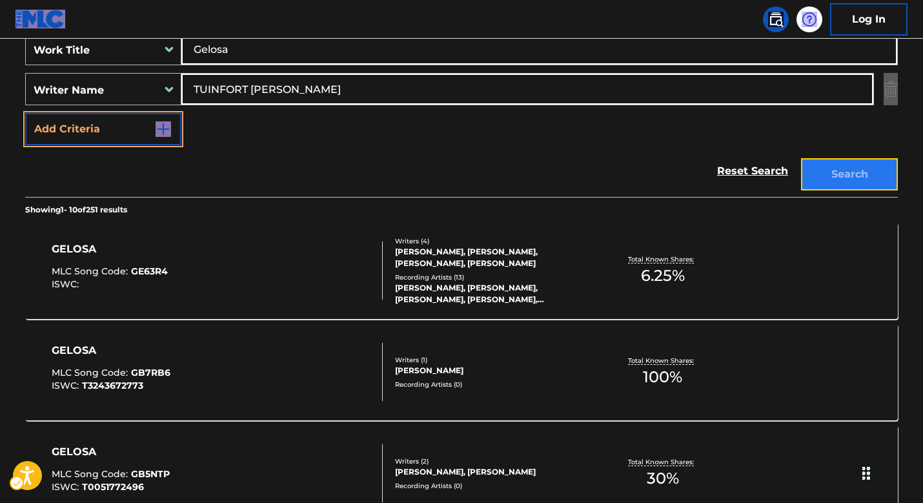
click at [874, 175] on button "Search" at bounding box center [849, 174] width 97 height 32
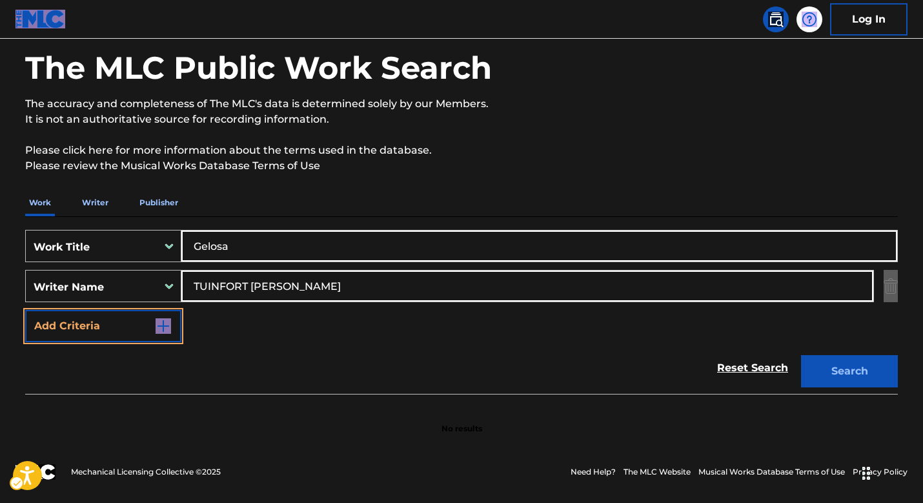
scroll to position [73, 0]
drag, startPoint x: 305, startPoint y: 281, endPoint x: 39, endPoint y: 241, distance: 269.6
click at [56, 244] on div "SearchWithCriteria7e7d4248-5a0b-4fcc-8e1c-4f2c7cf193a9 Work Title Gelosa Search…" at bounding box center [461, 286] width 873 height 112
paste input "HIAM ALIAUNE"
click at [801, 355] on button "Search" at bounding box center [849, 371] width 97 height 32
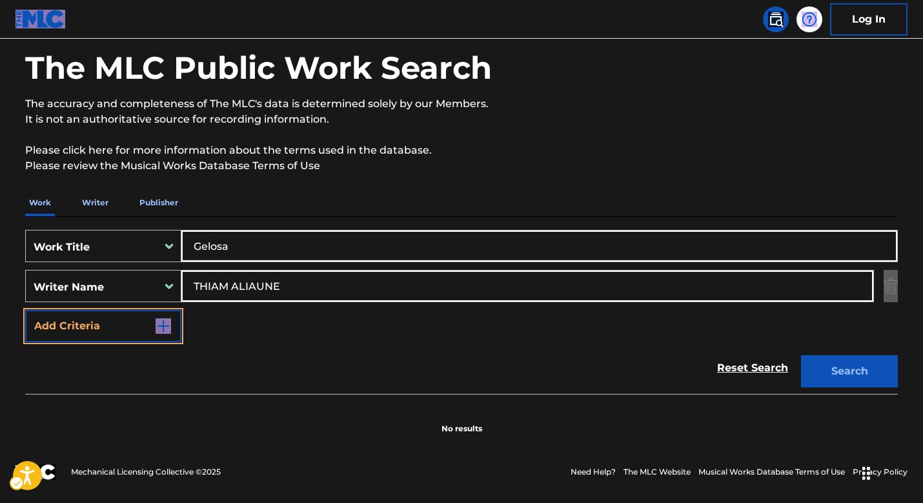
drag, startPoint x: 309, startPoint y: 286, endPoint x: 233, endPoint y: 276, distance: 76.3
click at [233, 276] on input "THIAM ALIAUNE" at bounding box center [527, 286] width 692 height 31
click at [231, 284] on input "THIAM ALIAUNE" at bounding box center [527, 286] width 692 height 31
drag, startPoint x: 234, startPoint y: 285, endPoint x: 326, endPoint y: 289, distance: 92.4
click at [326, 289] on input "THIAM ALIAUNE" at bounding box center [527, 286] width 692 height 31
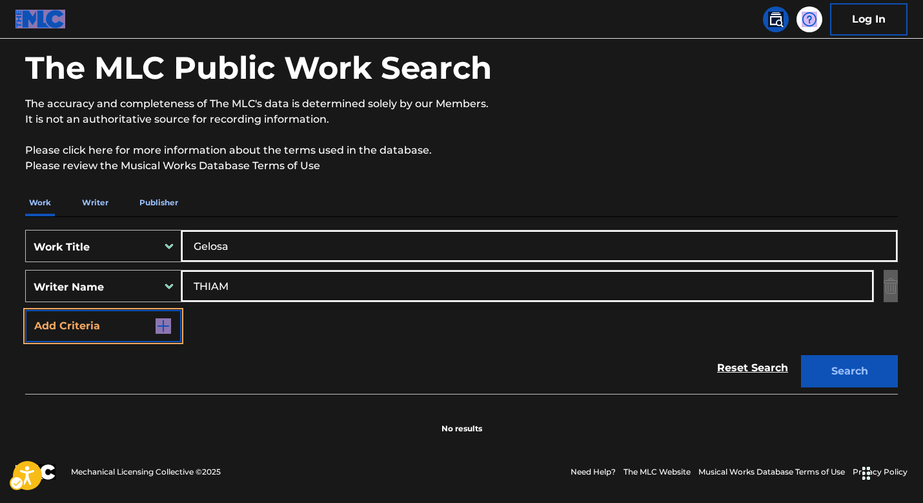
type input "THIAM"
click at [801, 355] on button "Search" at bounding box center [849, 371] width 97 height 32
drag, startPoint x: 249, startPoint y: 261, endPoint x: 141, endPoint y: 247, distance: 108.0
click at [145, 247] on div "SearchWithCriteria7e7d4248-5a0b-4fcc-8e1c-4f2c7cf193a9 Work Title Gelosa Search…" at bounding box center [461, 286] width 873 height 112
drag, startPoint x: 260, startPoint y: 278, endPoint x: 143, endPoint y: 274, distance: 117.0
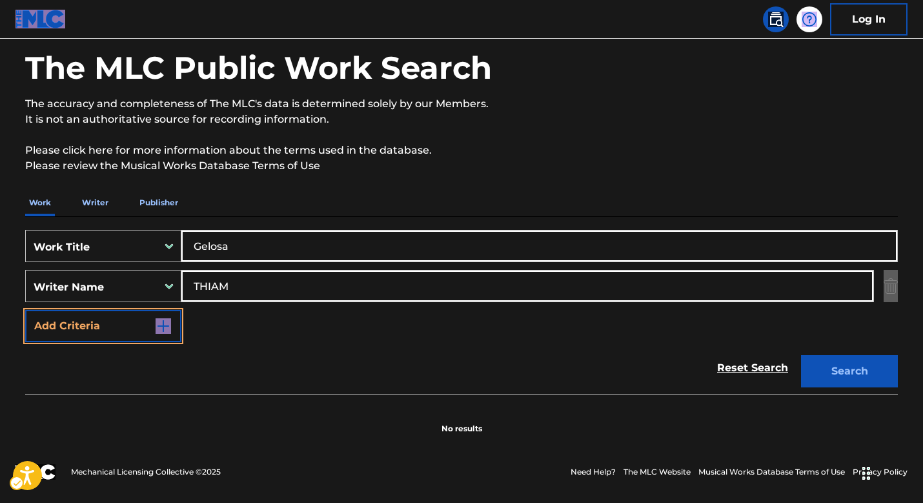
click at [143, 274] on div "SearchWithCriteria6fb0b0d7-a782-40a5-ab76-e140385af4bc Writer Name THIAM" at bounding box center [461, 286] width 873 height 32
drag, startPoint x: 234, startPoint y: 283, endPoint x: 251, endPoint y: 288, distance: 18.2
click at [239, 285] on input "THIAM" at bounding box center [527, 286] width 692 height 31
drag, startPoint x: 251, startPoint y: 288, endPoint x: 152, endPoint y: 276, distance: 100.1
click at [152, 276] on div "SearchWithCriteria6fb0b0d7-a782-40a5-ab76-e140385af4bc Writer Name THIAM" at bounding box center [461, 286] width 873 height 32
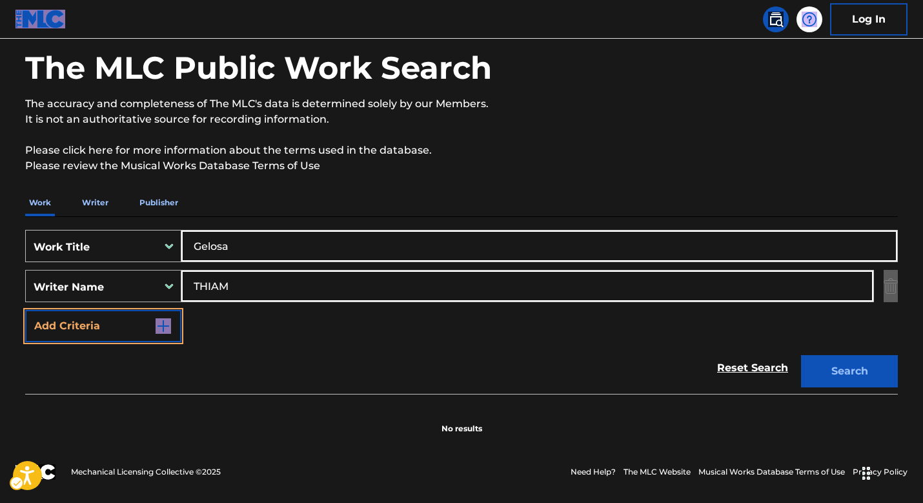
scroll to position [97, 0]
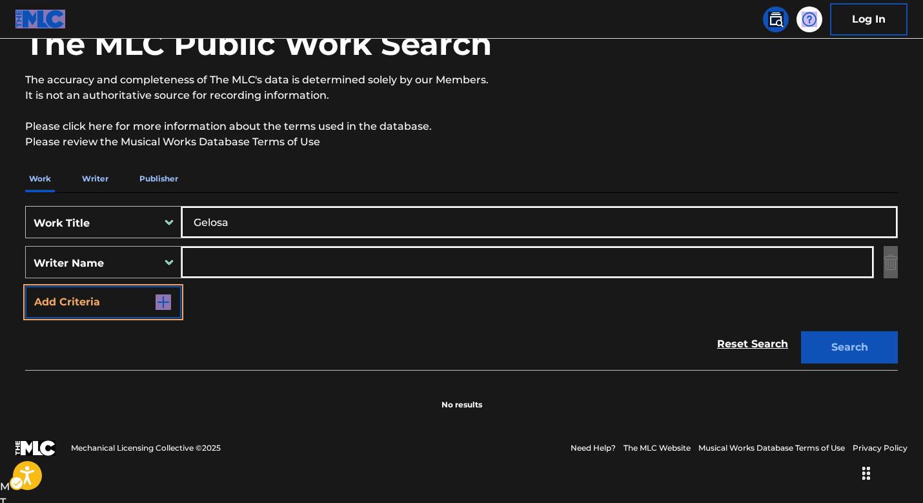
click at [801, 331] on button "Search" at bounding box center [849, 347] width 97 height 32
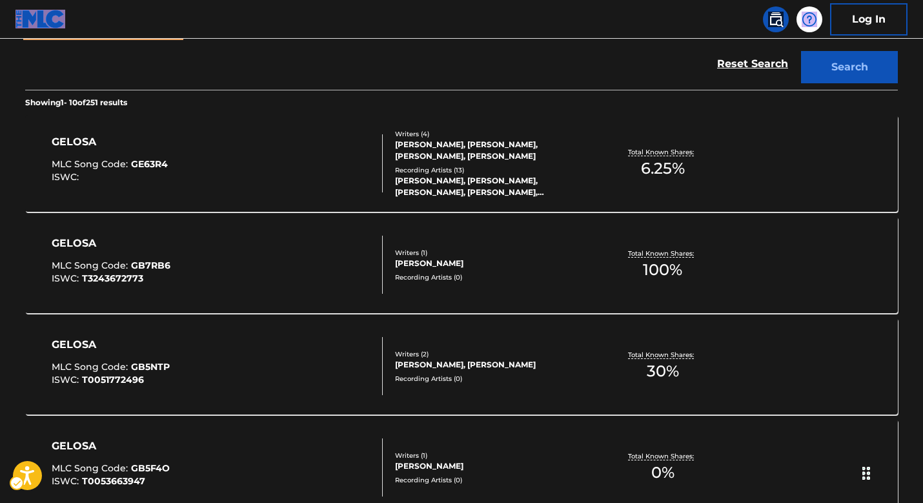
scroll to position [378, 0]
click at [556, 187] on div "LAILA AL HABASH, LAILA AL HABASH, LAILA AL HABASH, LAILA AL HABASH, LAILA AL HA…" at bounding box center [492, 185] width 195 height 23
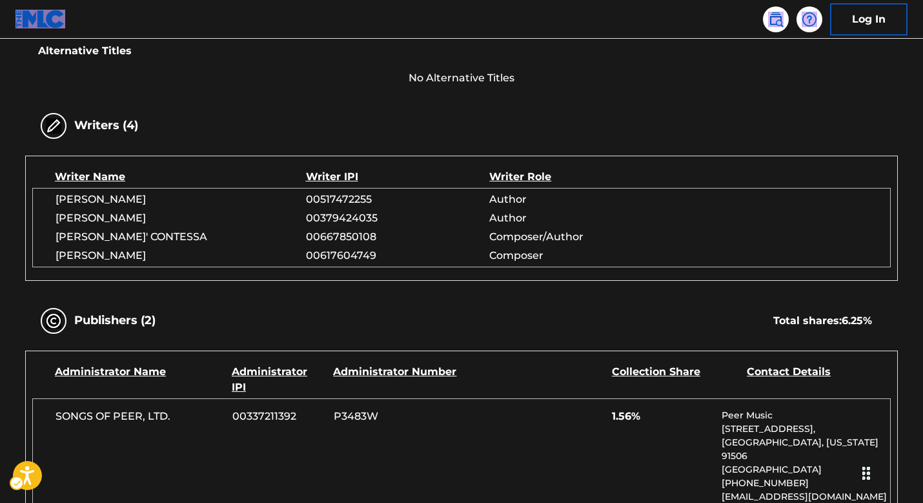
scroll to position [347, 0]
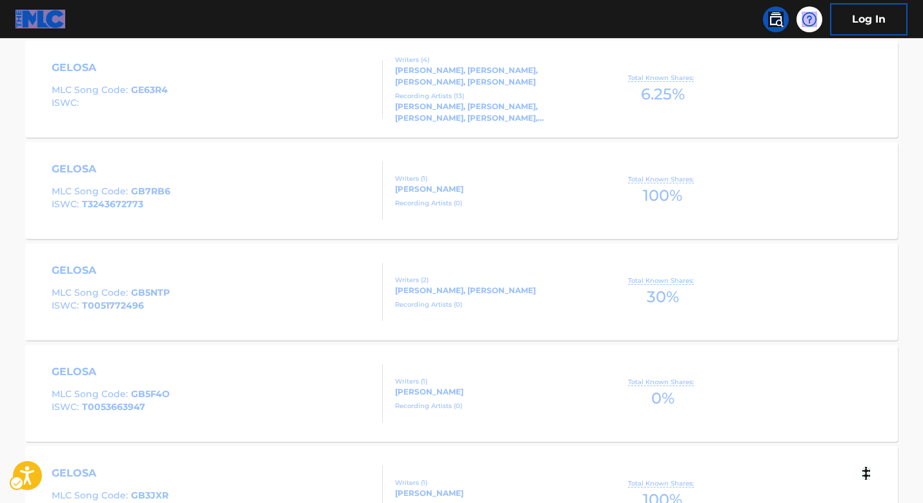
scroll to position [570, 0]
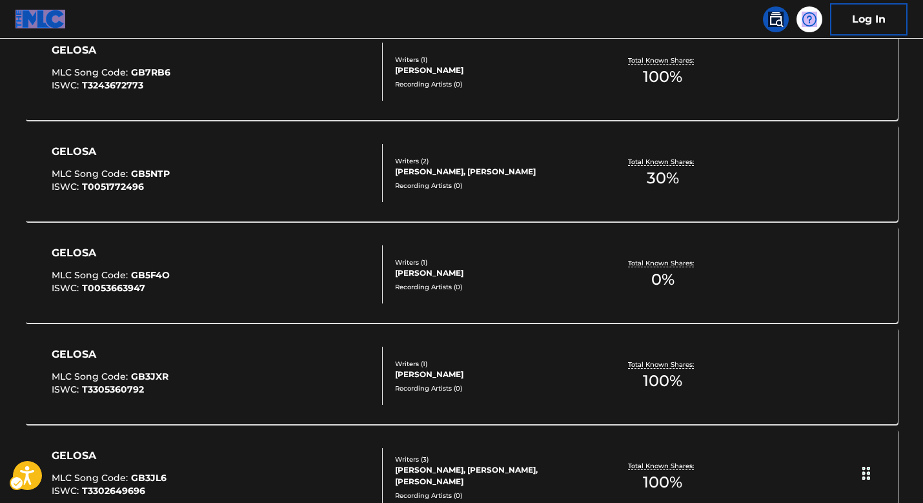
click at [320, 182] on div "GELOSA MLC Song Code : GB5NTP ISWC : T0051772496" at bounding box center [218, 173] width 332 height 58
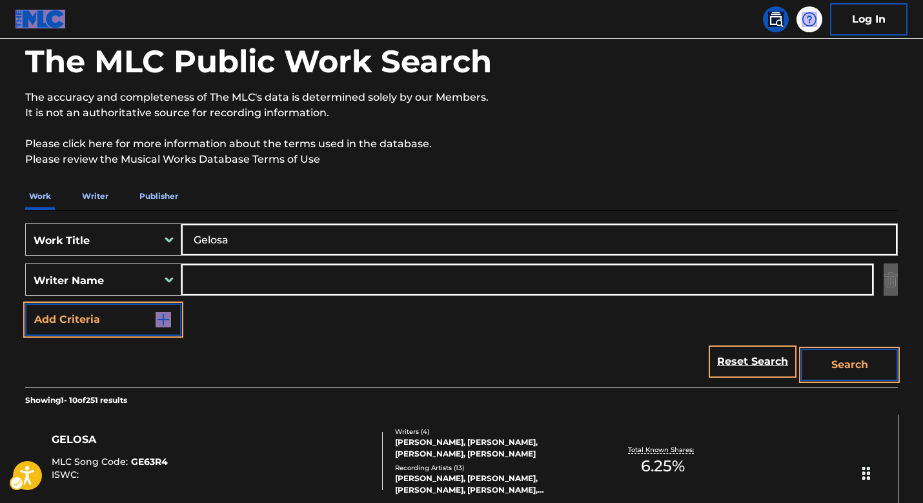
scroll to position [0, 0]
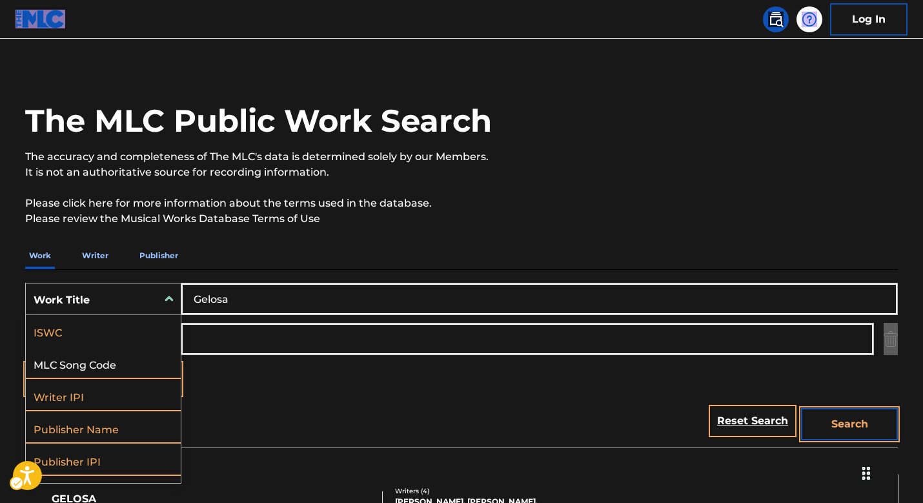
click at [152, 315] on div "MLC Song Code, 2 of 7. 7 results available. Use Up and Down to choose options, …" at bounding box center [103, 299] width 156 height 32
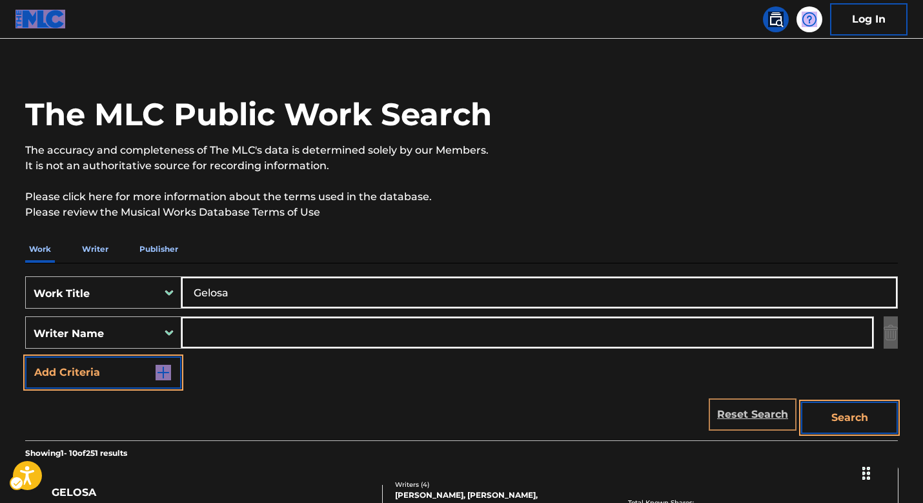
click at [776, 409] on link "Reset Search" at bounding box center [753, 414] width 84 height 28
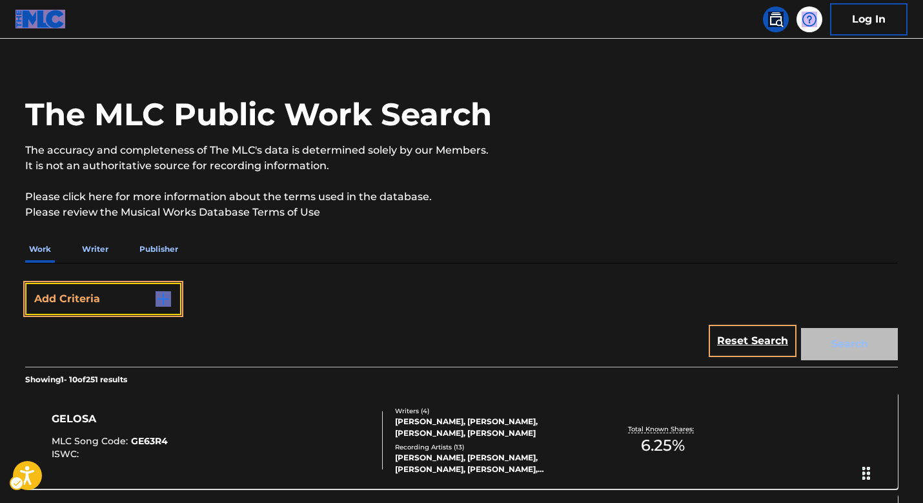
click at [161, 294] on img "Search Form" at bounding box center [163, 298] width 15 height 15
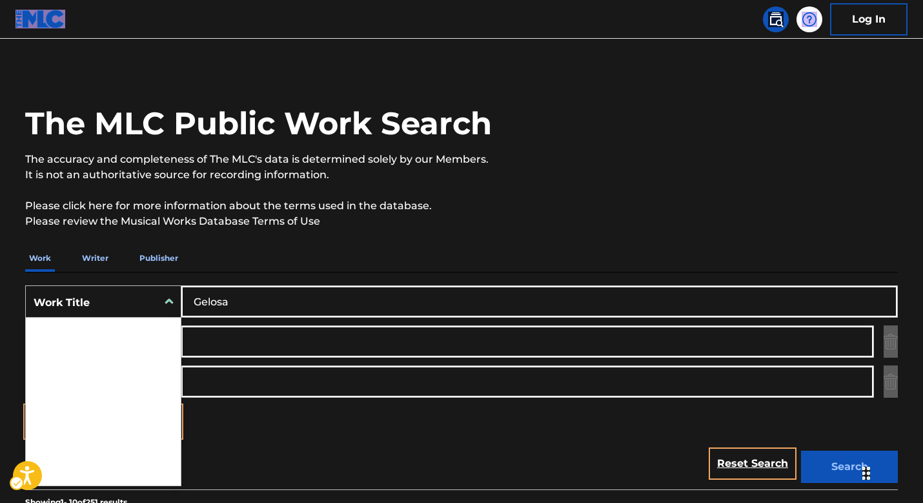
click at [172, 313] on div "Search Form" at bounding box center [169, 301] width 23 height 31
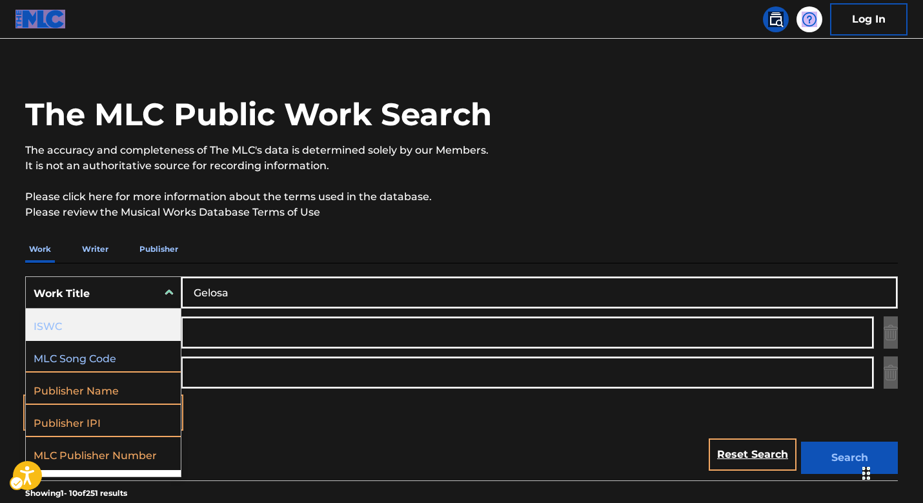
click at [153, 333] on div "ISWC" at bounding box center [103, 325] width 155 height 32
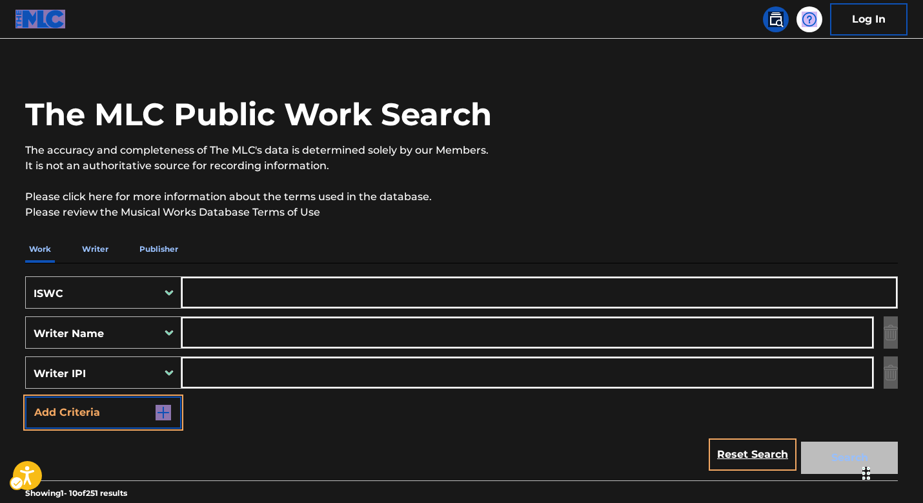
click at [230, 302] on input "Search Form" at bounding box center [539, 292] width 716 height 31
paste input "T3065603892"
type input "T3065603892"
click at [825, 452] on button "Search" at bounding box center [849, 458] width 97 height 32
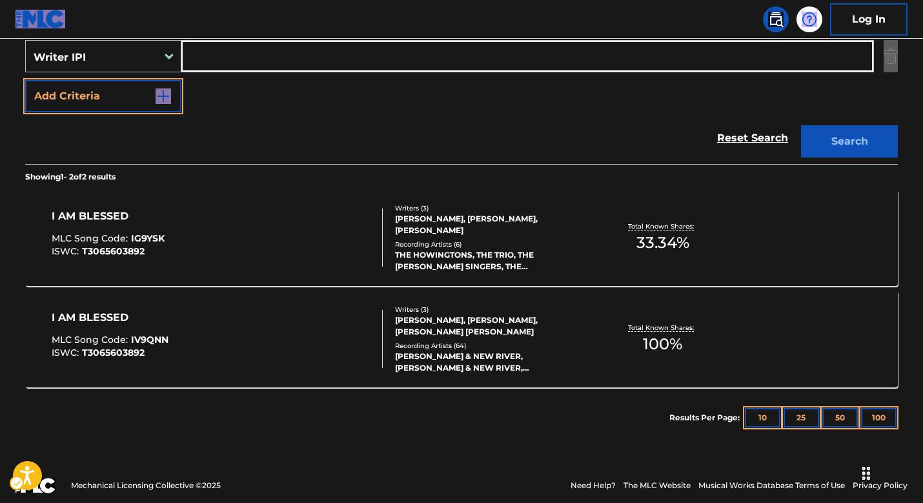
scroll to position [343, 0]
click at [458, 252] on div "THE HOWINGTONS, THE TRIO, THE GARY BONNER SINGERS, THE GARY BONNER SINGERS, THE…" at bounding box center [492, 260] width 195 height 23
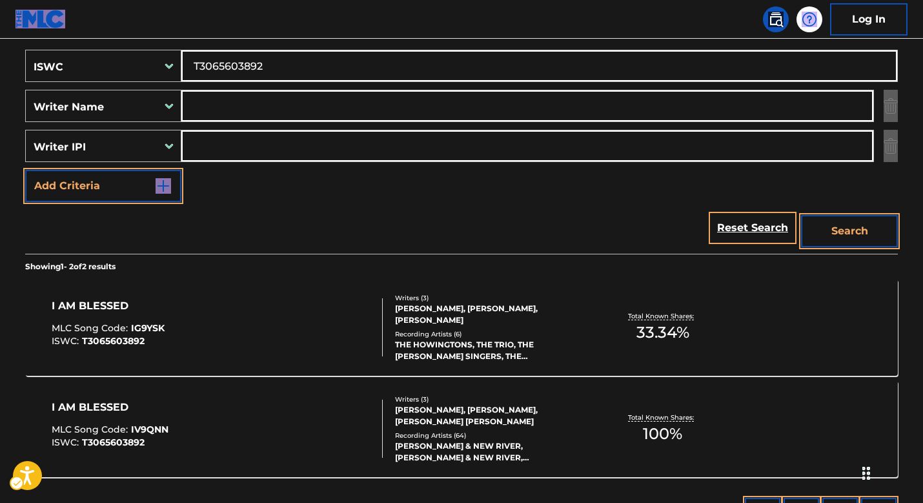
scroll to position [269, 0]
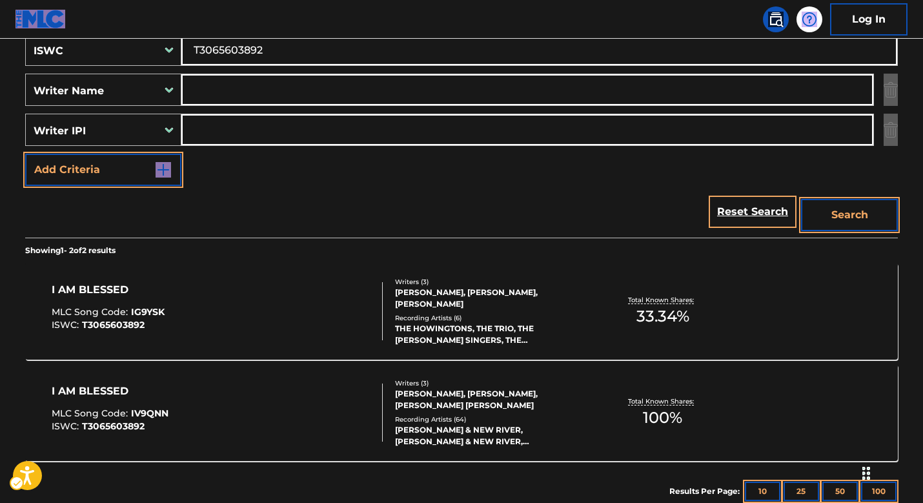
click at [478, 429] on div "KAREN PECK & NEW RIVER, KAREN PECK & NEW RIVER, KAREN PECK & NEW RIVER, GRACE B…" at bounding box center [492, 435] width 195 height 23
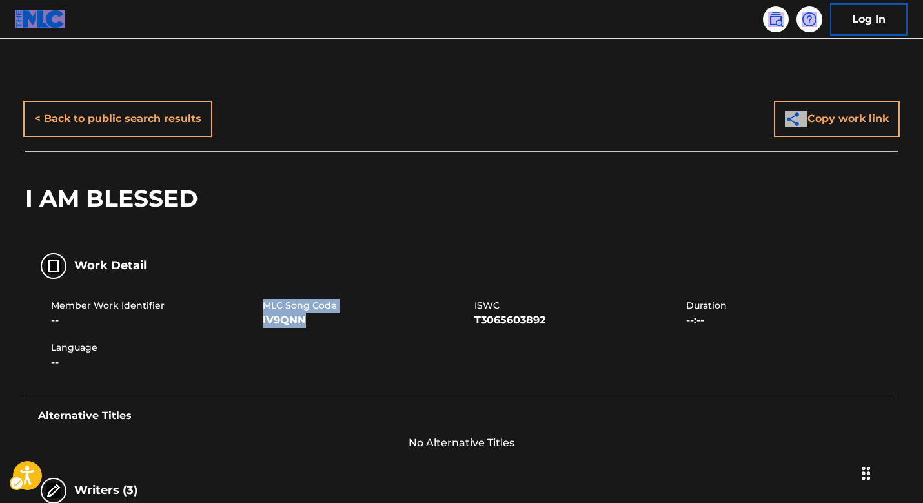
drag, startPoint x: 265, startPoint y: 303, endPoint x: 309, endPoint y: 318, distance: 47.0
click at [309, 318] on div "MLC Song Code IV9QNN" at bounding box center [369, 313] width 212 height 29
copy div "MLC Song Code IV9QNN"
click at [779, 25] on img at bounding box center [775, 19] width 15 height 15
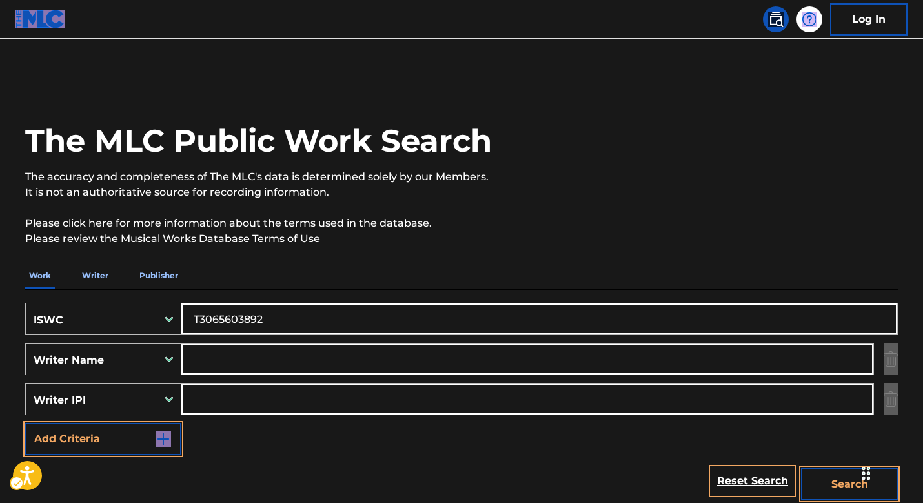
drag, startPoint x: 276, startPoint y: 320, endPoint x: 216, endPoint y: 344, distance: 64.6
click at [120, 316] on div "SearchWithCriteriafc43d877-5e09-4022-9673-d9b0fa9f3817 ISWC T3065603892" at bounding box center [461, 319] width 873 height 32
paste input "8021400750"
type input "T8021400750"
click at [837, 475] on button "Search" at bounding box center [849, 484] width 97 height 32
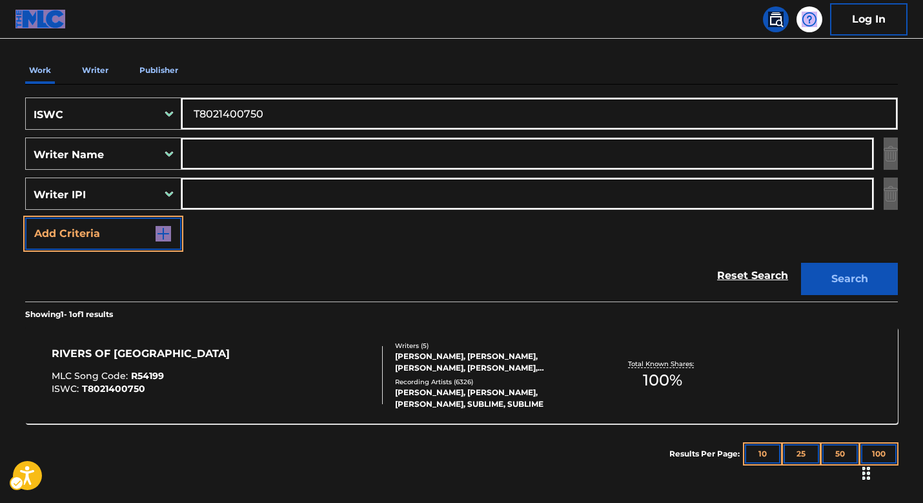
scroll to position [255, 0]
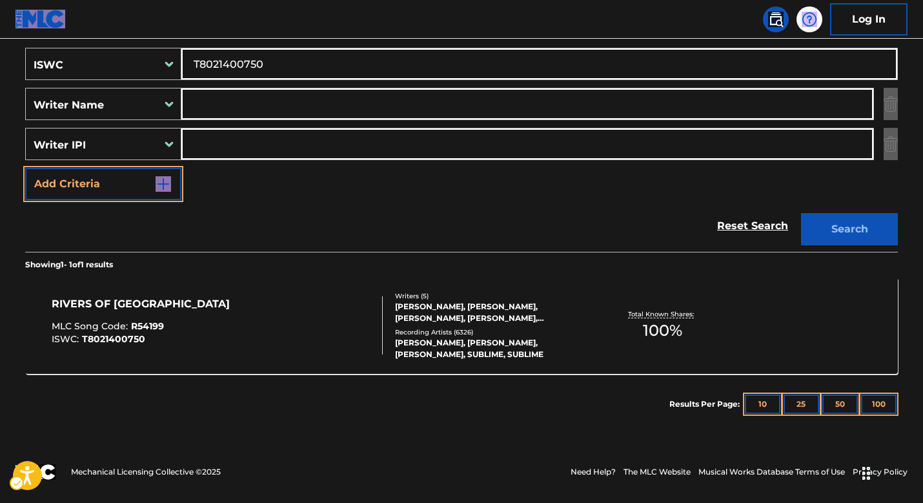
click at [539, 301] on div "F. MC NAUGHTON, JAMES MCNAUGHTON, FRANK FARIAN, BRENT DOWE, HANS-JOERG MAYER" at bounding box center [492, 312] width 195 height 23
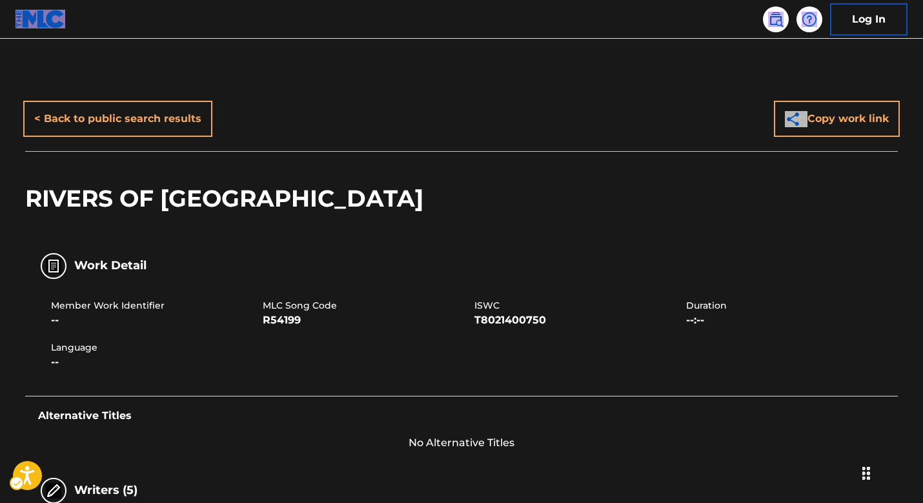
click at [778, 21] on img at bounding box center [775, 19] width 15 height 15
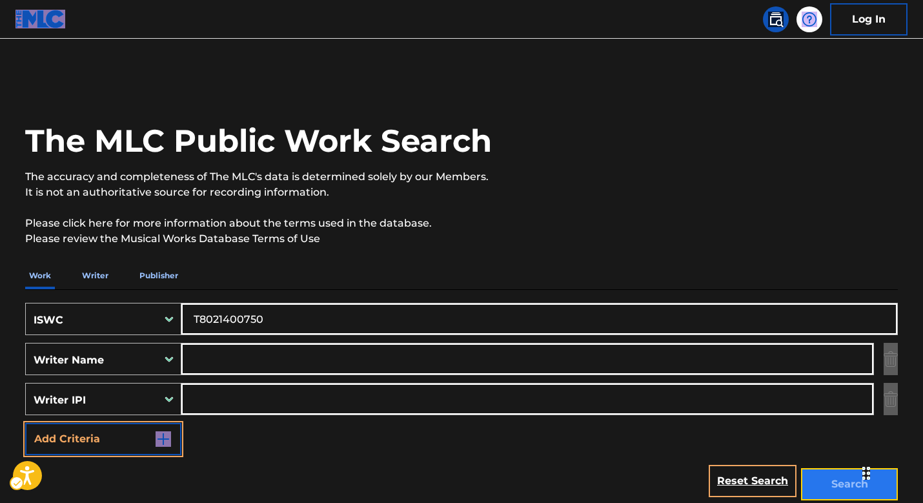
click at [815, 478] on button "Search" at bounding box center [849, 484] width 97 height 32
click at [833, 475] on button "Search" at bounding box center [849, 484] width 97 height 32
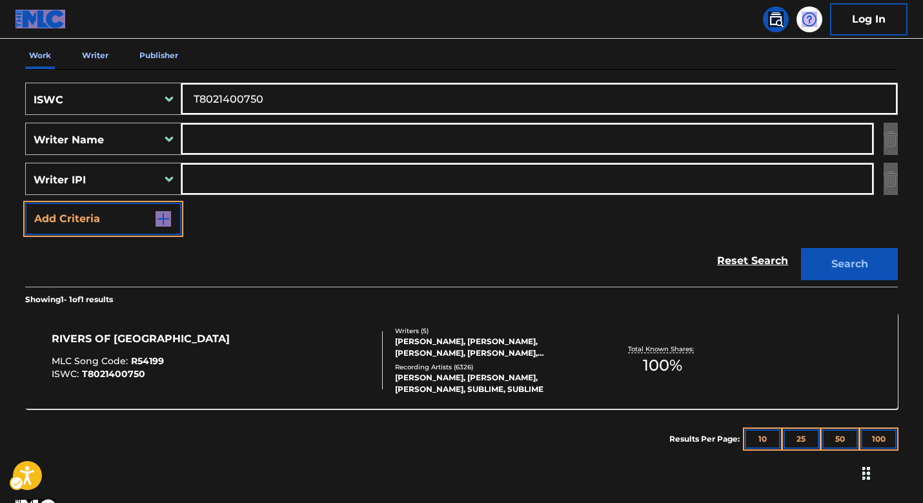
scroll to position [255, 0]
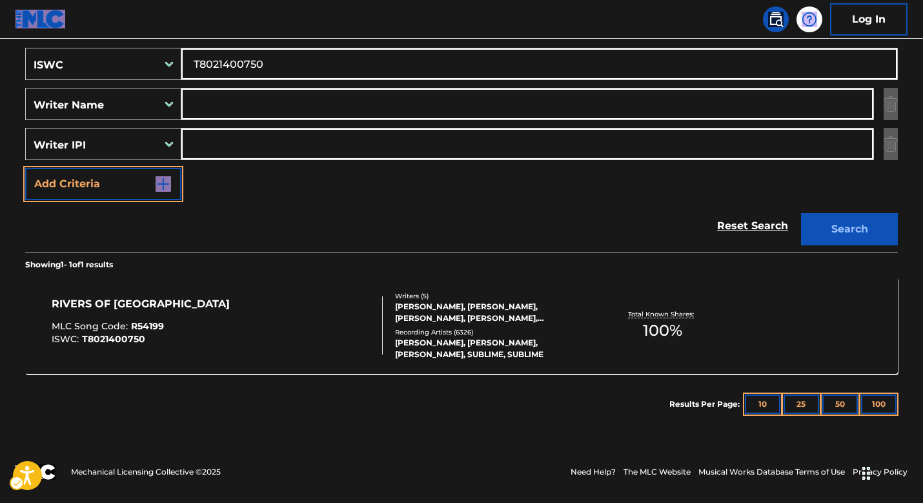
click at [413, 329] on div "Recording Artists ( 6326 )" at bounding box center [492, 332] width 195 height 10
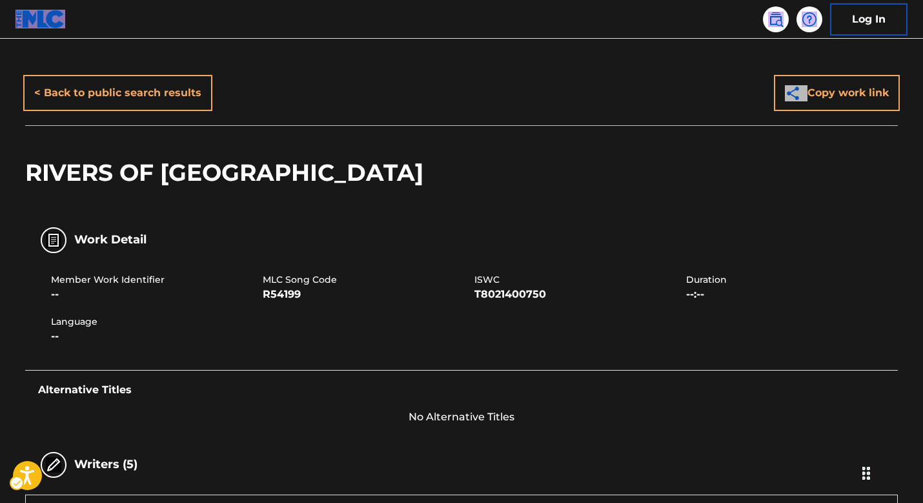
scroll to position [26, 0]
click at [269, 280] on span "MLC Song Code" at bounding box center [367, 279] width 209 height 14
click at [319, 294] on div "MLC Song Code R54199" at bounding box center [369, 286] width 212 height 29
click at [297, 290] on span "R54199" at bounding box center [367, 293] width 209 height 15
drag, startPoint x: 304, startPoint y: 289, endPoint x: 265, endPoint y: 276, distance: 41.3
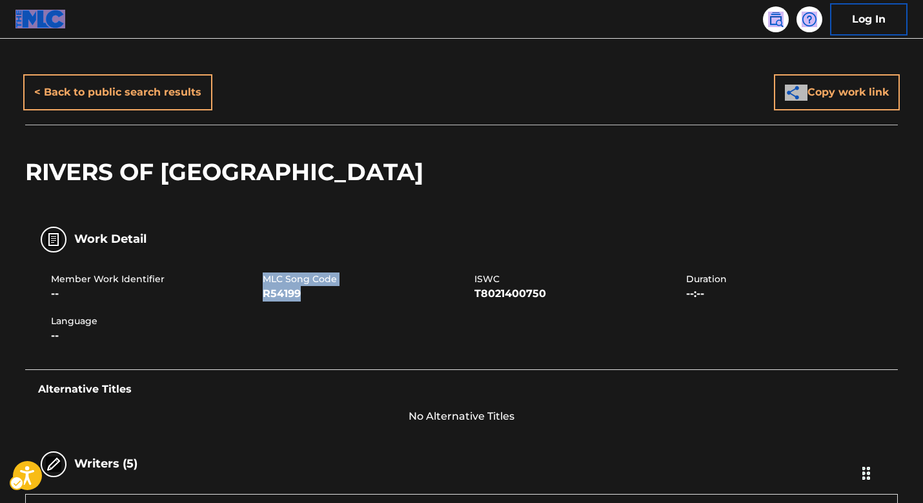
click at [265, 276] on div "MLC Song Code R54199" at bounding box center [369, 286] width 212 height 29
copy div "MLC Song Code R54199"
click at [778, 12] on img at bounding box center [775, 19] width 15 height 15
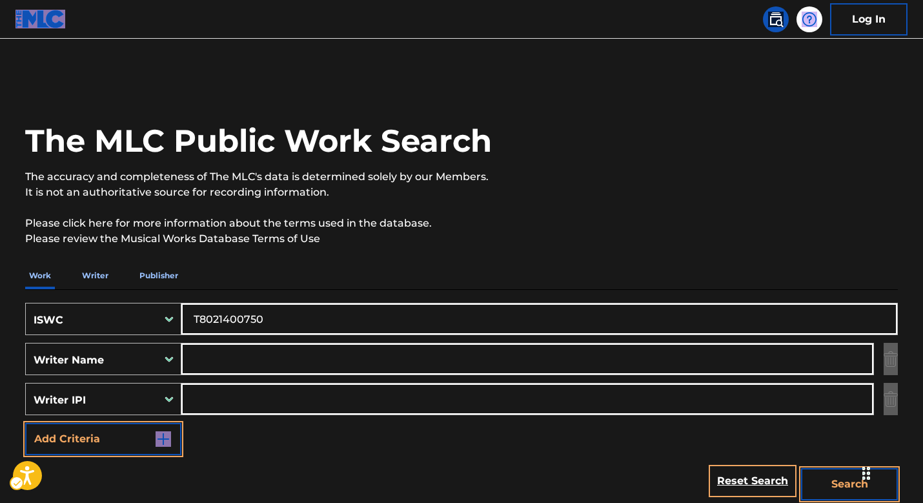
scroll to position [108, 0]
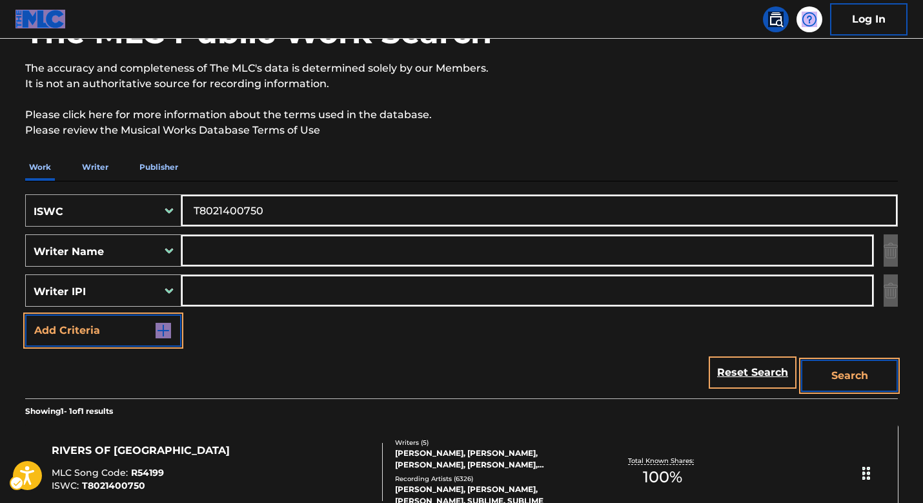
click at [124, 213] on div "ISWC" at bounding box center [92, 211] width 116 height 15
drag, startPoint x: 690, startPoint y: 369, endPoint x: 739, endPoint y: 375, distance: 48.7
click at [692, 371] on div "Reset Search Search" at bounding box center [461, 373] width 873 height 52
click at [739, 375] on link "Reset Search" at bounding box center [753, 372] width 84 height 28
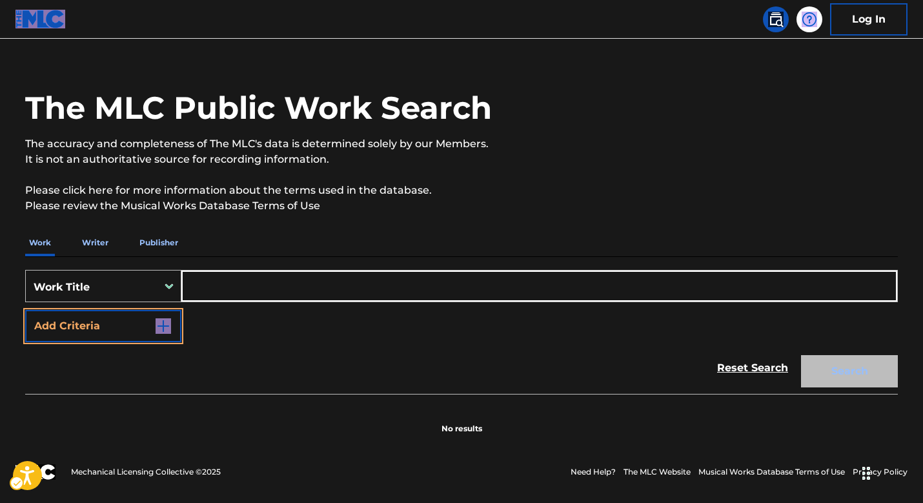
click at [209, 289] on input "Search Form" at bounding box center [539, 286] width 716 height 31
paste input "['HAVE A NICE DAY'] RENE RENEMUELLERMUSIC MUELLER, LEE HYE YUM, FARMAKALIDIS NI…"
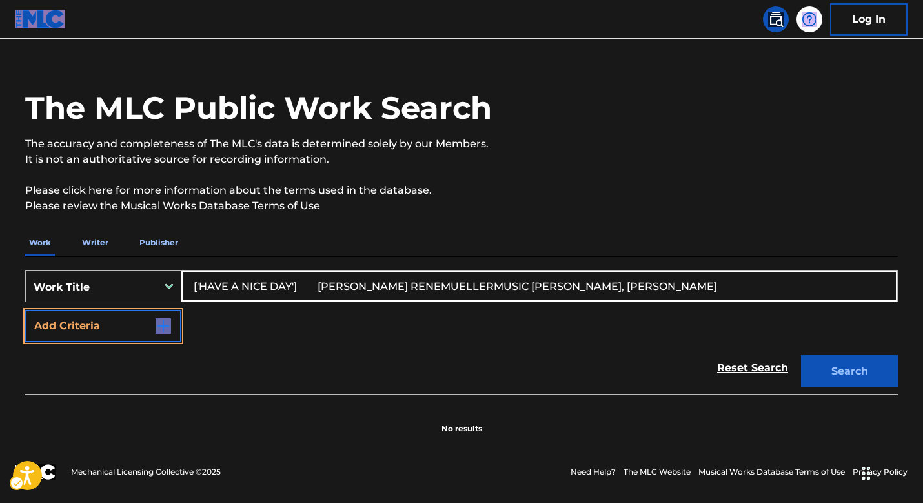
type input "['HAVE A NICE DAY'] RENE RENEMUELLERMUSIC MUELLER, LEE HYE YUM, FARMAKALIDIS NI…"
click at [150, 318] on button "Add Criteria" at bounding box center [103, 326] width 156 height 32
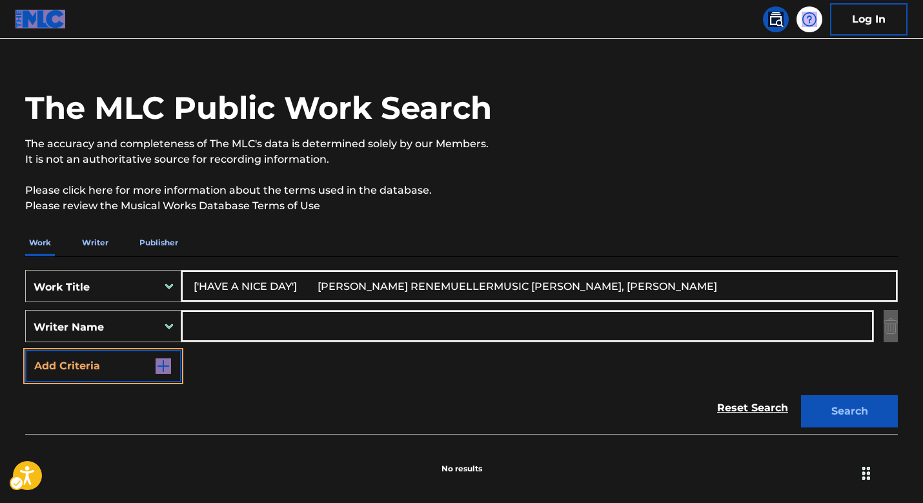
click at [251, 329] on input "Search Form" at bounding box center [527, 326] width 692 height 31
paste input "['HAVE A NICE DAY'] RENE RENEMUELLERMUSIC MUELLER, LEE HYE YUM, FARMAKALIDIS NI…"
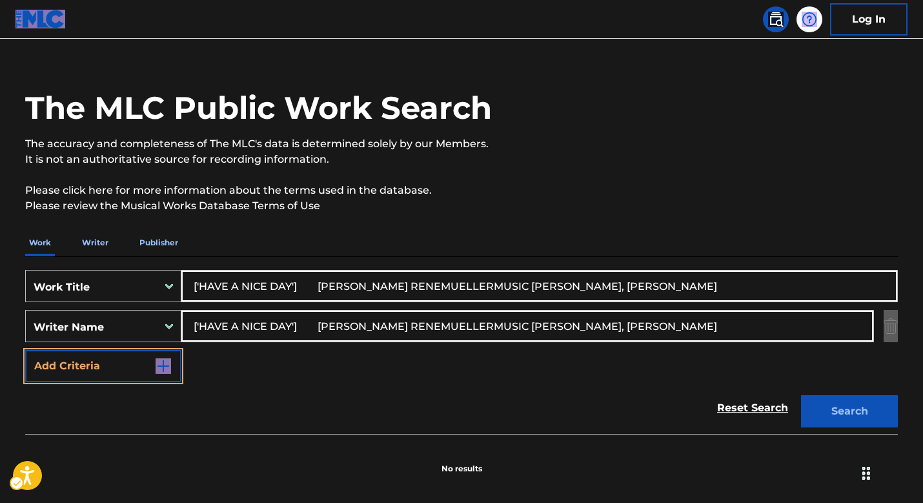
drag, startPoint x: 593, startPoint y: 325, endPoint x: 560, endPoint y: 325, distance: 33.6
click at [560, 325] on input "['HAVE A NICE DAY'] RENE RENEMUELLERMUSIC MUELLER, LEE HYE YUM, FARMAKALIDIS NI…" at bounding box center [527, 326] width 692 height 31
click at [588, 329] on input "['HAVE A NICE DAY'] RENE RENEMUELLERMUSIC MUELLER, LEE HYE YUM, FARMAKALIDIS NI…" at bounding box center [527, 326] width 692 height 31
drag, startPoint x: 593, startPoint y: 326, endPoint x: 110, endPoint y: 273, distance: 485.2
click at [111, 272] on div "SearchWithCriteria7e7d4248-5a0b-4fcc-8e1c-4f2c7cf193a9 Work Title ['HAVE A NICE…" at bounding box center [461, 326] width 873 height 112
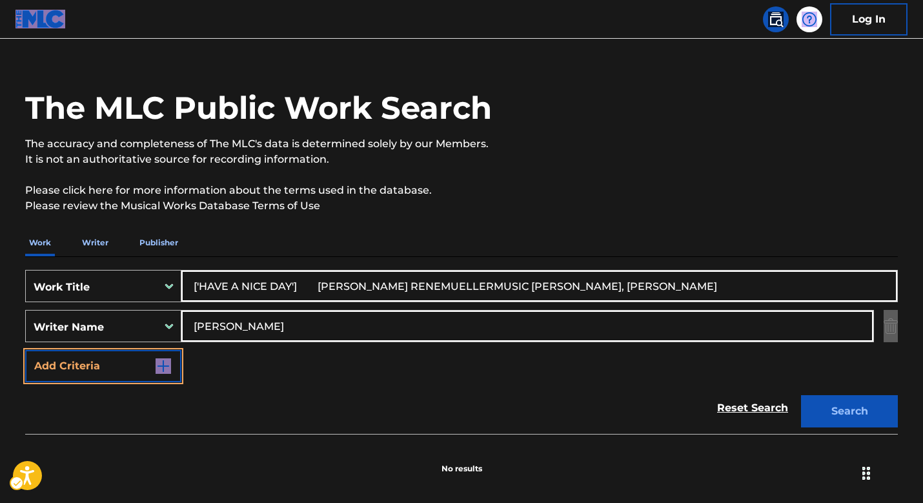
type input "FARMAKALIDIS NICOLAS"
drag, startPoint x: 296, startPoint y: 284, endPoint x: 859, endPoint y: 282, distance: 563.1
click at [859, 282] on input "['HAVE A NICE DAY'] RENE RENEMUELLERMUSIC MUELLER, LEE HYE YUM, FARMAKALIDIS NI…" at bounding box center [539, 286] width 716 height 31
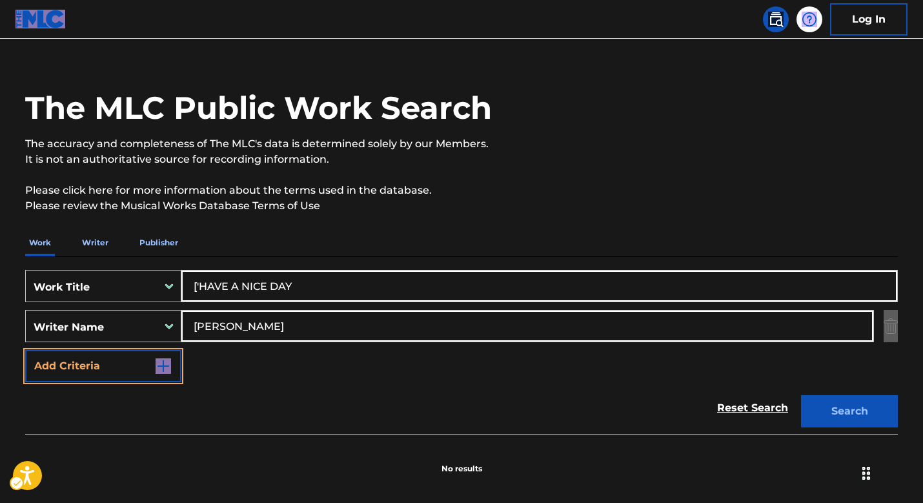
click at [204, 287] on input "['HAVE A NICE DAY" at bounding box center [539, 286] width 716 height 31
drag, startPoint x: 200, startPoint y: 284, endPoint x: 149, endPoint y: 283, distance: 51.0
click at [149, 283] on div "SearchWithCriteria7e7d4248-5a0b-4fcc-8e1c-4f2c7cf193a9 Work Title ['HAVE A NICE…" at bounding box center [461, 286] width 873 height 32
type input "HAVE A NICE DAY"
click at [855, 411] on button "Search" at bounding box center [849, 411] width 97 height 32
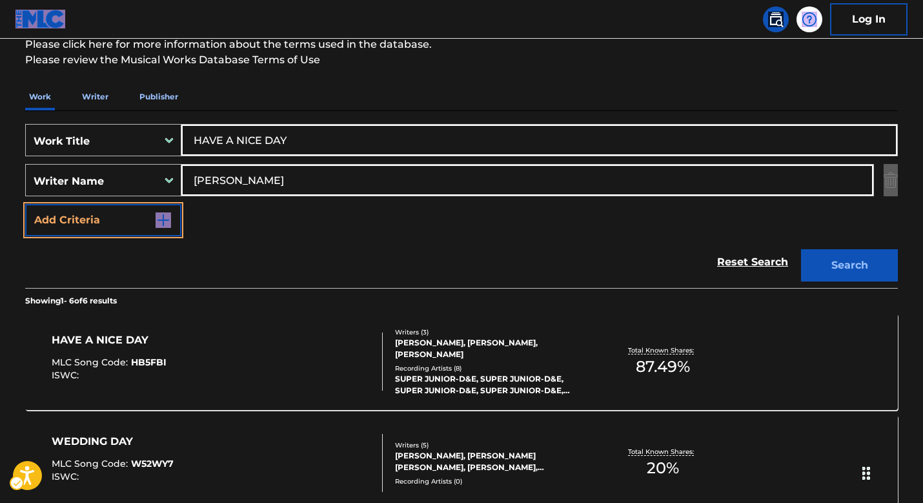
scroll to position [180, 0]
click at [420, 351] on div "NICOLAS FARMAKALIDIS, HYE YUM LEE, RENE MUELLER" at bounding box center [492, 347] width 195 height 23
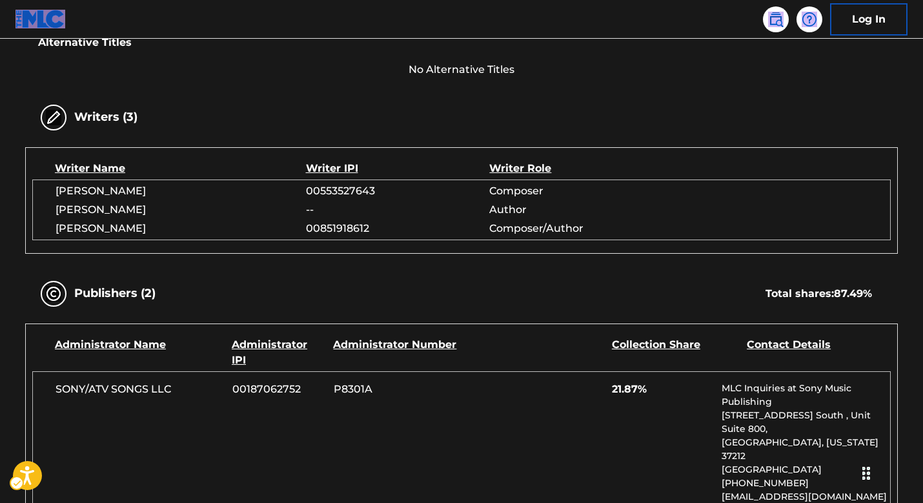
scroll to position [236, 0]
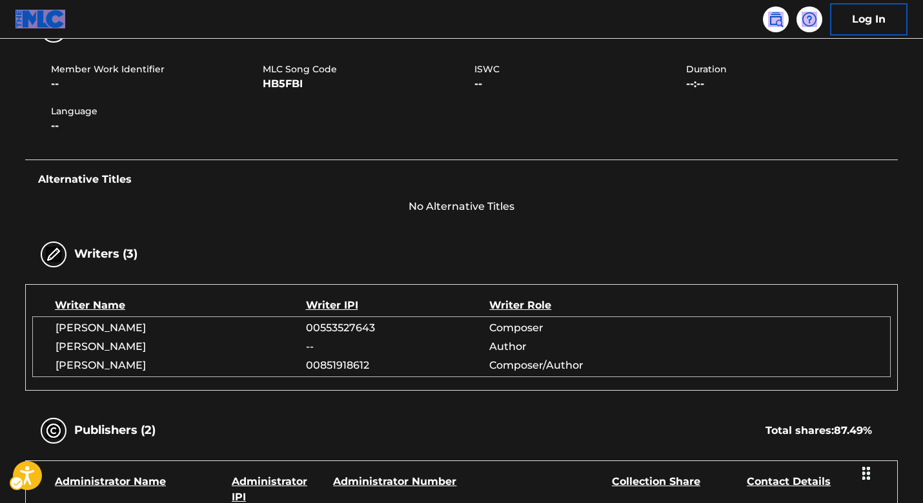
click at [255, 88] on span "--" at bounding box center [155, 83] width 209 height 15
drag, startPoint x: 267, startPoint y: 67, endPoint x: 323, endPoint y: 92, distance: 60.7
click at [323, 92] on div "Member Work Identifier -- MLC Song Code HB5FBI ISWC -- Duration --:-- Language …" at bounding box center [461, 98] width 873 height 97
click at [285, 83] on span "HB5FBI" at bounding box center [367, 83] width 209 height 15
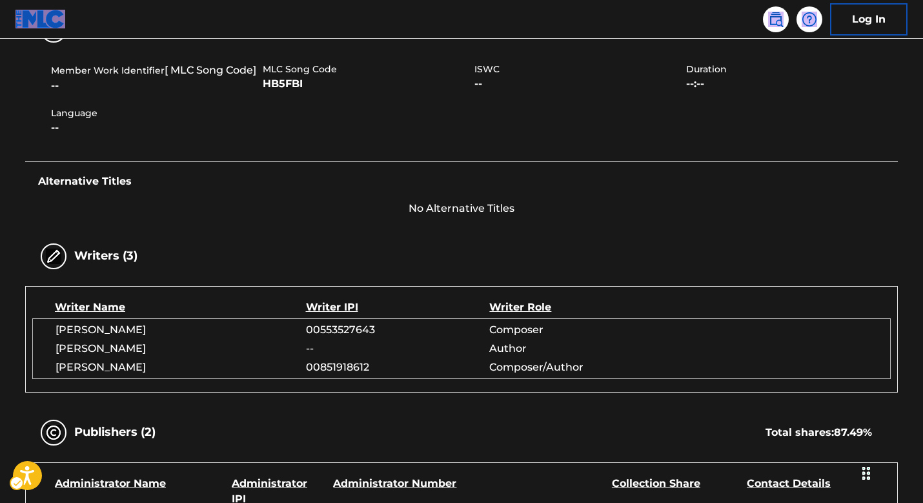
drag, startPoint x: 260, startPoint y: 64, endPoint x: 309, endPoint y: 83, distance: 52.2
click at [309, 83] on div "Member Work Identifier [ MLC Song Code] -- MLC Song Code HB5FBI ISWC -- Duratio…" at bounding box center [461, 99] width 873 height 99
drag, startPoint x: 302, startPoint y: 80, endPoint x: 265, endPoint y: 71, distance: 37.9
click at [265, 71] on div "MLC Song Code HB5FBI" at bounding box center [369, 78] width 212 height 31
copy div "MLC Song Code HB5FBI"
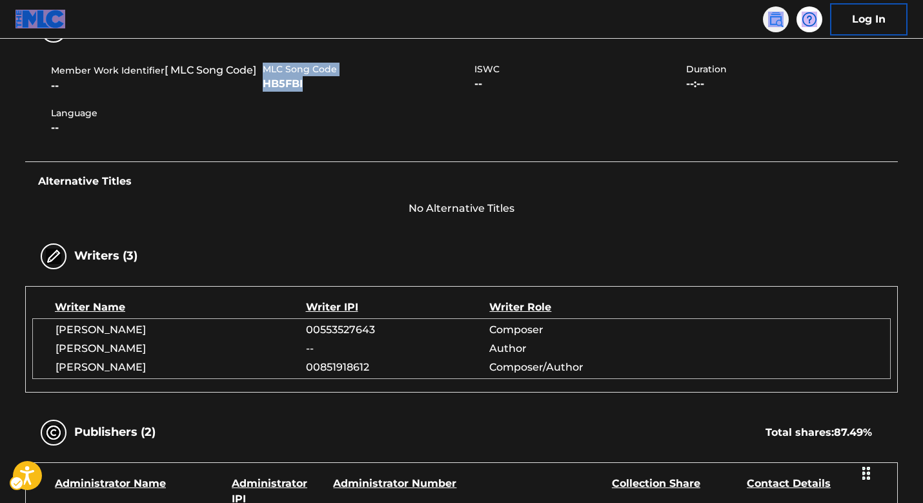
click at [777, 30] on link at bounding box center [776, 19] width 26 height 26
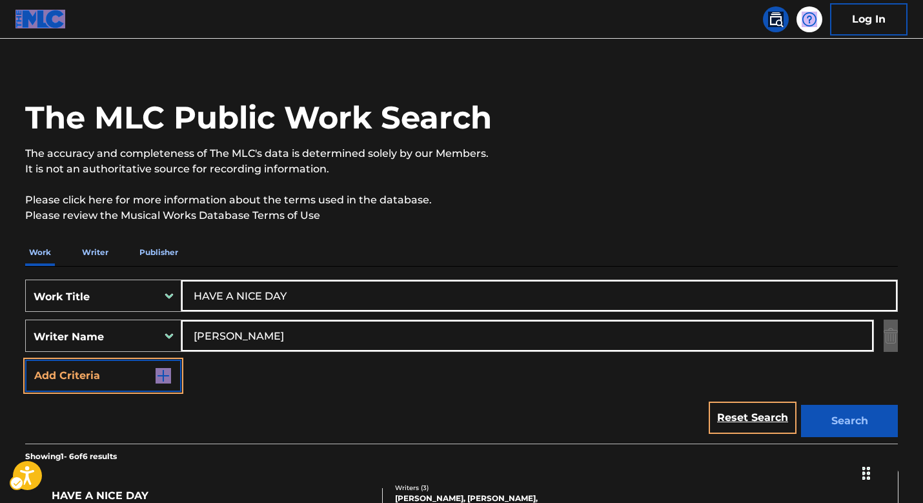
scroll to position [24, 0]
drag, startPoint x: 298, startPoint y: 289, endPoint x: 237, endPoint y: 329, distance: 72.4
click at [95, 286] on div "SearchWithCriteria7e7d4248-5a0b-4fcc-8e1c-4f2c7cf193a9 Work Title HAVE A NICE D…" at bounding box center [461, 295] width 873 height 32
paste input "['NITONGOZE'] JUMA NASEEB ABDUL"
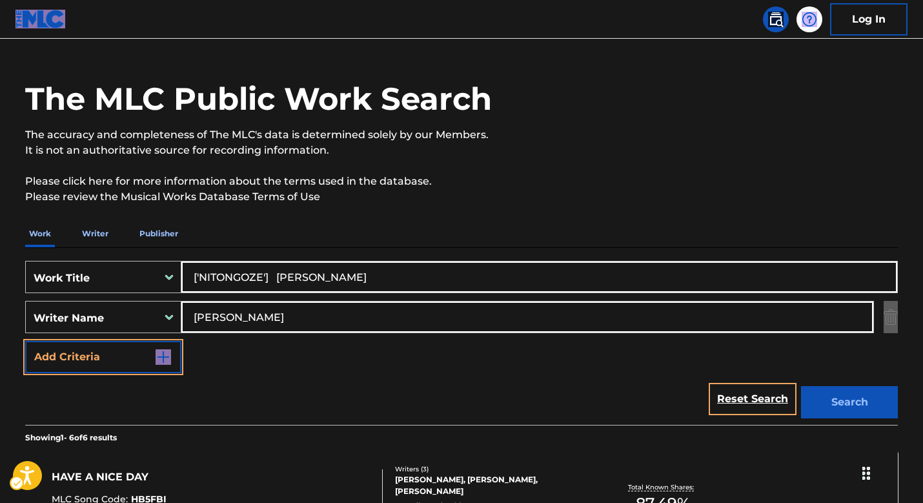
scroll to position [138, 0]
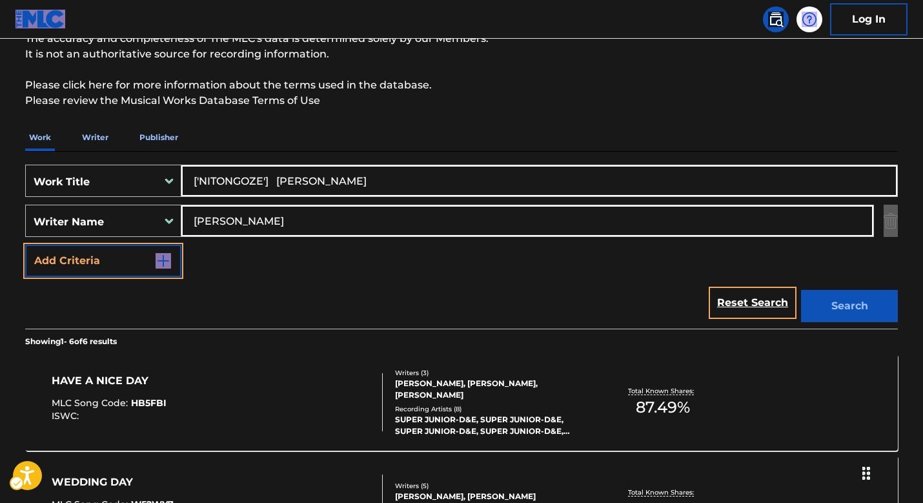
type input "['NITONGOZE'] JUMA NASEEB ABDUL"
drag, startPoint x: 349, startPoint y: 223, endPoint x: 136, endPoint y: 208, distance: 214.3
click at [136, 208] on div "SearchWithCriteria6fb0b0d7-a782-40a5-ab76-e140385af4bc Writer Name FARMAKALIDIS…" at bounding box center [461, 221] width 873 height 32
paste input "['NITONGOZE'] JUMA NASEEB ABDUL"
drag, startPoint x: 283, startPoint y: 217, endPoint x: 122, endPoint y: 206, distance: 161.8
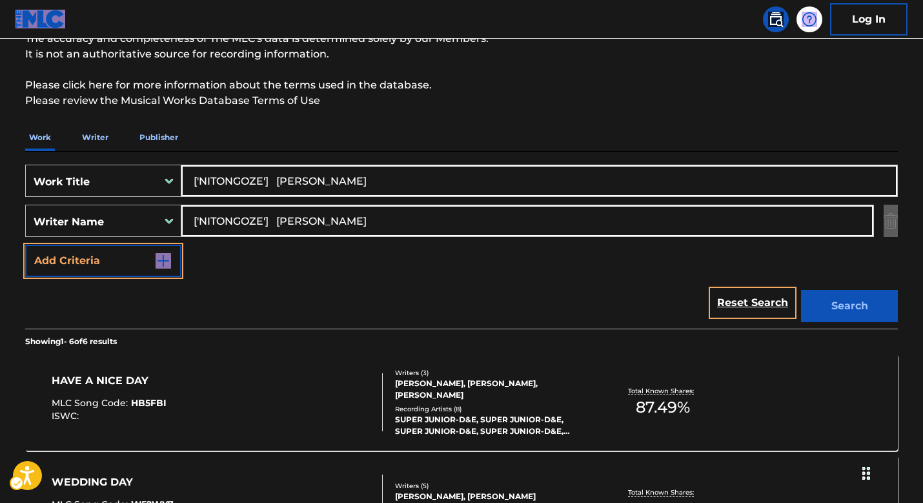
click at [119, 205] on div "SearchWithCriteria6fb0b0d7-a782-40a5-ab76-e140385af4bc Writer Name ['NITONGOZE'…" at bounding box center [461, 221] width 873 height 32
type input "JUMA NASEEB ABDUL"
drag, startPoint x: 266, startPoint y: 178, endPoint x: 514, endPoint y: 194, distance: 248.5
click at [500, 192] on input "['NITONGOZE'] JUMA NASEEB ABDUL" at bounding box center [539, 180] width 716 height 31
click at [203, 179] on input "['NITONGOZE" at bounding box center [539, 180] width 716 height 31
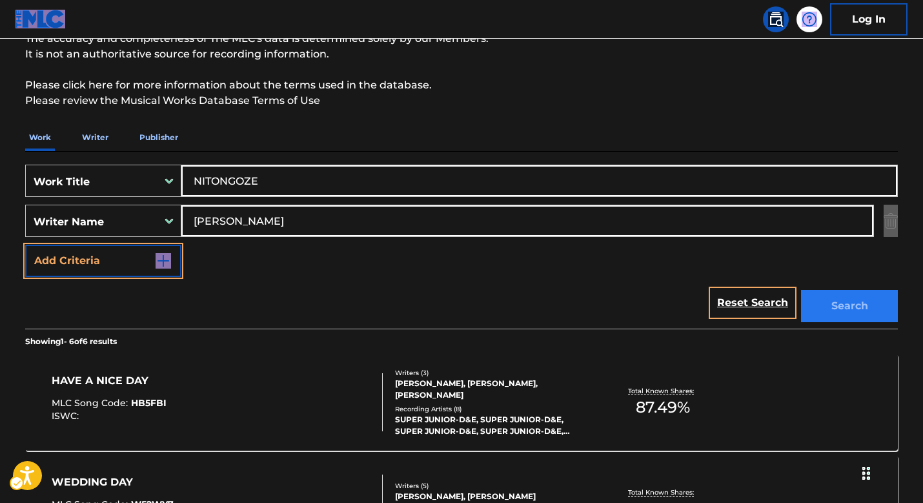
type input "NITONGOZE"
click at [825, 311] on button "Search" at bounding box center [849, 306] width 97 height 32
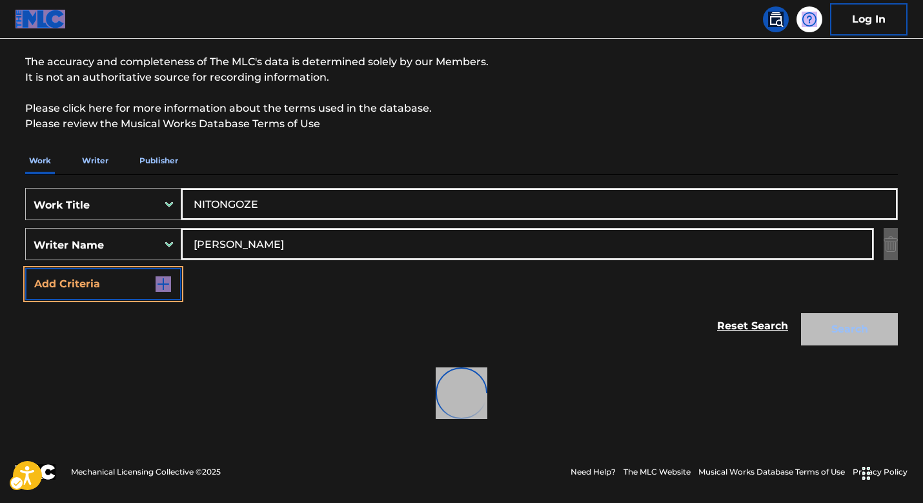
scroll to position [73, 0]
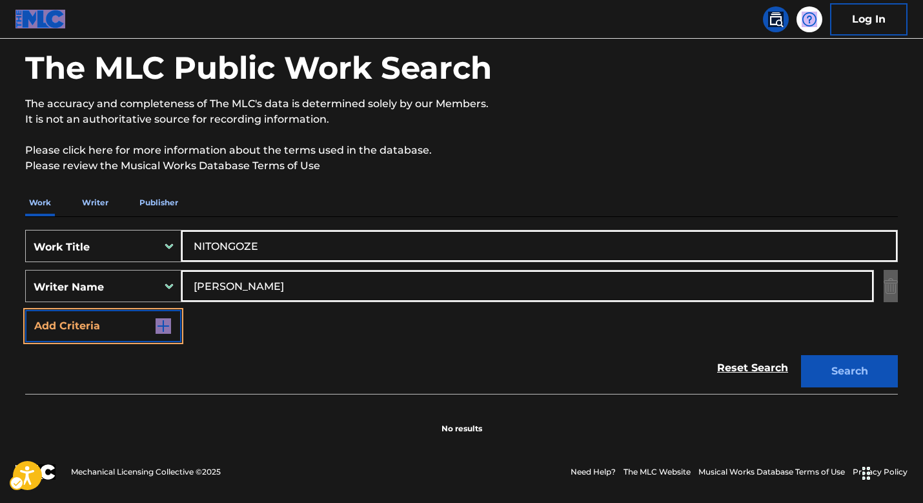
drag, startPoint x: 274, startPoint y: 283, endPoint x: 155, endPoint y: 271, distance: 120.1
click at [155, 271] on div "SearchWithCriteria6fb0b0d7-a782-40a5-ab76-e140385af4bc Writer Name JUMA NASEEB …" at bounding box center [461, 286] width 873 height 32
type input "ABDUL"
click at [801, 355] on button "Search" at bounding box center [849, 371] width 97 height 32
click at [344, 212] on div "Work Writer Publisher SearchWithCriteria7e7d4248-5a0b-4fcc-8e1c-4f2c7cf193a9 Wo…" at bounding box center [461, 311] width 873 height 245
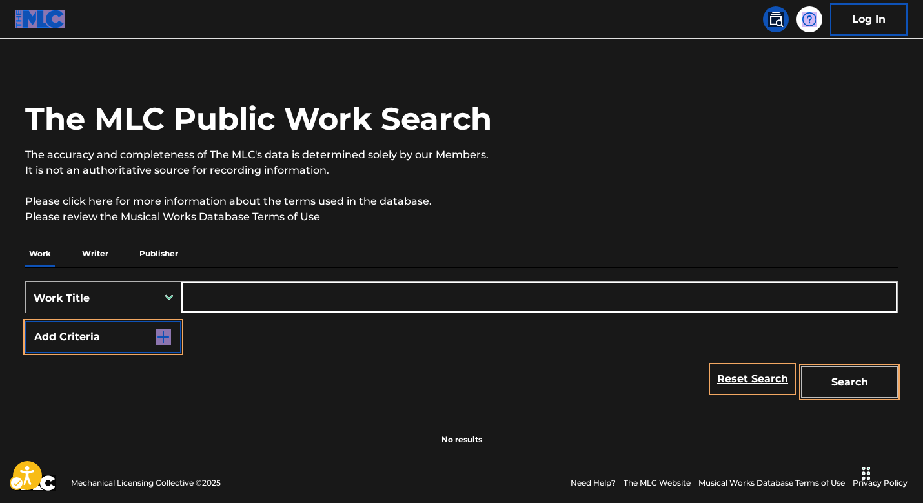
click at [170, 307] on div "Search Form" at bounding box center [169, 296] width 23 height 23
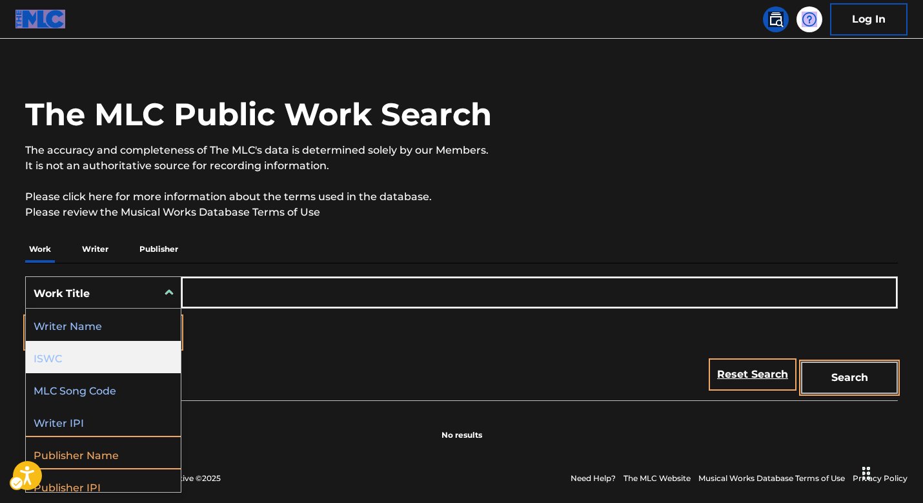
click at [121, 356] on div "ISWC" at bounding box center [103, 357] width 155 height 32
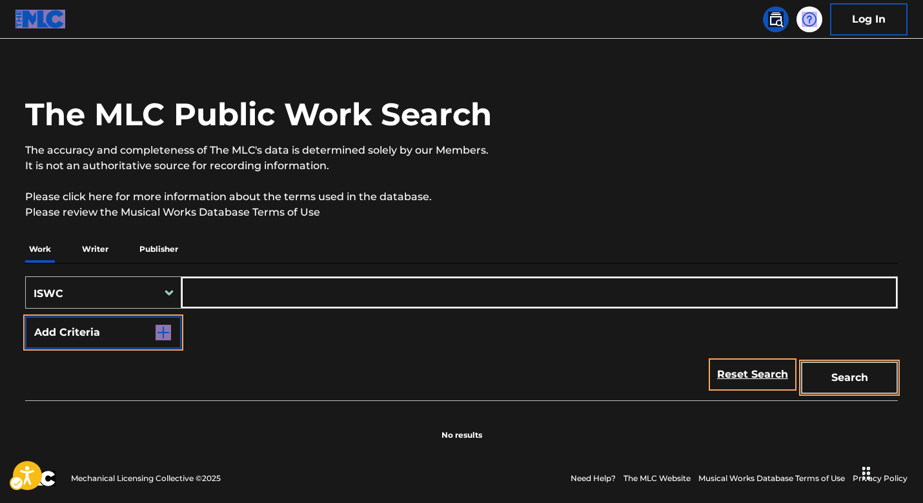
click at [249, 290] on input "Search Form" at bounding box center [539, 292] width 716 height 31
paste input "T9029267387"
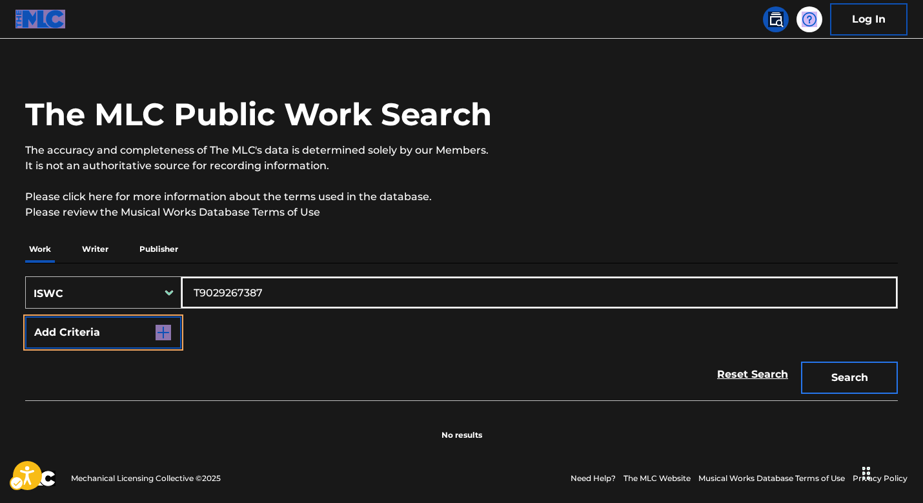
type input "T9029267387"
click at [851, 375] on button "Search" at bounding box center [849, 378] width 97 height 32
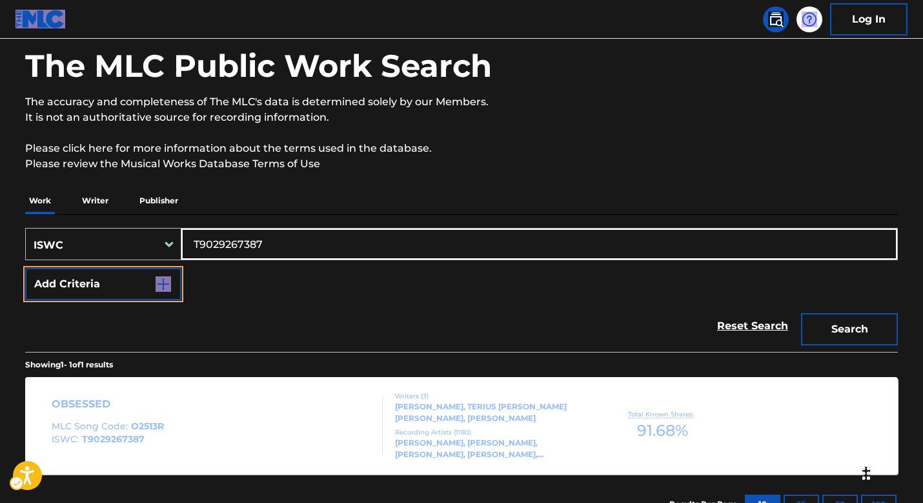
scroll to position [159, 0]
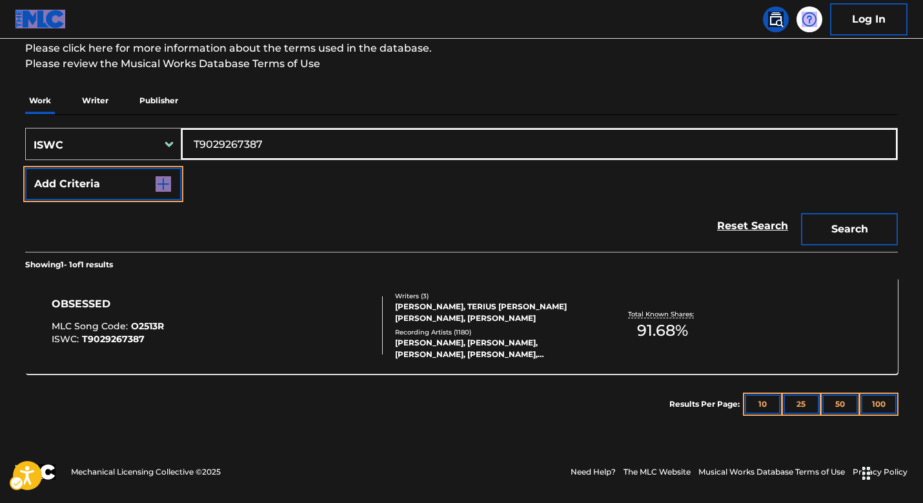
click at [465, 311] on div "MARIAH CAREY, TERIUS YOUNGDELL NASH, CHRISTOPHER A STEWART" at bounding box center [492, 312] width 195 height 23
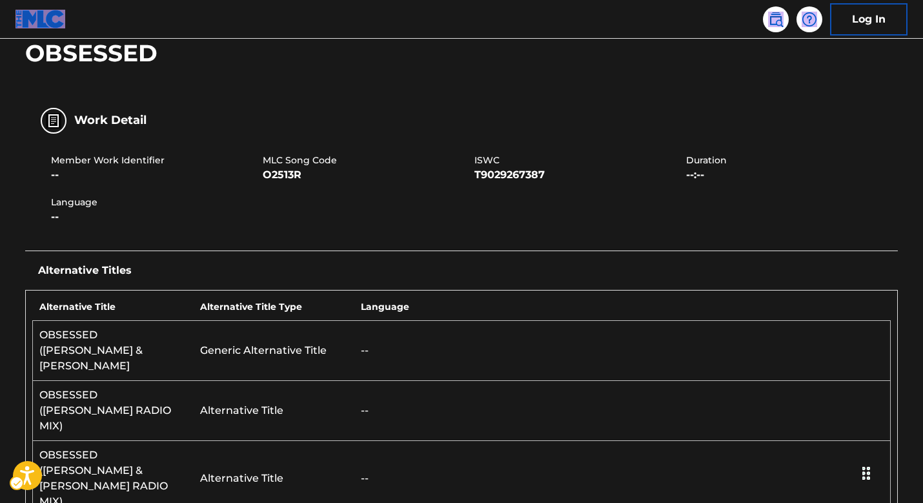
scroll to position [112, 0]
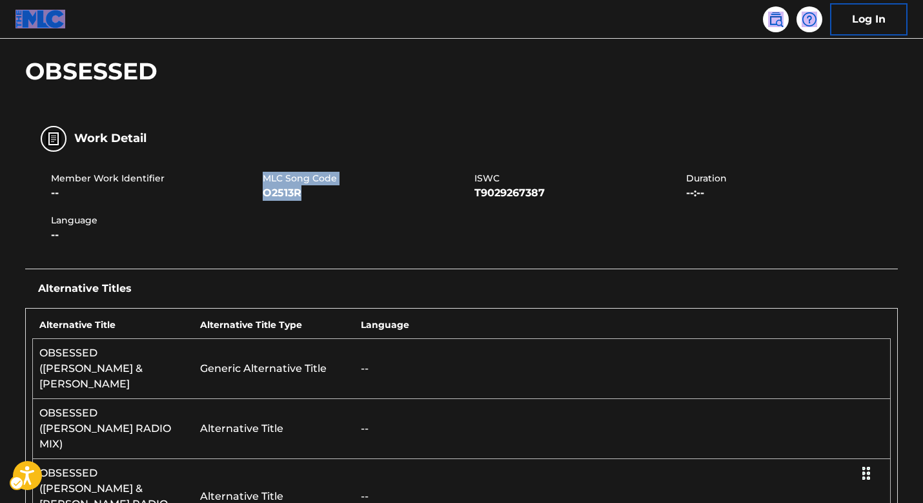
drag, startPoint x: 263, startPoint y: 180, endPoint x: 314, endPoint y: 191, distance: 52.8
click at [314, 191] on div "MLC Song Code O2513R" at bounding box center [369, 186] width 212 height 29
copy div "MLC Song Code O2513R"
click at [770, 26] on img at bounding box center [775, 19] width 15 height 15
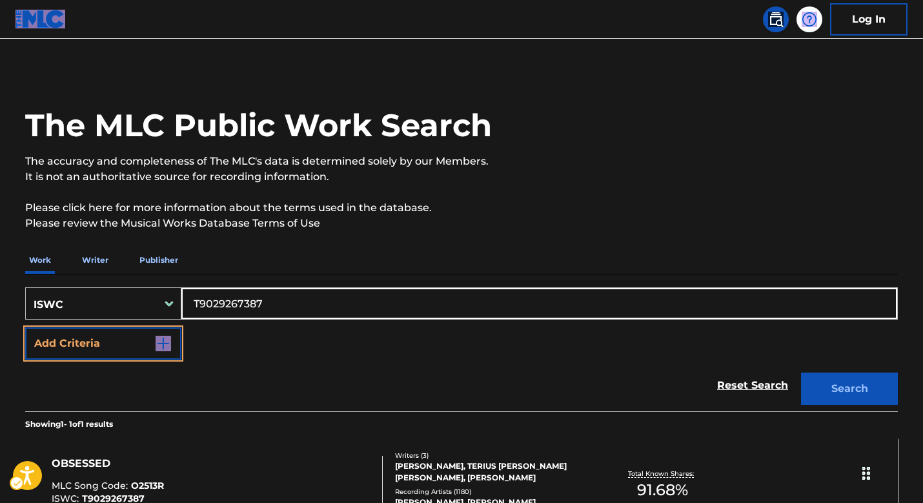
drag, startPoint x: 267, startPoint y: 302, endPoint x: 134, endPoint y: 293, distance: 133.3
click at [106, 287] on div "SearchWithCriteria5fe50241-a9b0-48cc-aaac-544a238f875b ISWC T9029267387 Add Cri…" at bounding box center [461, 342] width 873 height 137
paste input "0701122599"
type input "T0701122599"
click at [801, 373] on button "Search" at bounding box center [849, 389] width 97 height 32
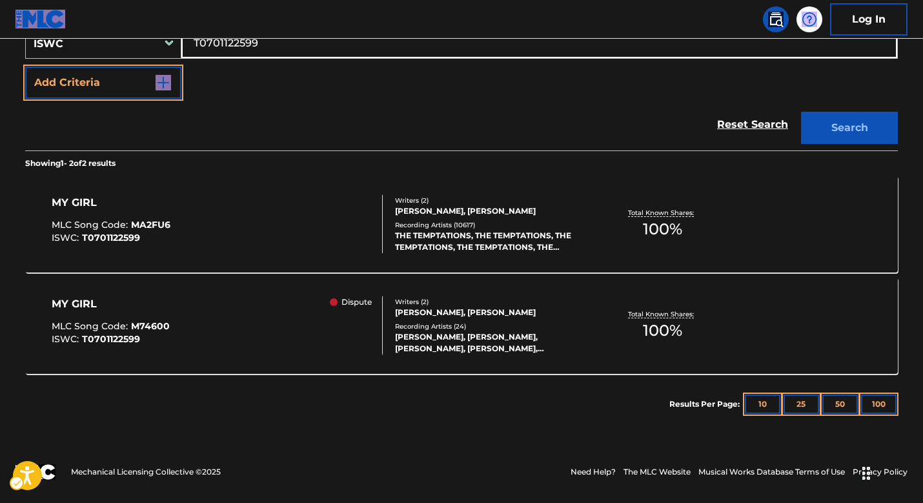
scroll to position [261, 0]
click at [507, 230] on div "THE TEMPTATIONS, THE TEMPTATIONS, THE TEMPTATIONS, THE TEMPTATIONS, THE TEMPTAT…" at bounding box center [492, 241] width 195 height 23
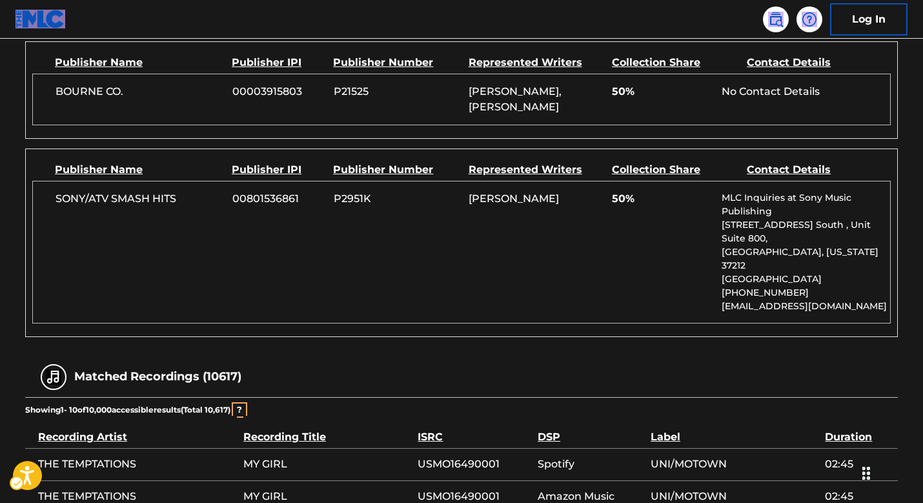
scroll to position [898, 0]
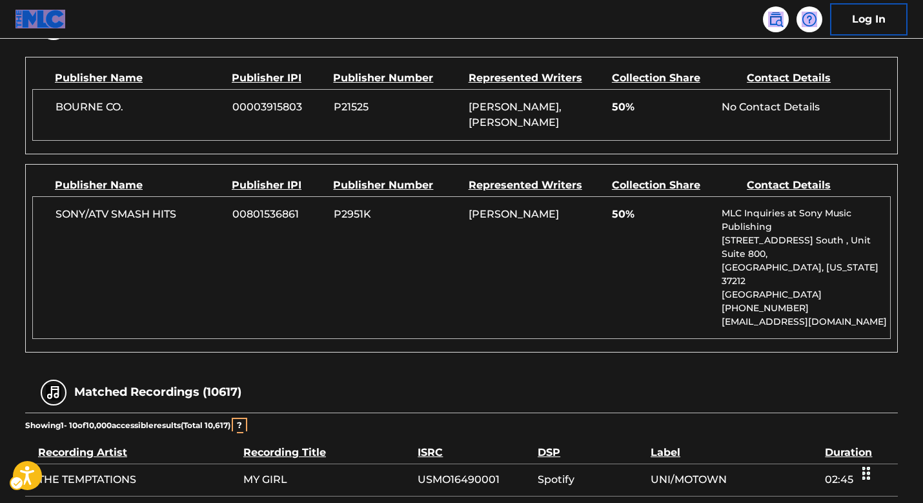
scroll to position [261, 0]
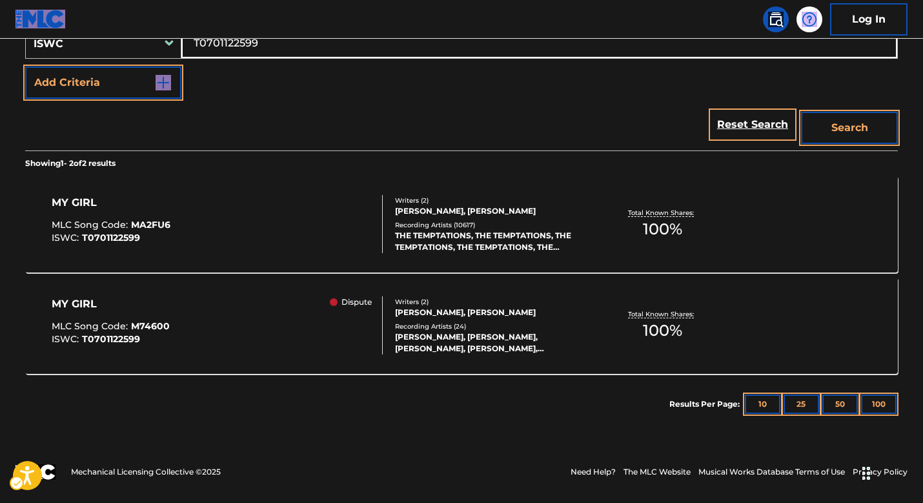
click at [456, 315] on div "WILLIAM ROBINSON JR., RONALD WHITE" at bounding box center [492, 313] width 195 height 12
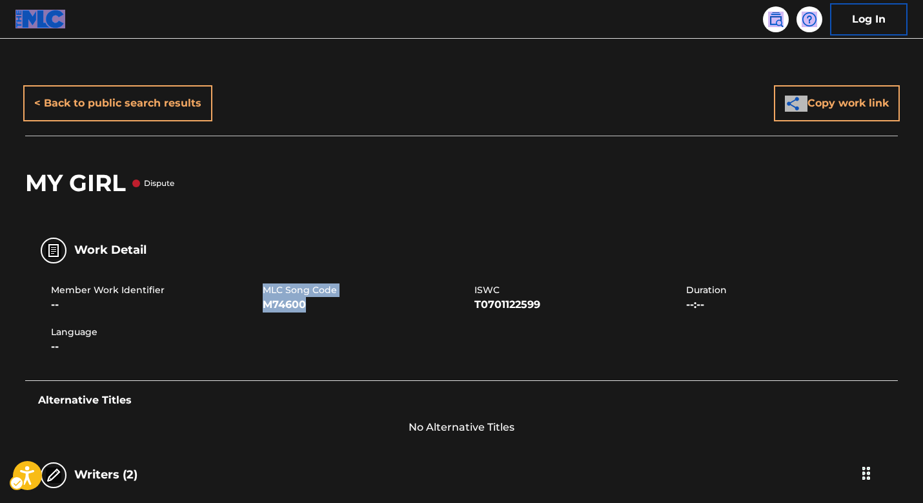
drag, startPoint x: 265, startPoint y: 289, endPoint x: 305, endPoint y: 300, distance: 41.1
click at [305, 300] on div "MLC Song Code M74600" at bounding box center [369, 297] width 212 height 29
copy div "MLC Song Code M74600"
click at [770, 21] on img at bounding box center [775, 19] width 15 height 15
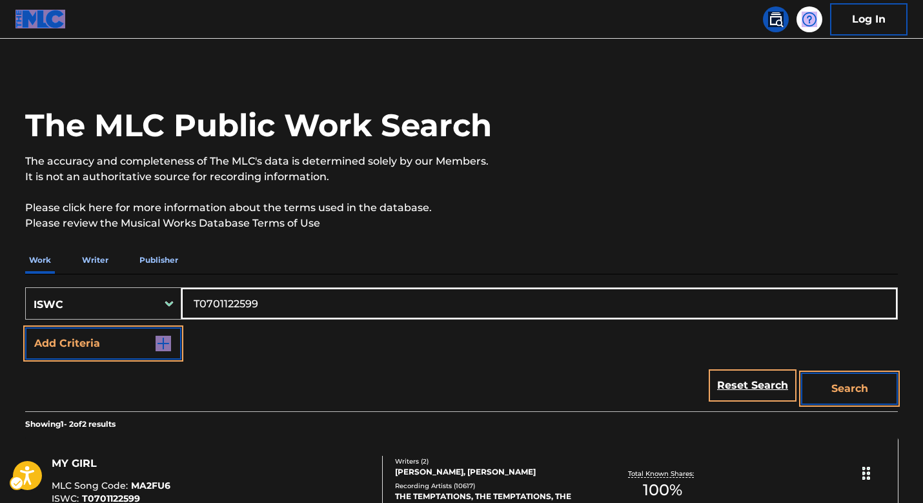
drag, startPoint x: 251, startPoint y: 310, endPoint x: 291, endPoint y: 309, distance: 39.4
click at [255, 310] on input "T0701122599" at bounding box center [539, 303] width 716 height 31
drag, startPoint x: 291, startPoint y: 309, endPoint x: 127, endPoint y: 311, distance: 164.0
click at [127, 311] on div "SearchWithCriteria5fe50241-a9b0-48cc-aaac-544a238f875b ISWC T0701122599" at bounding box center [461, 303] width 873 height 32
drag, startPoint x: 283, startPoint y: 300, endPoint x: 138, endPoint y: 288, distance: 145.7
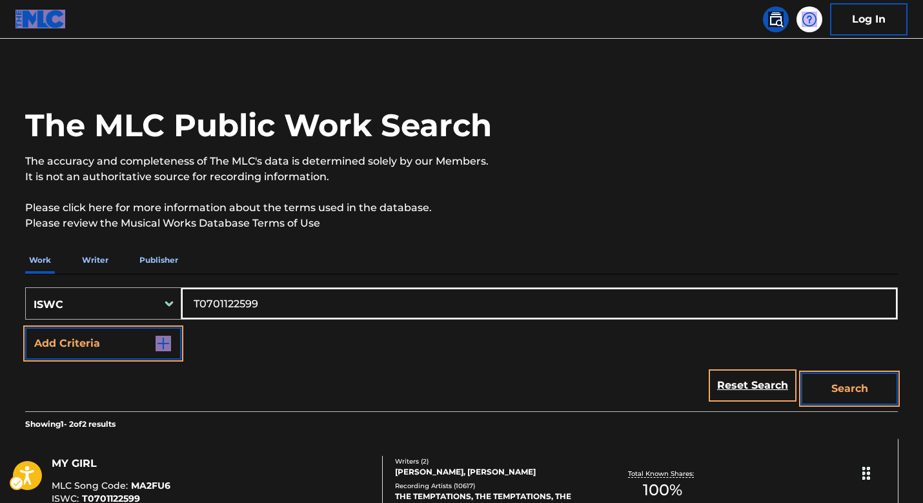
click at [138, 288] on div "SearchWithCriteria5fe50241-a9b0-48cc-aaac-544a238f875b ISWC T0701122599" at bounding box center [461, 303] width 873 height 32
paste input "3037212441"
type input "T3037212441"
click at [872, 389] on button "Search" at bounding box center [849, 389] width 97 height 32
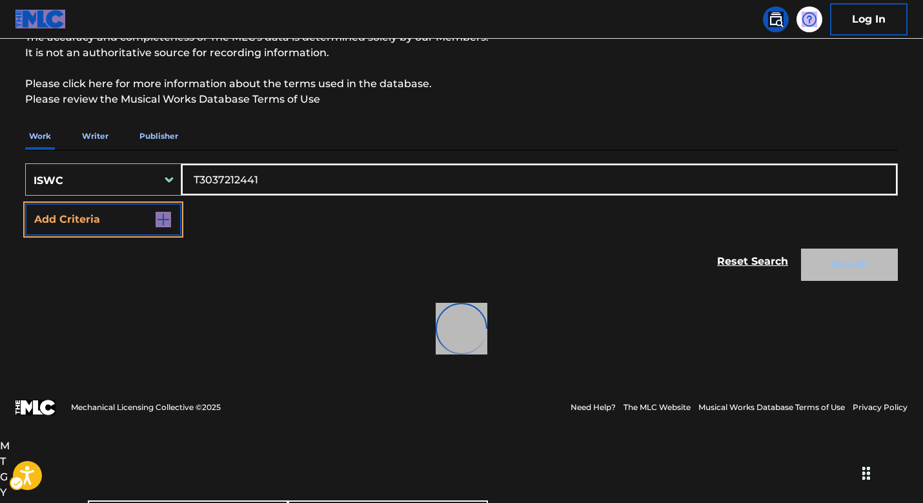
scroll to position [241, 0]
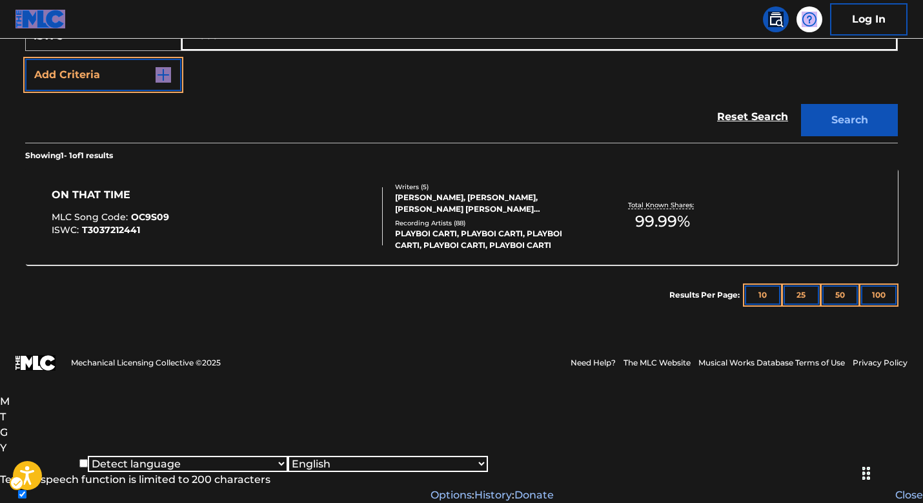
click at [442, 201] on div "SearchWithCriteria5fe50241-a9b0-48cc-aaac-544a238f875b ISWC T3037212441 Add Cri…" at bounding box center [461, 166] width 873 height 320
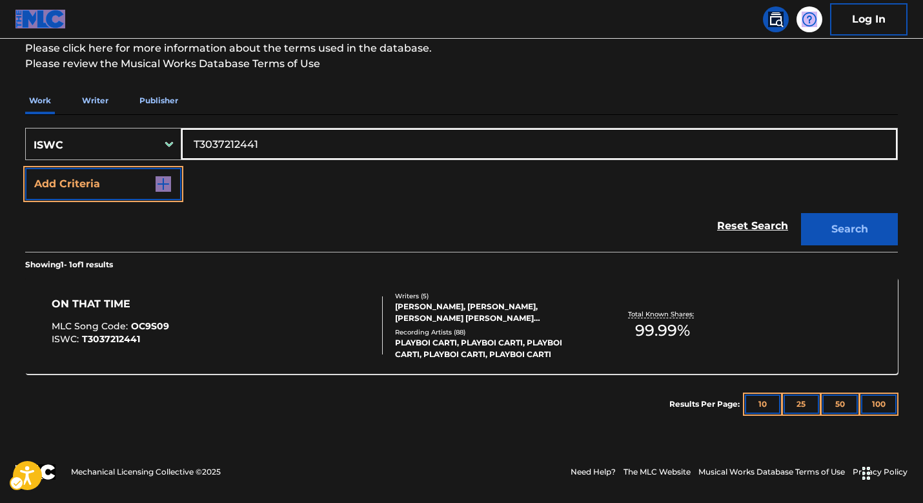
click at [444, 291] on div "Writers ( 5 )" at bounding box center [492, 296] width 195 height 10
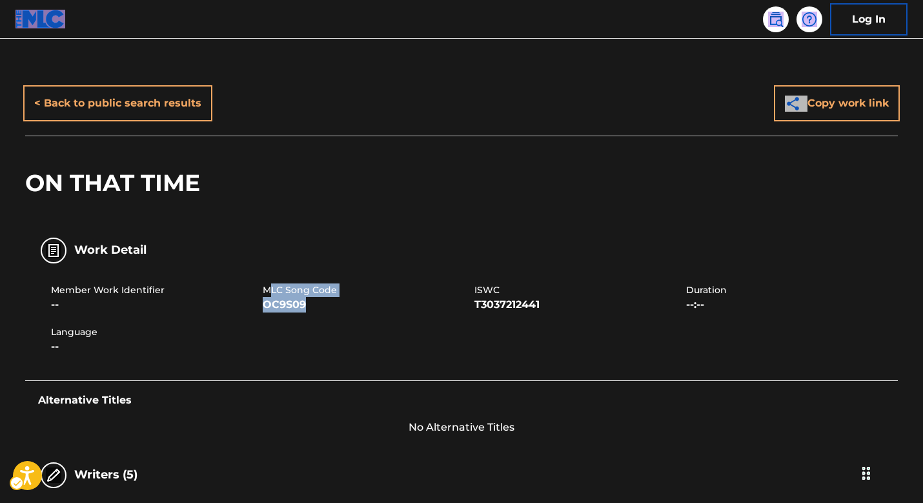
drag, startPoint x: 267, startPoint y: 291, endPoint x: 317, endPoint y: 302, distance: 51.1
click at [317, 302] on div "MLC Song Code OC9S09" at bounding box center [369, 297] width 212 height 29
click at [262, 293] on div "Member Work Identifier --" at bounding box center [157, 297] width 212 height 29
drag, startPoint x: 265, startPoint y: 289, endPoint x: 307, endPoint y: 304, distance: 44.1
click at [307, 304] on div "MLC Song Code OC9S09" at bounding box center [369, 297] width 212 height 29
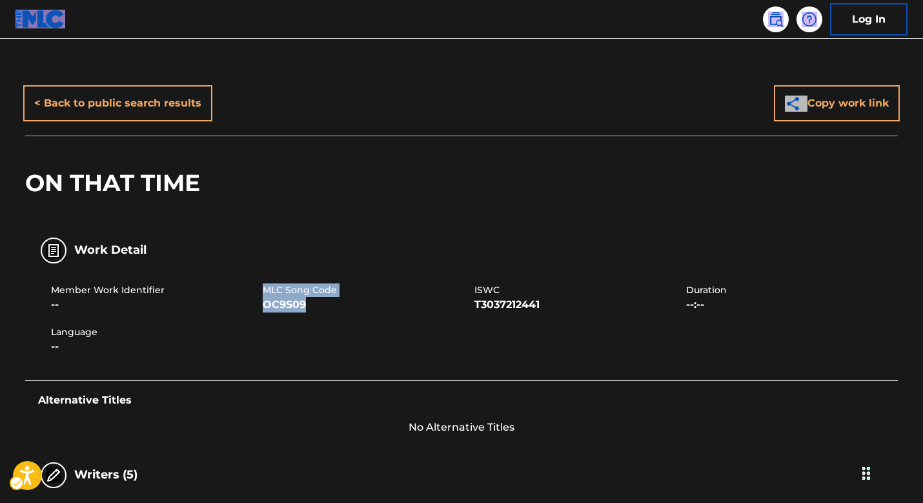
copy div "MLC Song Code OC9S09"
click at [775, 30] on link at bounding box center [776, 19] width 26 height 26
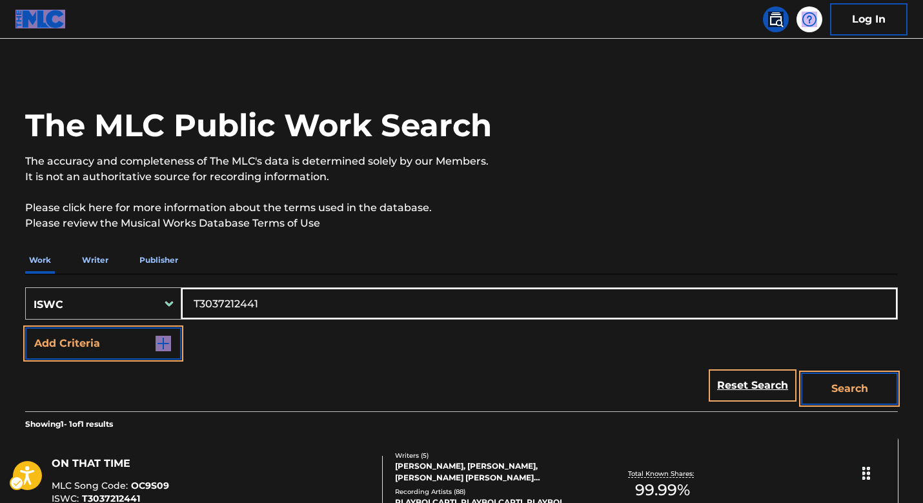
drag, startPoint x: 271, startPoint y: 309, endPoint x: 283, endPoint y: 312, distance: 11.9
click at [61, 282] on div "SearchWithCriteria5fe50241-a9b0-48cc-aaac-544a238f875b ISWC T3037212441 Add Cri…" at bounding box center [461, 342] width 873 height 137
paste input "900945227"
type input "T9009452271"
click at [841, 380] on button "Search" at bounding box center [849, 389] width 97 height 32
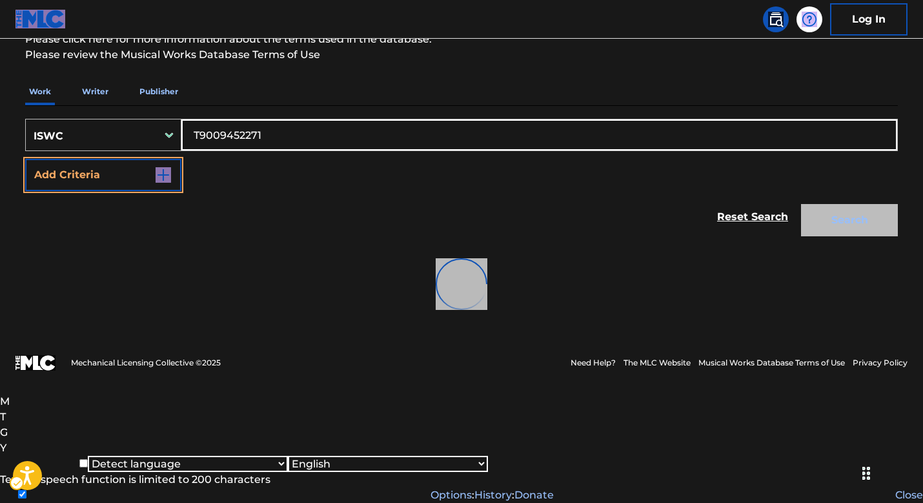
scroll to position [336, 0]
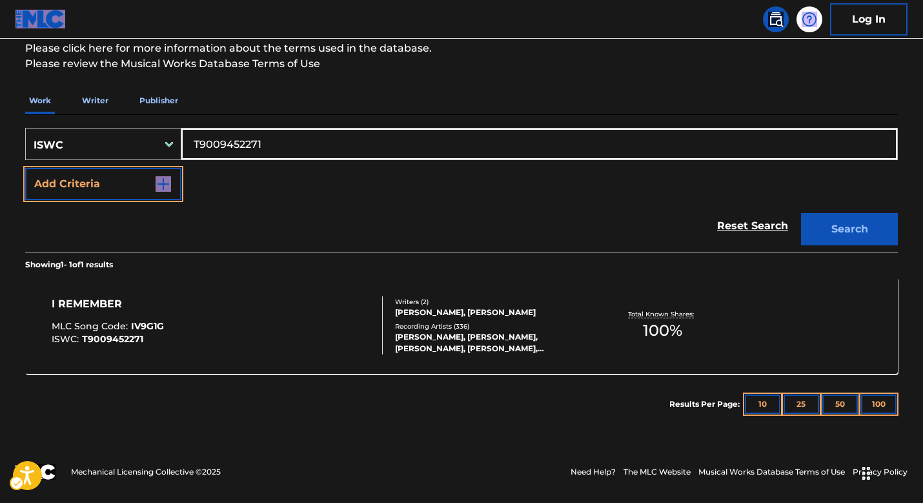
click at [490, 157] on div "SearchWithCriteria5fe50241-a9b0-48cc-aaac-544a238f875b ISWC T9009452271 Add Cri…" at bounding box center [461, 275] width 873 height 320
click at [455, 298] on div "Writers ( 2 )" at bounding box center [492, 302] width 195 height 10
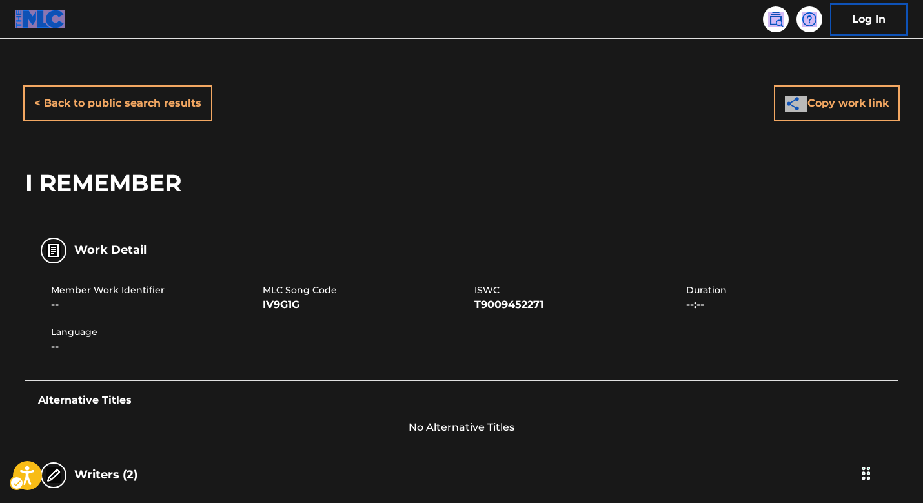
drag, startPoint x: 457, startPoint y: 304, endPoint x: 460, endPoint y: 297, distance: 8.1
click at [457, 303] on span "IV9G1G" at bounding box center [367, 304] width 209 height 15
drag, startPoint x: 253, startPoint y: 286, endPoint x: 318, endPoint y: 301, distance: 66.9
click at [318, 301] on div "Member Work Identifier -- MLC Song Code IV9G1G ISWC T9009452271 Duration --:-- …" at bounding box center [461, 319] width 873 height 97
copy div "-- MLC Song Code IV9G1G"
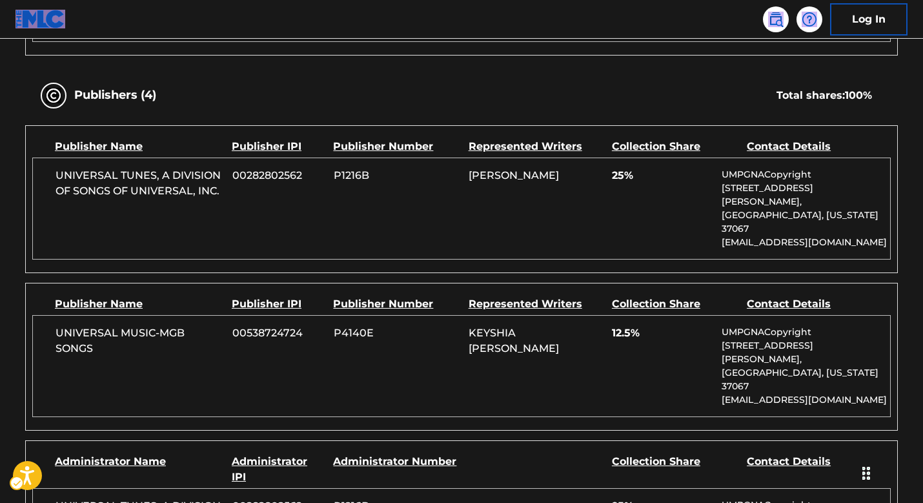
scroll to position [406, 0]
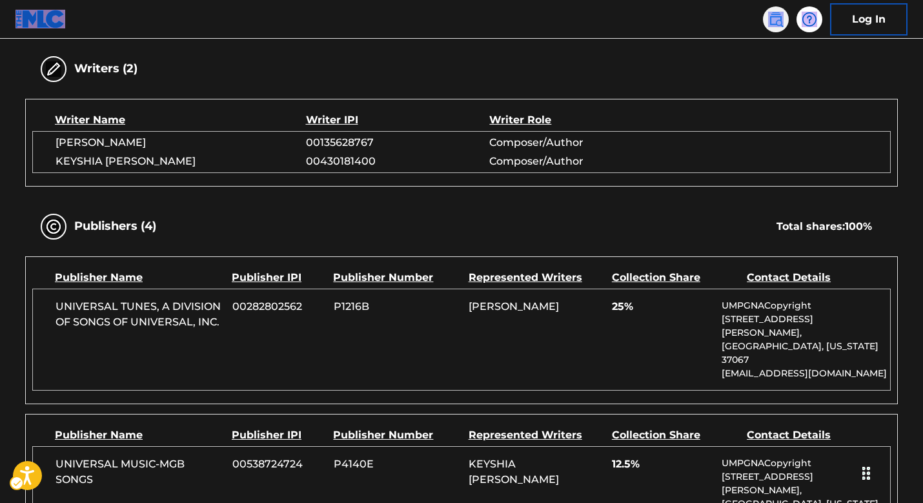
click at [772, 26] on img at bounding box center [775, 19] width 15 height 15
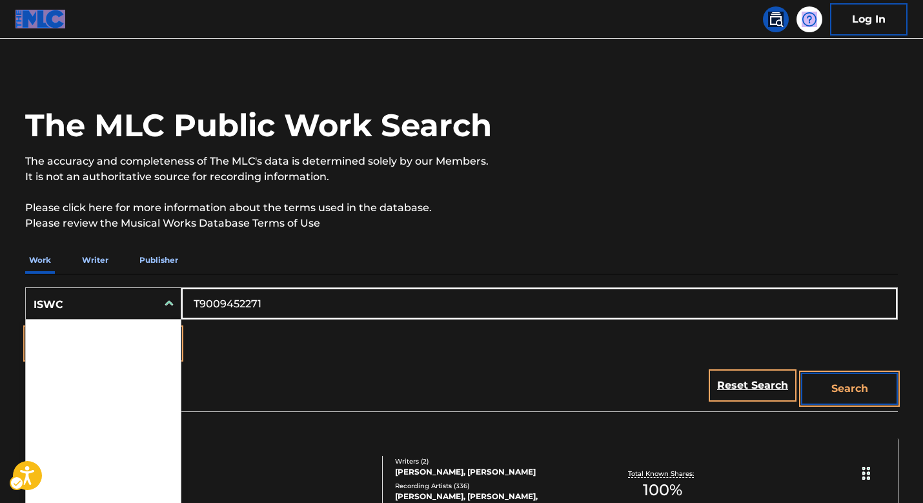
scroll to position [10, 0]
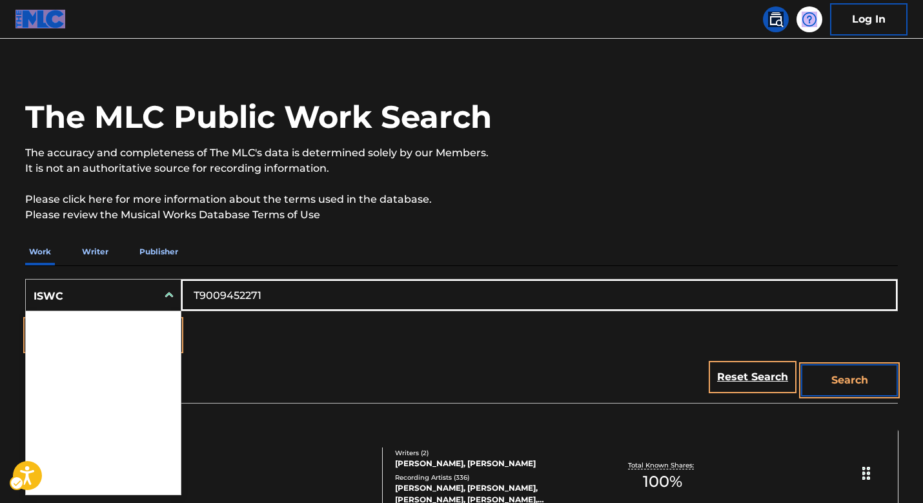
click at [138, 296] on div "ISWC" at bounding box center [92, 295] width 132 height 27
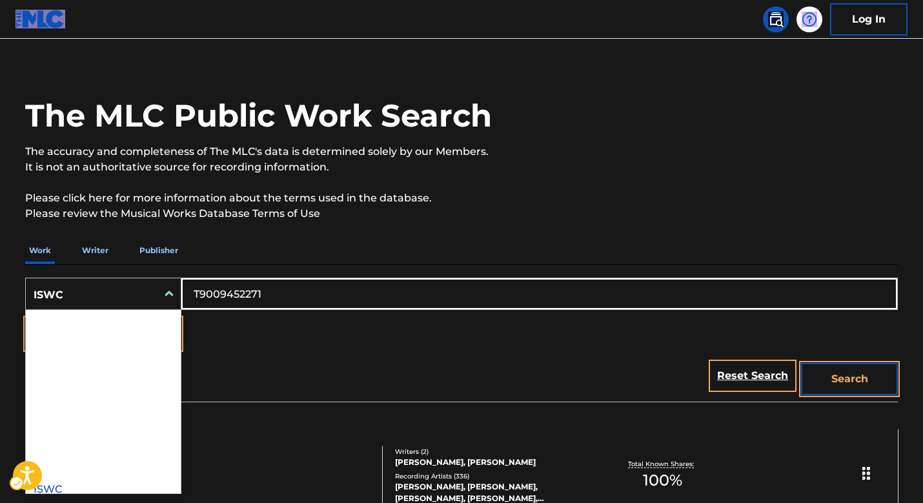
scroll to position [11, 0]
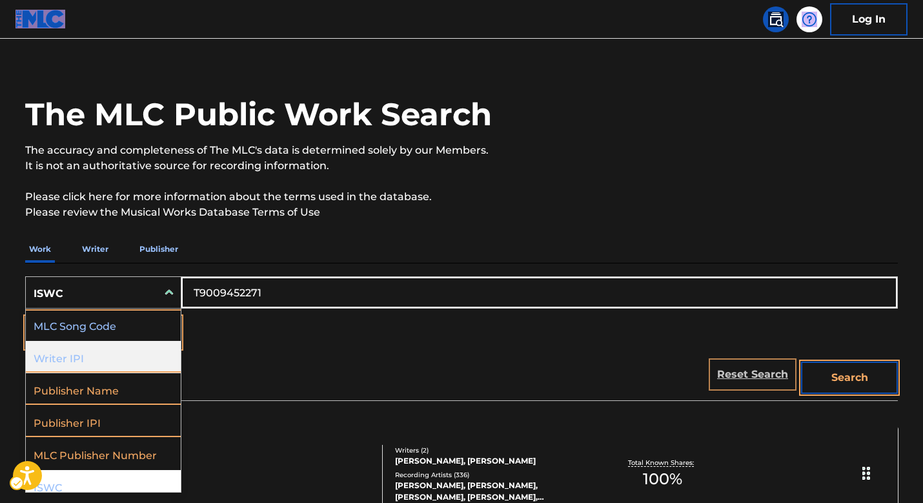
click at [759, 371] on link "Reset Search" at bounding box center [753, 374] width 84 height 28
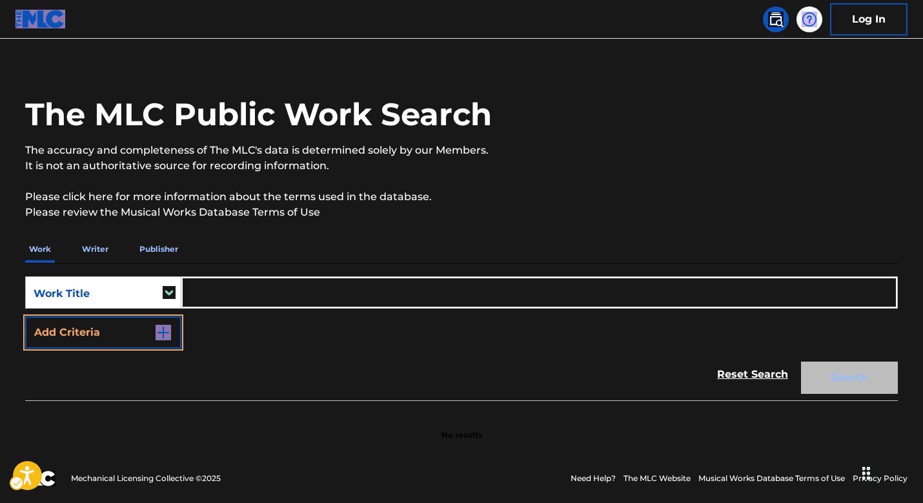
scroll to position [0, 0]
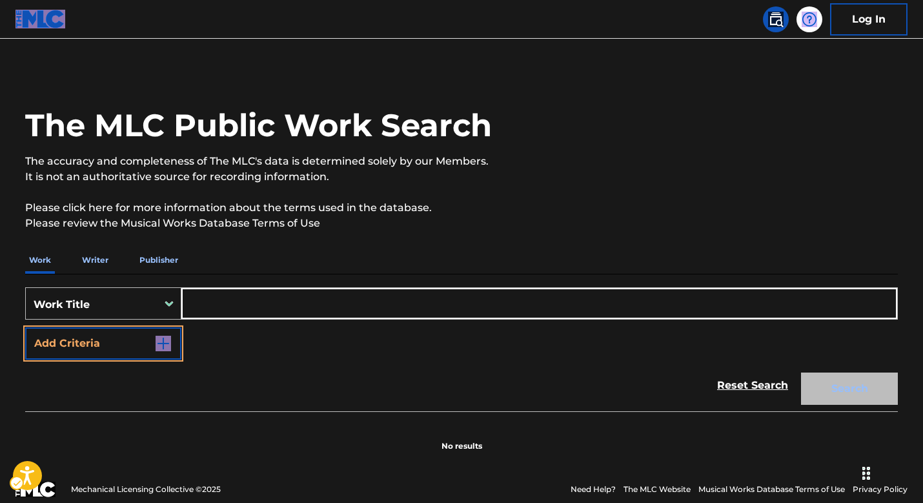
click at [223, 293] on input "Search Form" at bounding box center [539, 303] width 716 height 31
paste input "['AMIGOS'] CAP PRODUCCIONES, RUEDA LUIS YILDER\t, VALLECILLA VANNER\t"
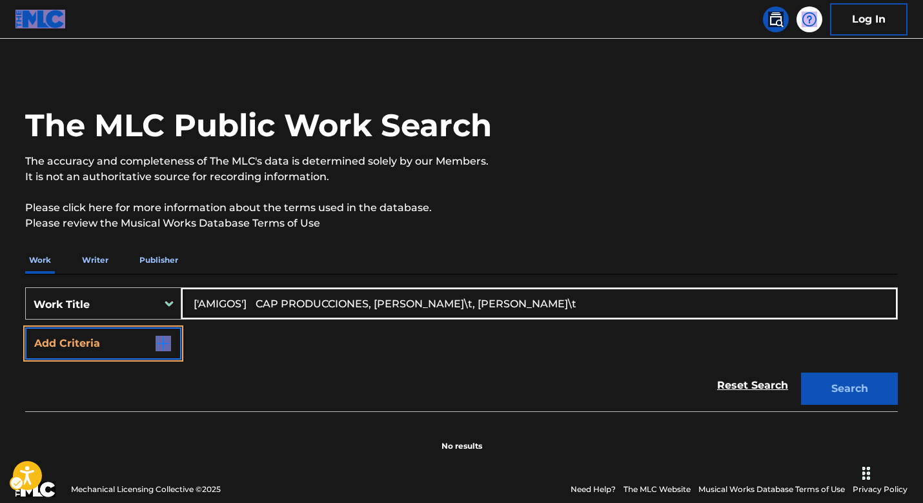
type input "['AMIGOS'] CAP PRODUCCIONES, RUEDA LUIS YILDER\t, VALLECILLA VANNER\t"
click at [162, 344] on img "Search Form" at bounding box center [163, 343] width 15 height 15
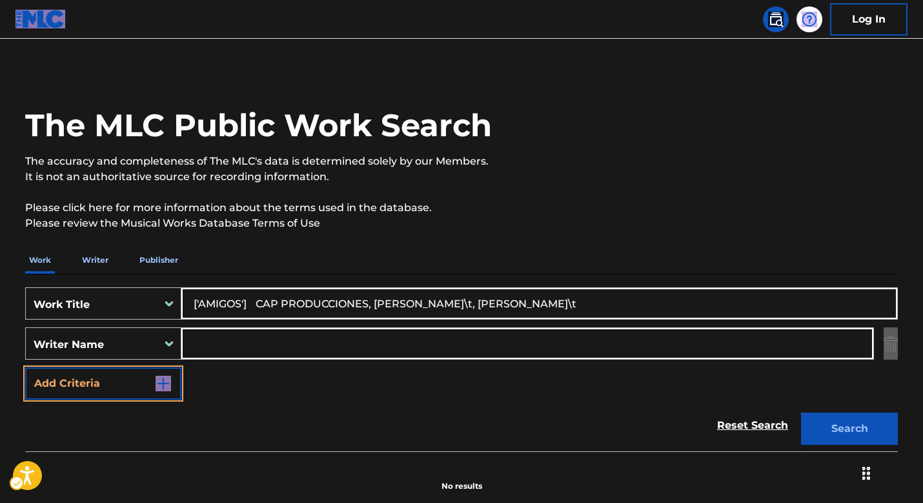
click at [246, 349] on input "Search Form" at bounding box center [527, 343] width 692 height 31
paste input "['AMIGOS'] CAP PRODUCCIONES, RUEDA LUIS YILDER\t, VALLECILLA VANNER\t"
drag, startPoint x: 499, startPoint y: 340, endPoint x: 19, endPoint y: 281, distance: 484.0
click at [0, 272] on main "The MLC Public Work Search The accuracy and completeness of The MLC's data is d…" at bounding box center [461, 269] width 923 height 460
click at [349, 342] on input "VALLECILLA VANNER\t" at bounding box center [527, 343] width 692 height 31
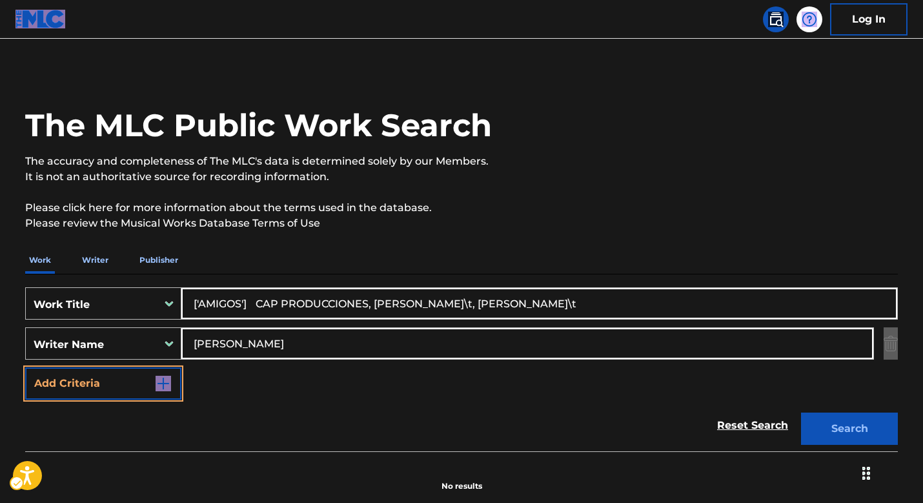
type input "VALLECILLA VANNER"
drag, startPoint x: 245, startPoint y: 303, endPoint x: 677, endPoint y: 339, distance: 433.4
click at [679, 339] on div "SearchWithCriteria9b58c6d3-4316-4e03-a7cb-9b8c7e5e998d Work Title ['AMIGOS'] CA…" at bounding box center [461, 343] width 873 height 112
click at [201, 301] on input "['AMIGOS" at bounding box center [539, 303] width 716 height 31
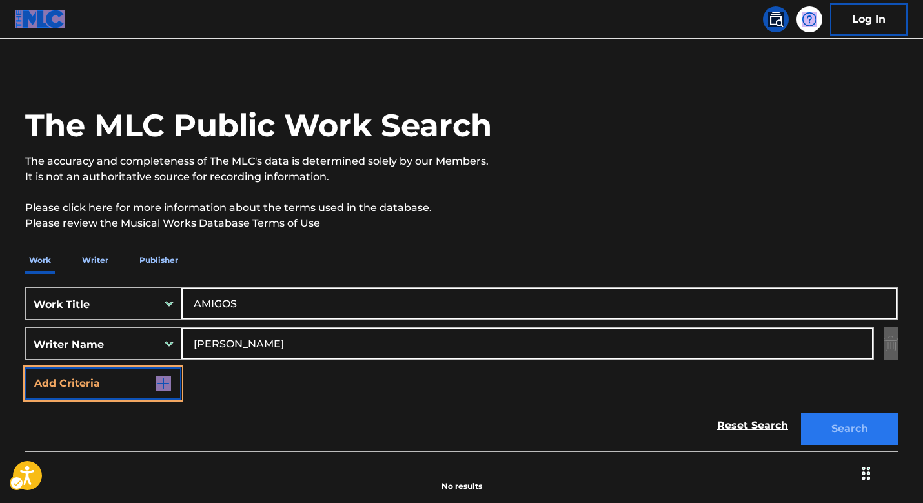
type input "AMIGOS"
click at [862, 421] on button "Search" at bounding box center [849, 429] width 97 height 32
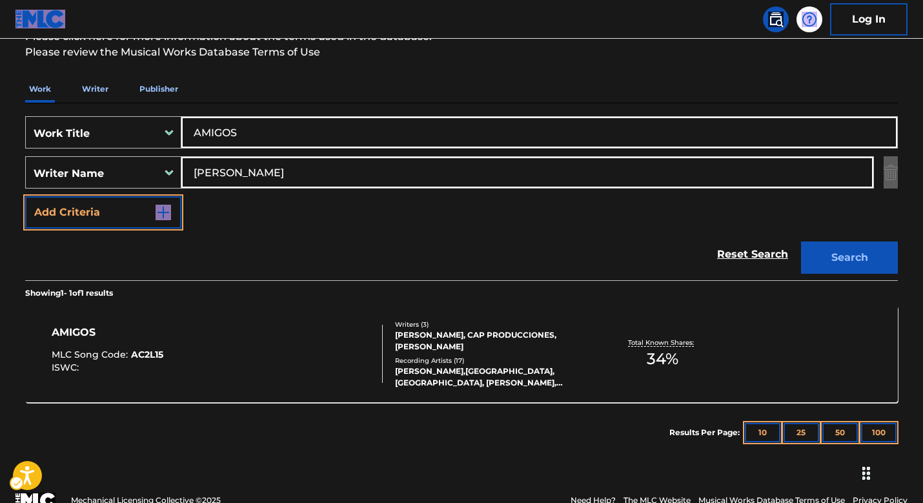
scroll to position [200, 0]
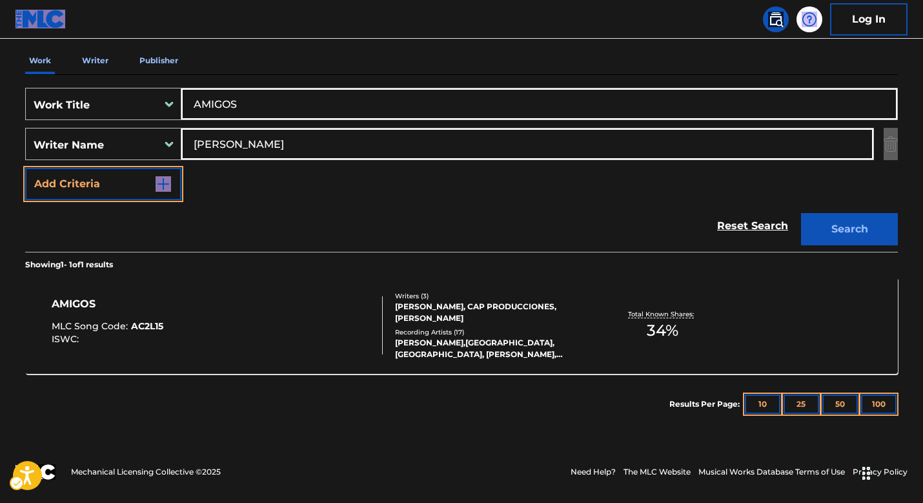
click at [885, 393] on div "Results Per Page: 10 25 50 100" at bounding box center [784, 404] width 229 height 61
click at [879, 403] on button "100" at bounding box center [879, 404] width 36 height 19
click at [474, 337] on div "YOKY BARRIOS,CAP,VANNER, YOKY BARRIOS, YOKY BARRIOS, YOKY BARRIOS, YOKY BARRIOS" at bounding box center [492, 348] width 195 height 23
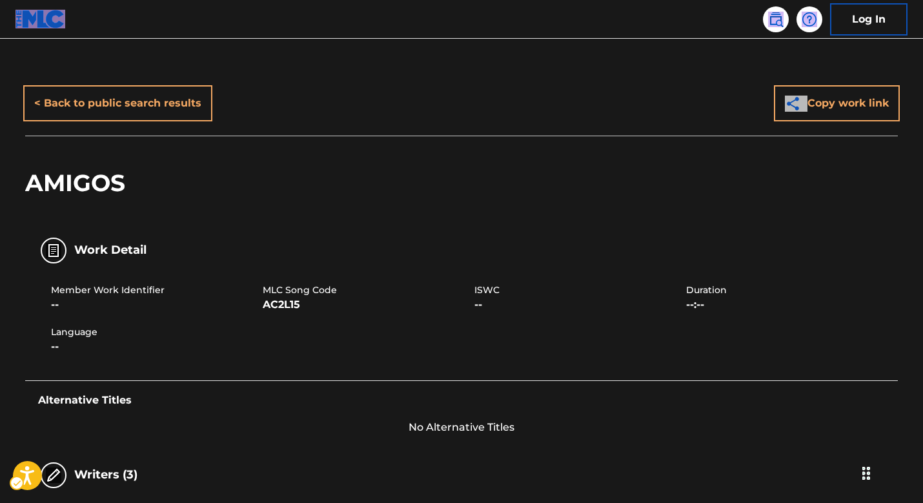
click at [272, 295] on span "MLC Song Code" at bounding box center [367, 290] width 209 height 14
drag, startPoint x: 262, startPoint y: 289, endPoint x: 309, endPoint y: 302, distance: 49.7
click at [309, 302] on div "Member Work Identifier -- MLC Song Code AC2L15 ISWC -- Duration --:-- Language …" at bounding box center [461, 319] width 873 height 97
click at [301, 300] on span "AC2L15" at bounding box center [367, 304] width 209 height 15
drag, startPoint x: 298, startPoint y: 304, endPoint x: 265, endPoint y: 289, distance: 37.0
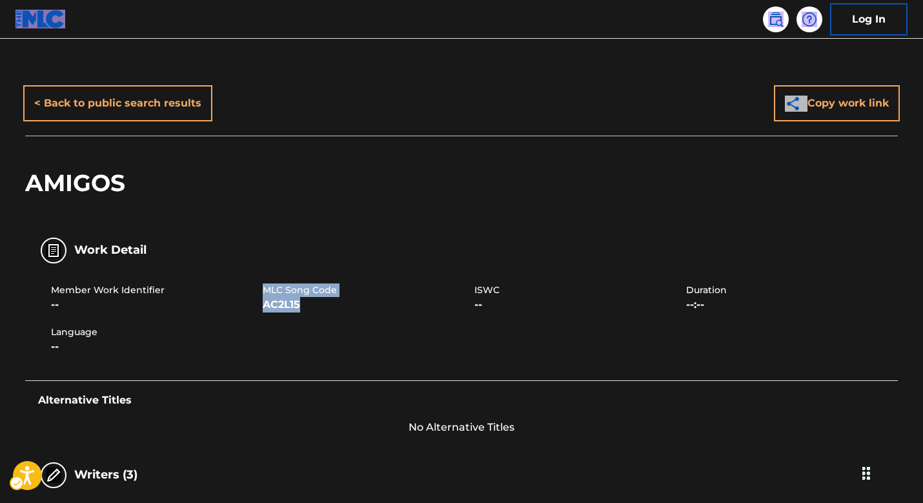
click at [265, 289] on div "MLC Song Code AC2L15" at bounding box center [369, 297] width 212 height 29
copy div "MLC Song Code AC2L15"
click at [784, 14] on link at bounding box center [776, 19] width 26 height 26
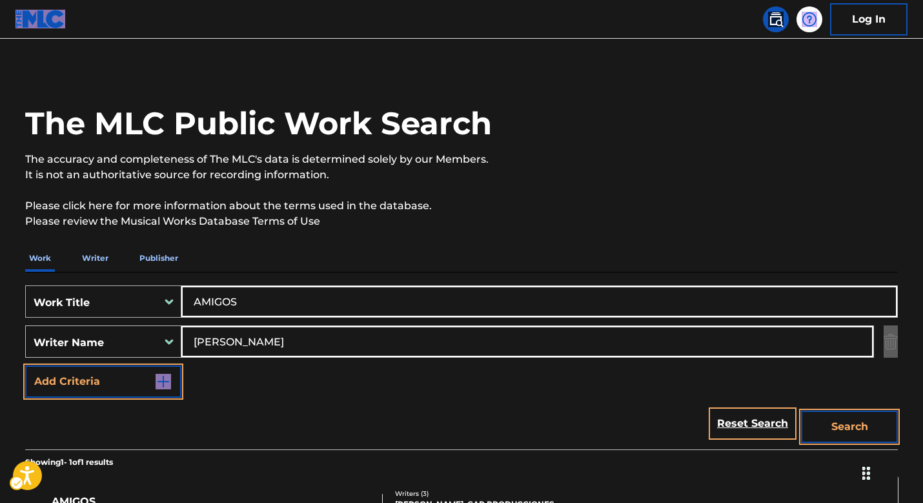
scroll to position [3, 0]
click at [723, 420] on link "Reset Search" at bounding box center [753, 423] width 84 height 28
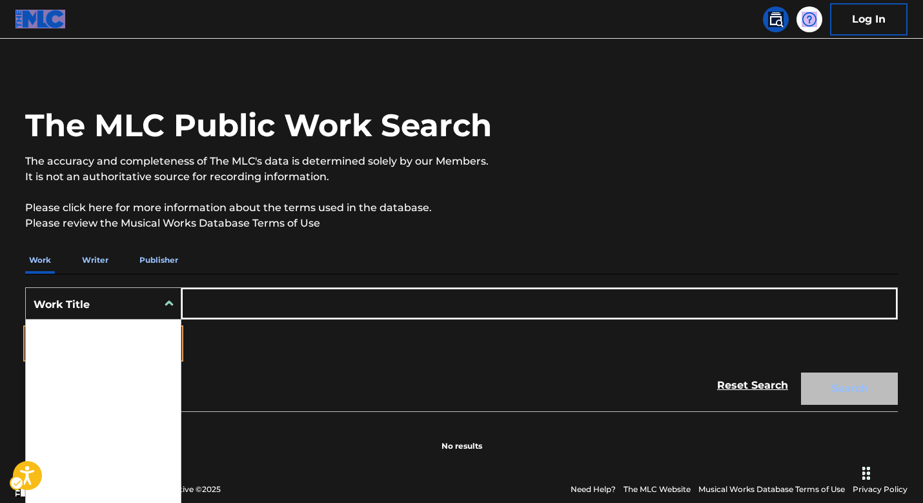
scroll to position [10, 0]
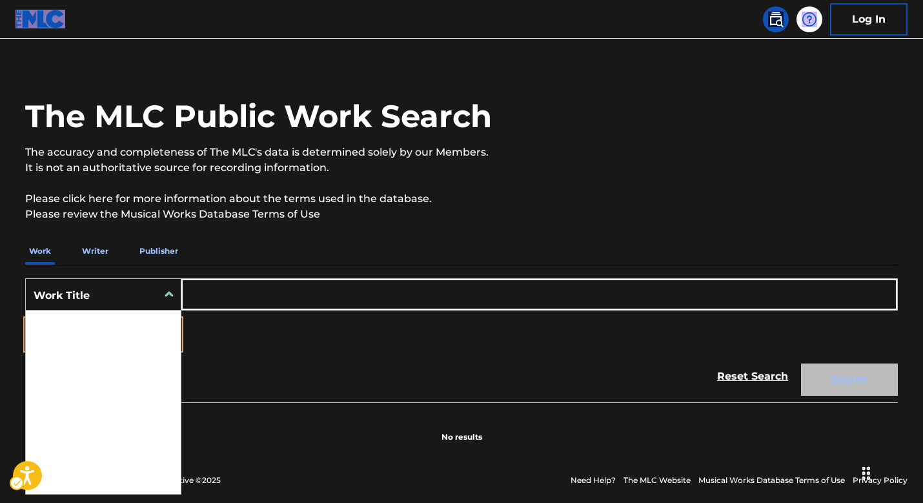
click at [132, 302] on div "Work Title" at bounding box center [92, 295] width 116 height 15
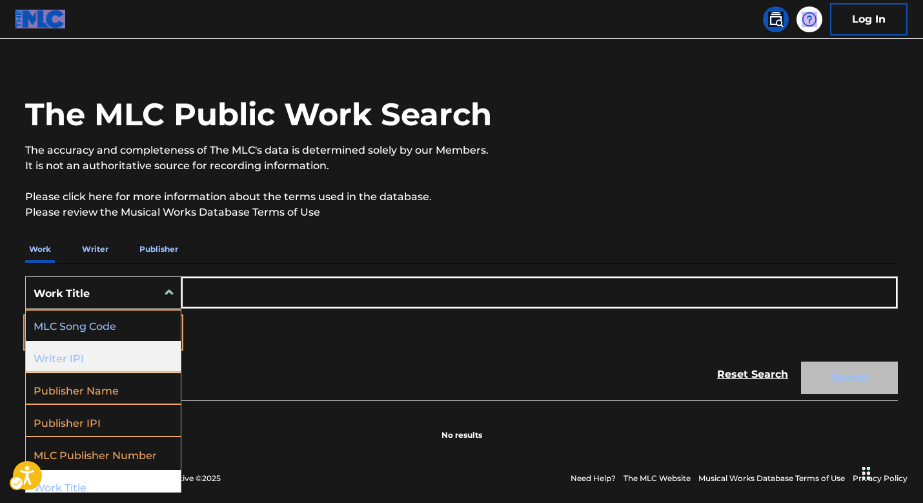
scroll to position [0, 0]
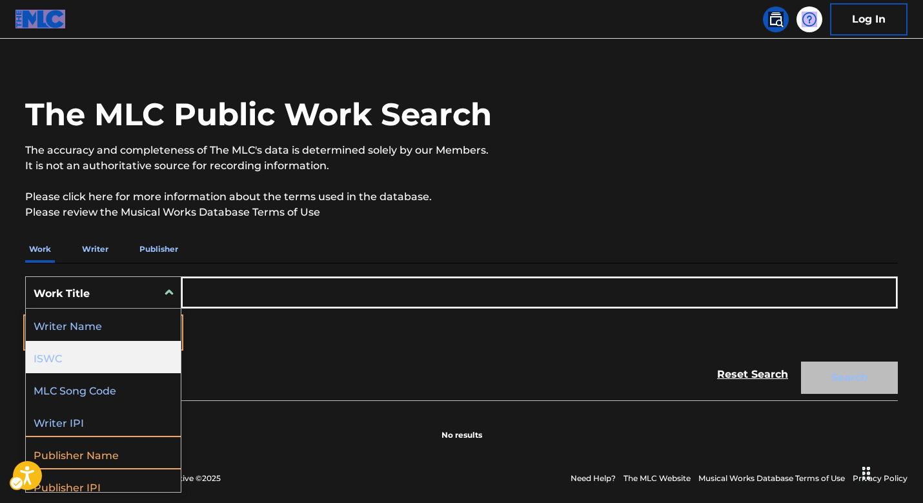
click at [100, 345] on div "ISWC" at bounding box center [103, 357] width 155 height 32
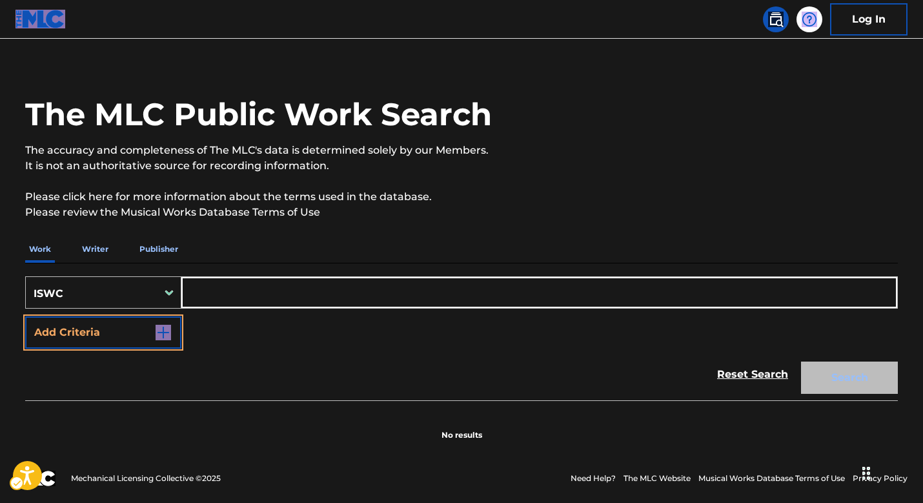
click at [232, 291] on input "Search Form" at bounding box center [539, 292] width 716 height 31
paste input "T9122948736"
type input "T9122948736"
click at [877, 389] on button "Search" at bounding box center [849, 378] width 97 height 32
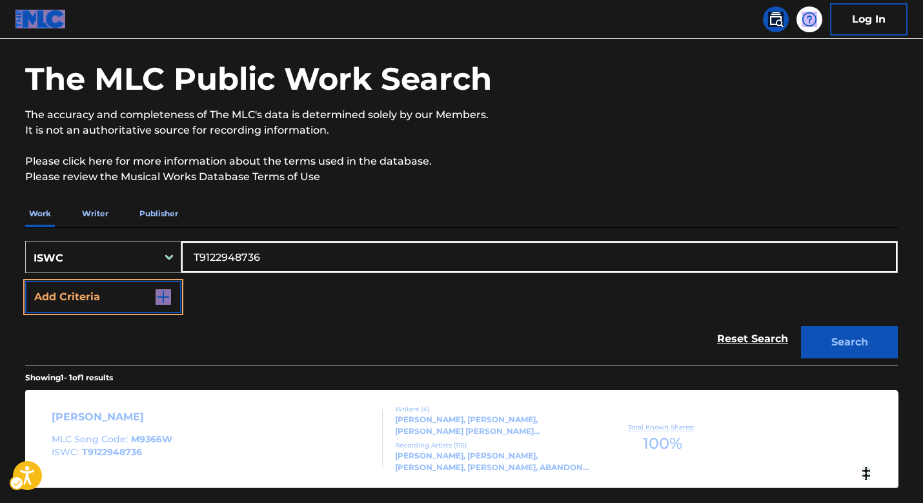
scroll to position [126, 0]
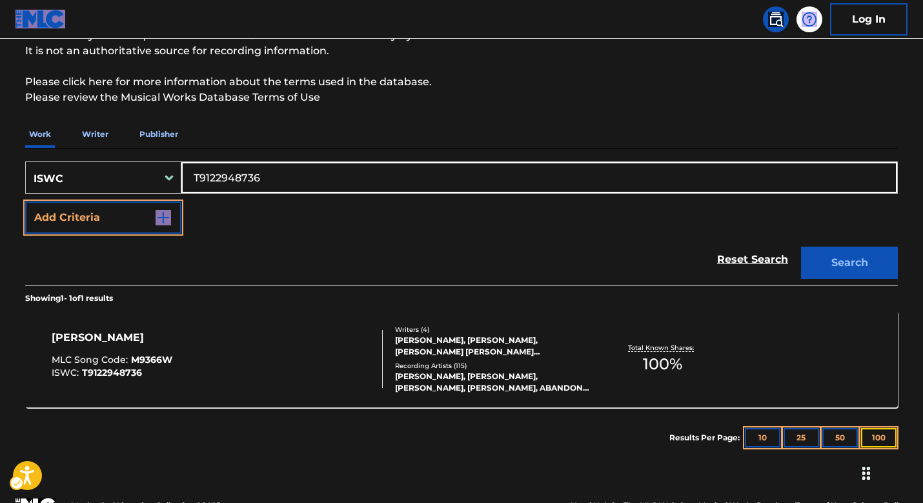
click at [883, 435] on button "100" at bounding box center [879, 437] width 36 height 19
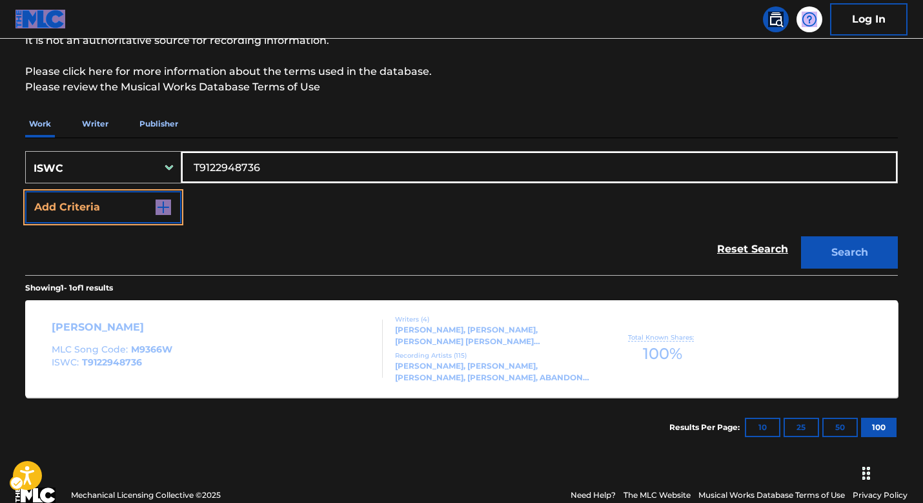
scroll to position [146, 0]
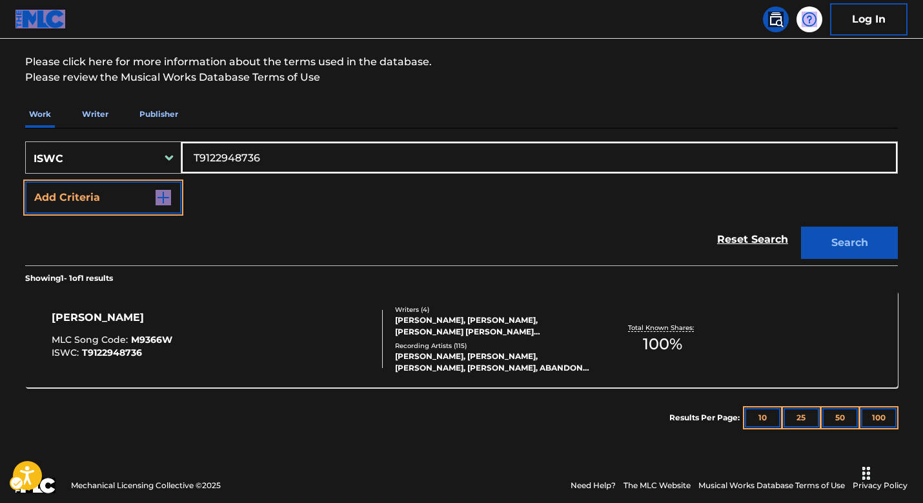
click at [511, 338] on div "Writers ( 4 ) SCOOTER BRAUN, JUSTIN DREW BIEBER, RODNEY ROY JERKINS, DAN AUGUST…" at bounding box center [486, 339] width 207 height 69
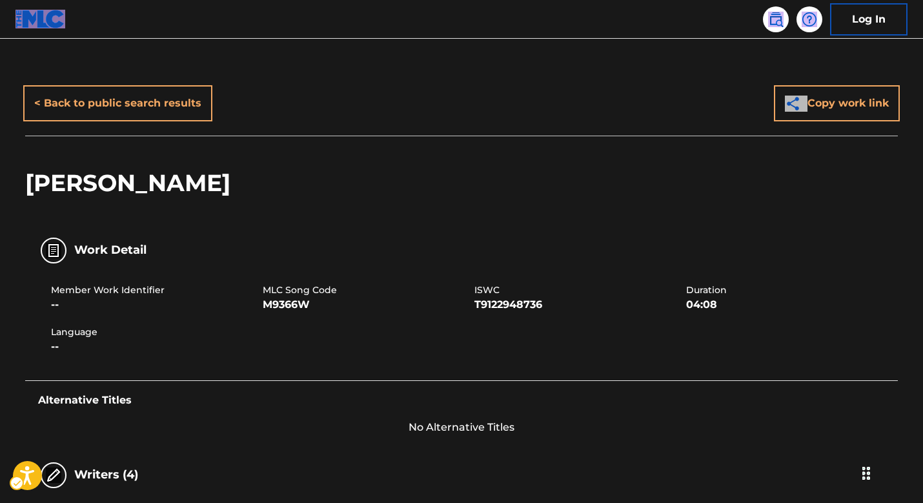
click at [324, 292] on span "MLC Song Code" at bounding box center [367, 290] width 209 height 14
drag, startPoint x: 265, startPoint y: 283, endPoint x: 313, endPoint y: 303, distance: 51.8
click at [313, 303] on div "MLC Song Code M9366W" at bounding box center [369, 297] width 212 height 29
copy div "MLC Song Code M9366W"
